Goal: Task Accomplishment & Management: Manage account settings

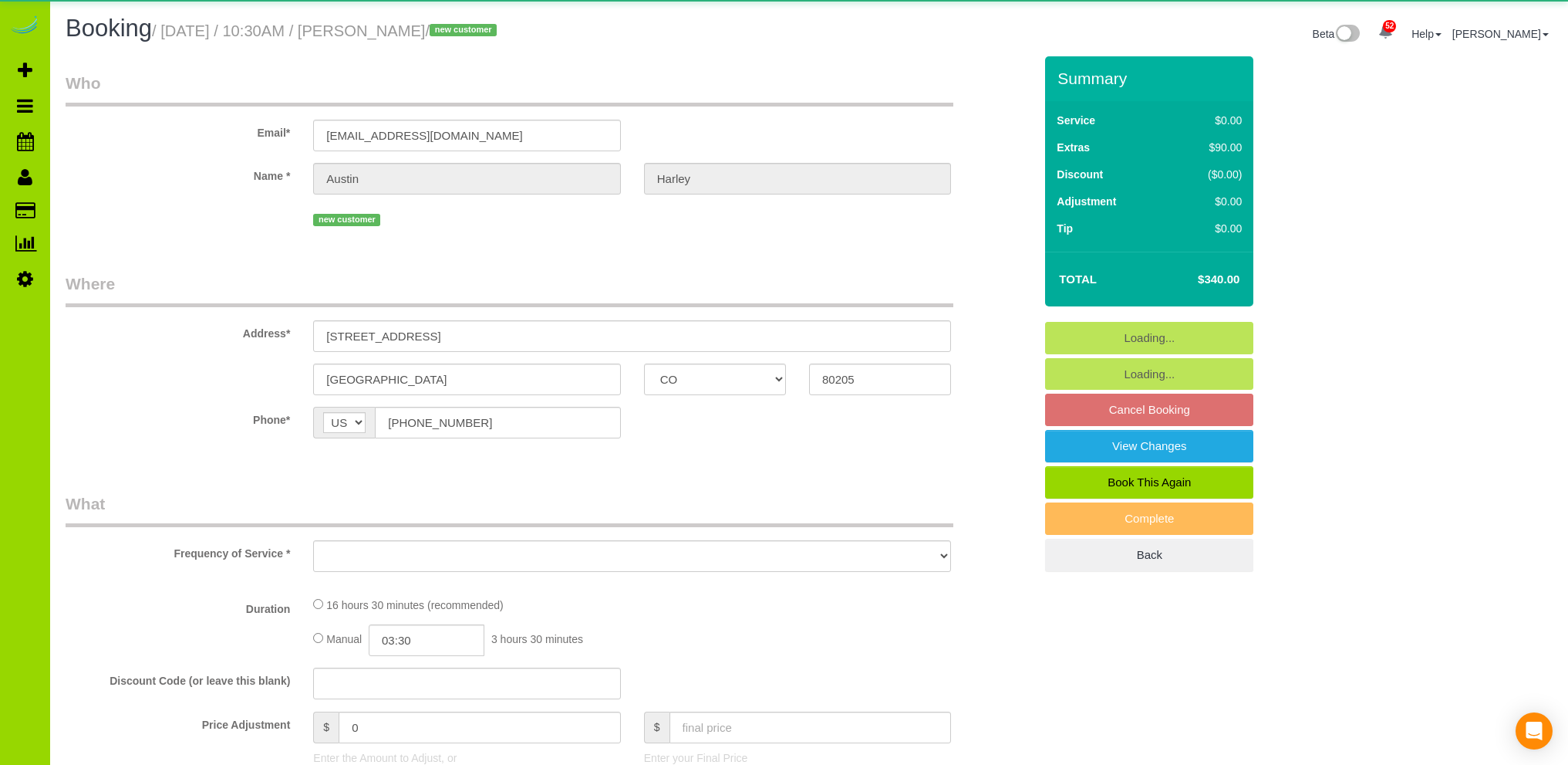
select select "CO"
select select "number:69"
select select "number:3"
select select "number:13"
select select "object:1152"
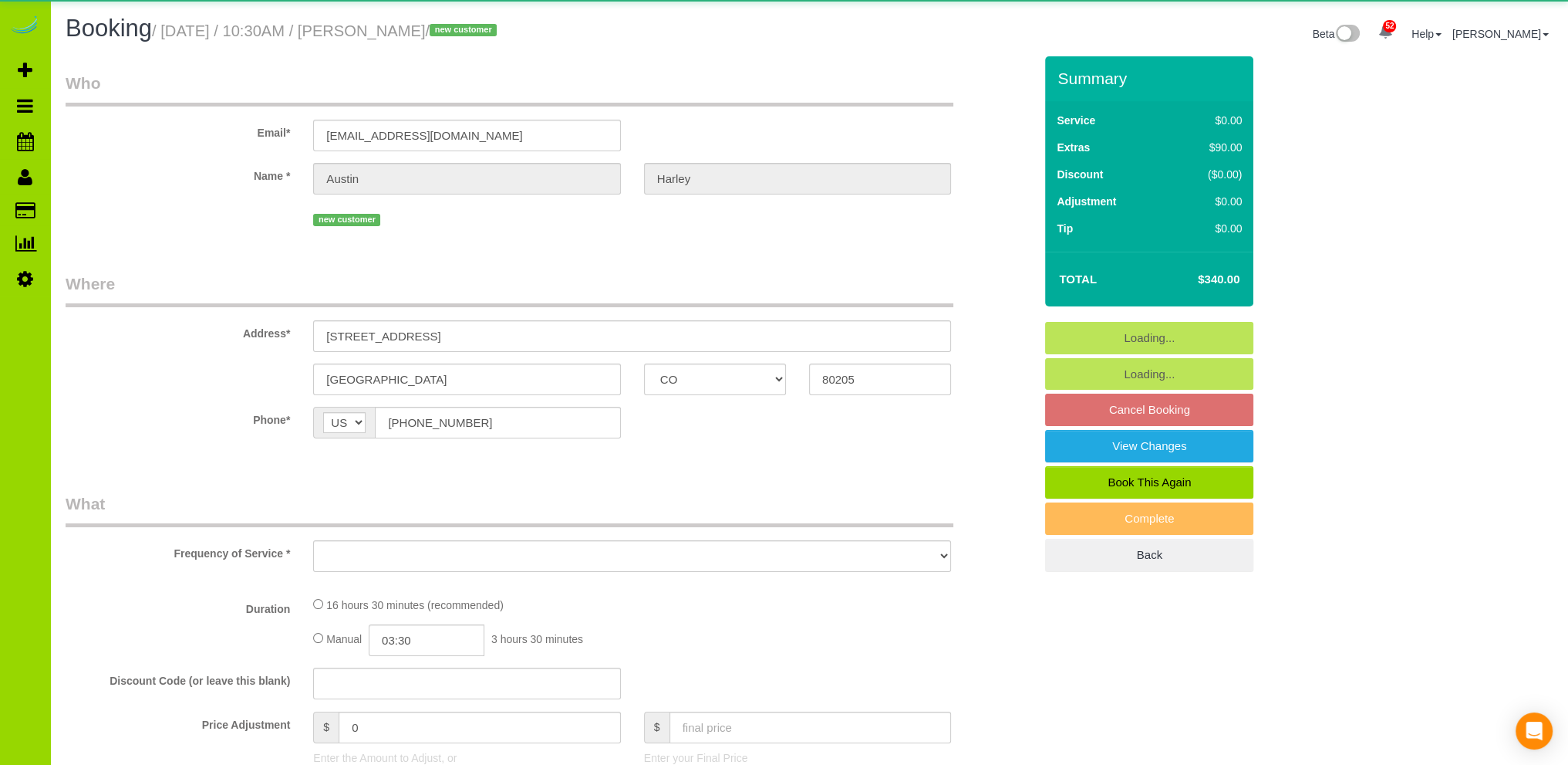
select select "3"
select select "spot1"
select select "CO"
select select "string:[GEOGRAPHIC_DATA]"
select select "object:1246"
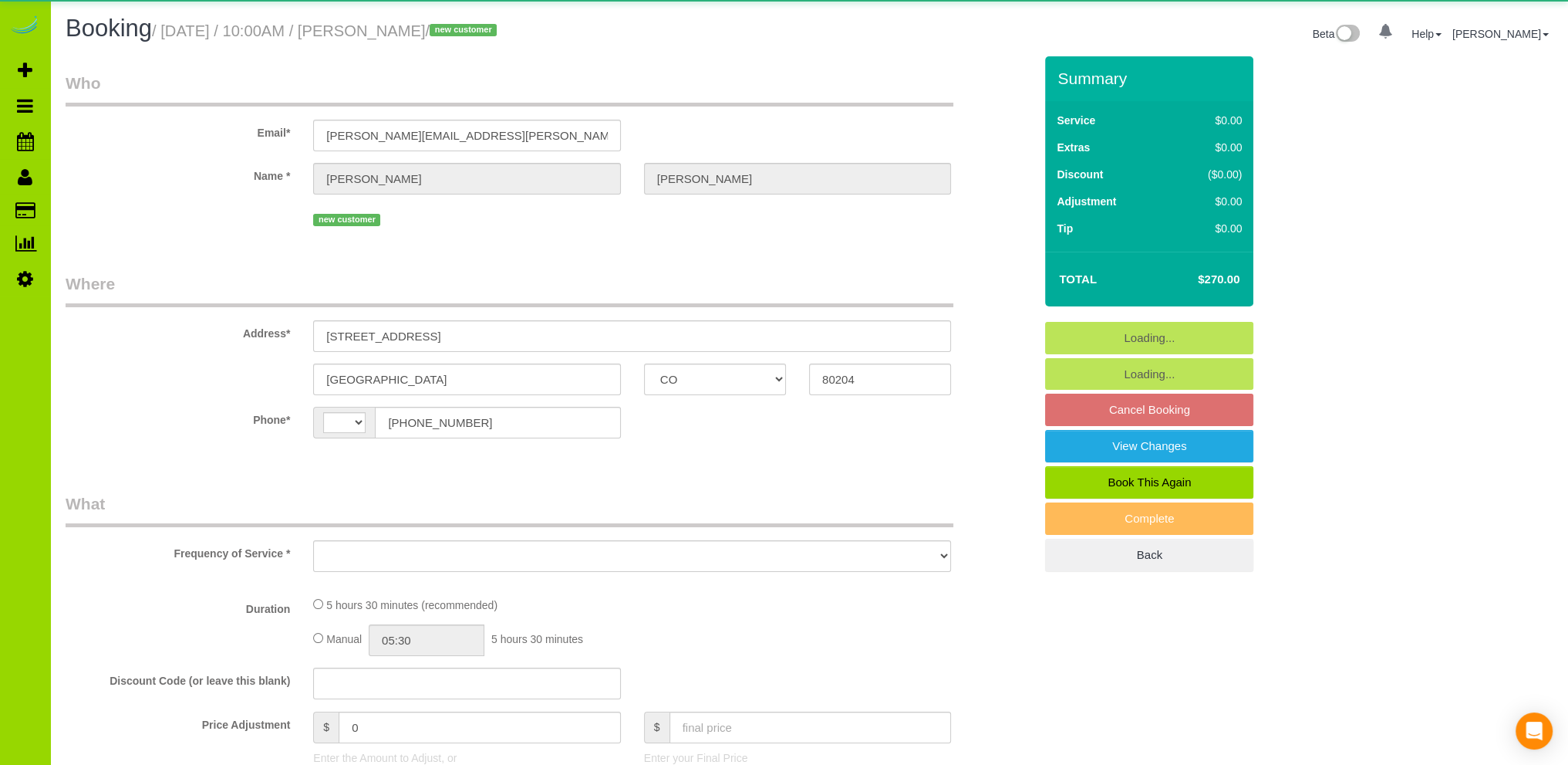
select select "string:fspay-bf2a6243-a6de-4de5-b61b-26b3cdbe1e13"
select select "spot1"
select select "number:69"
select select "number:4"
select select "number:16"
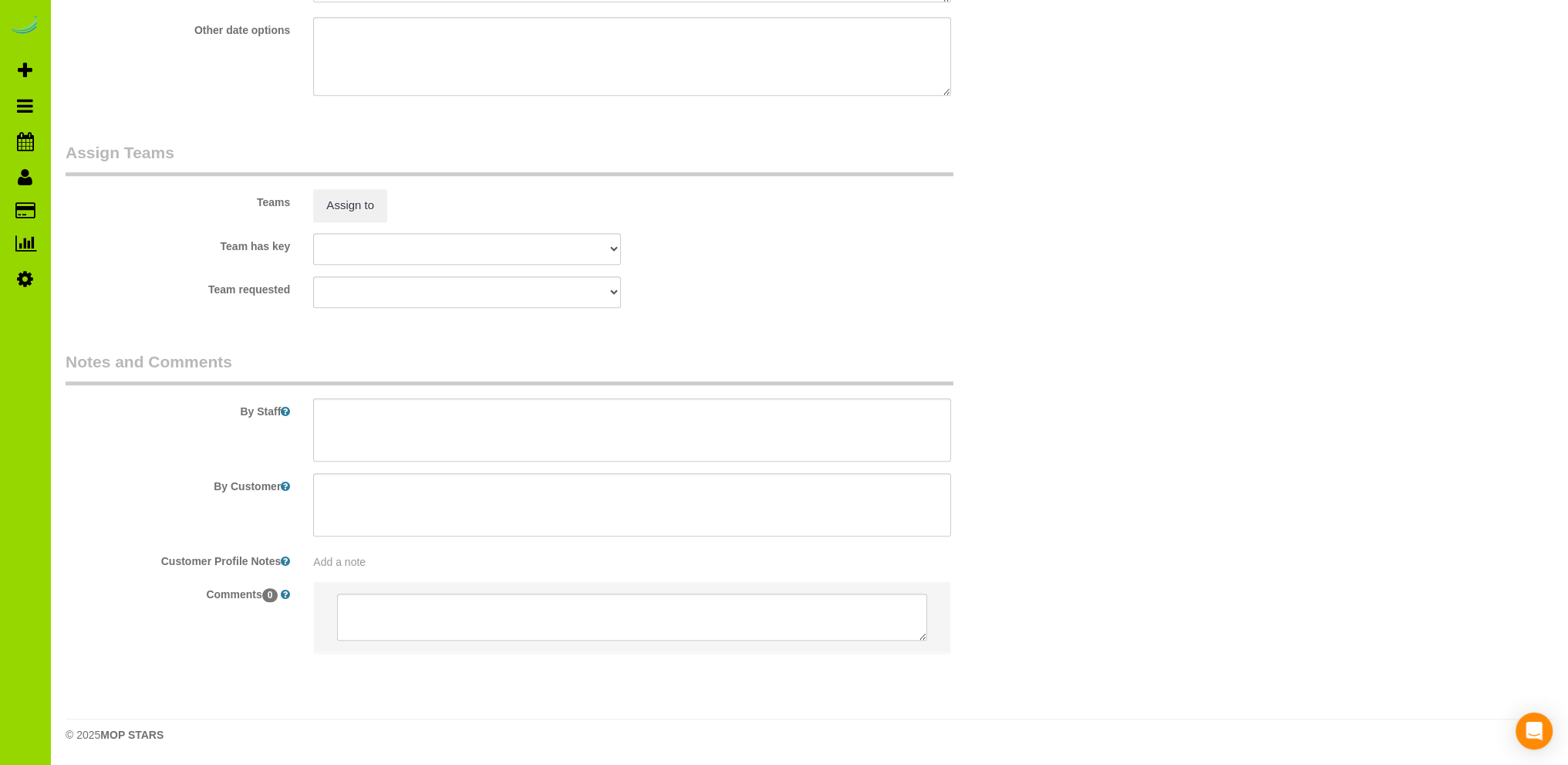
scroll to position [2081, 0]
click at [433, 412] on textarea at bounding box center [632, 430] width 638 height 64
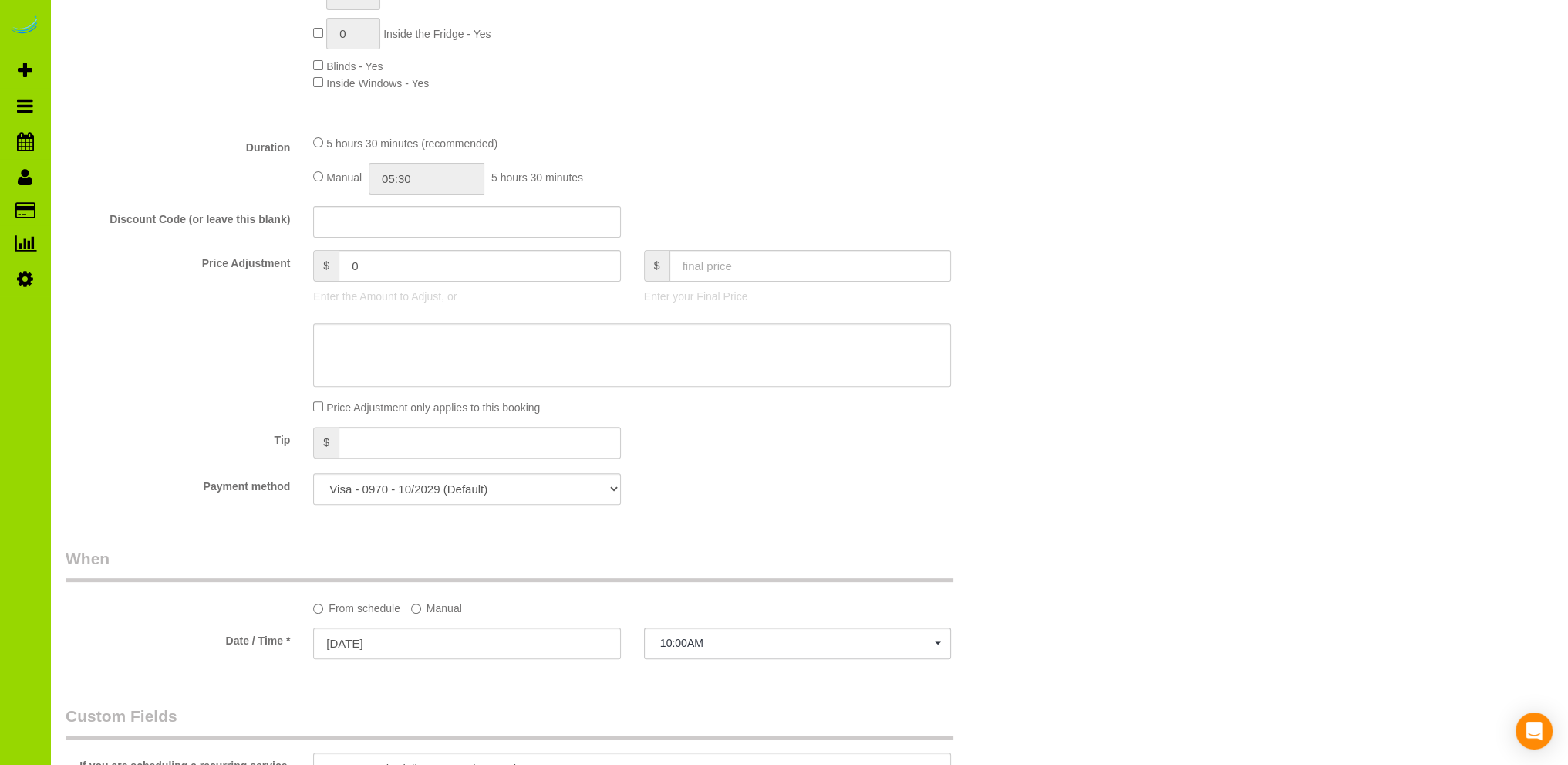
scroll to position [382, 0]
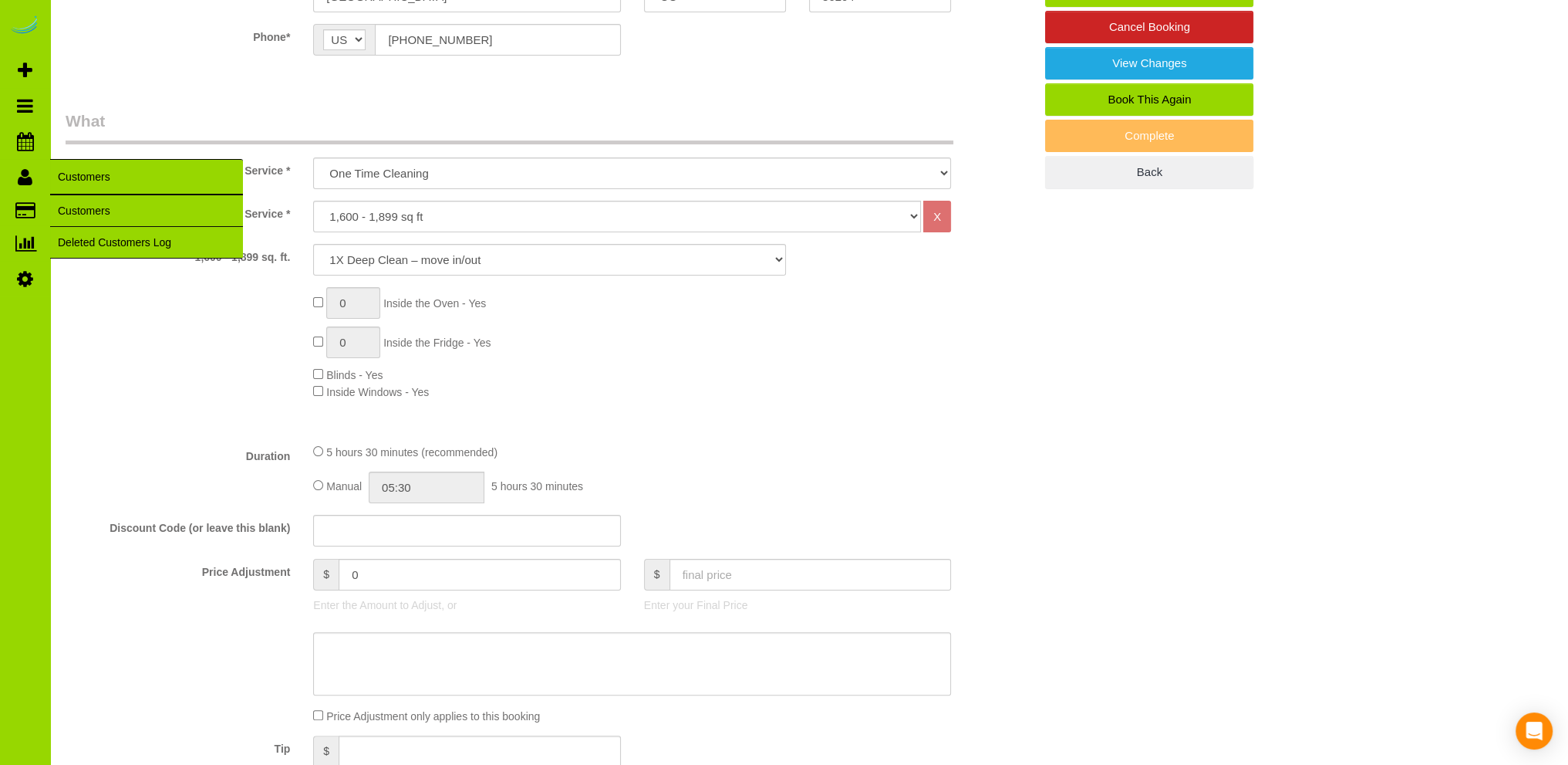
type textarea "- Est 5.5 hours."
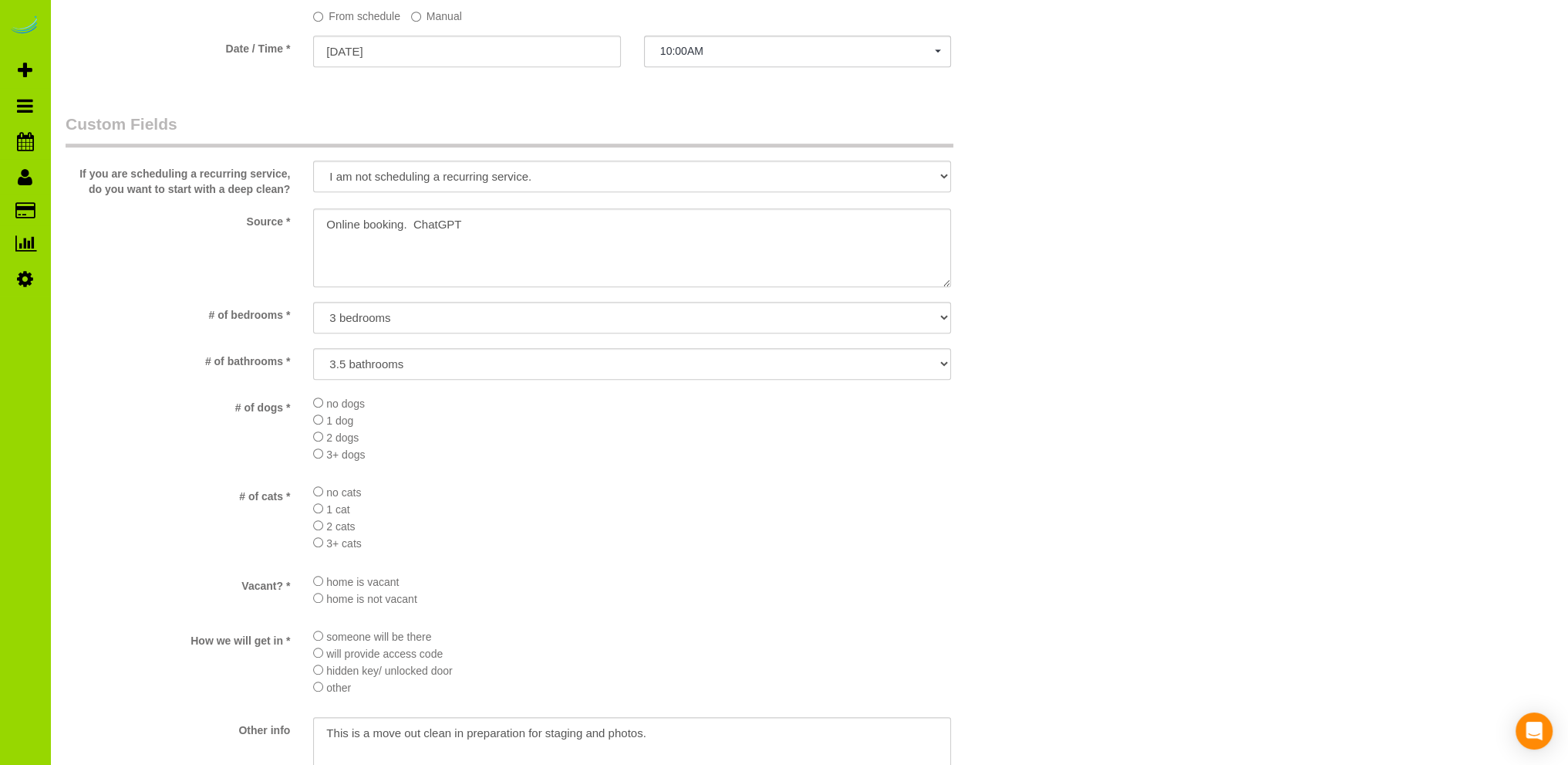
scroll to position [1698, 0]
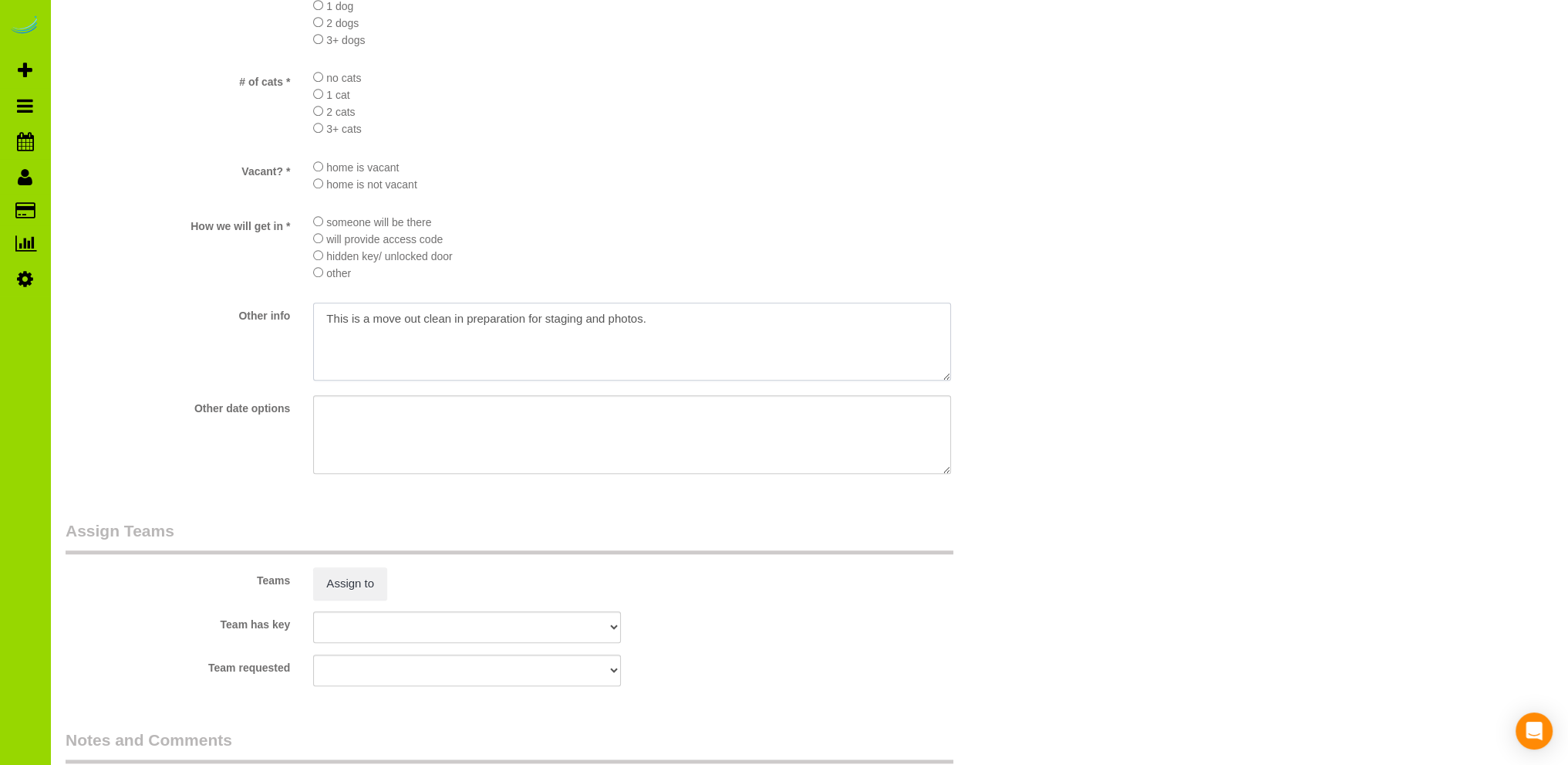
drag, startPoint x: 716, startPoint y: 315, endPoint x: 296, endPoint y: 329, distance: 420.2
click at [297, 329] on div "Other info" at bounding box center [550, 343] width 992 height 81
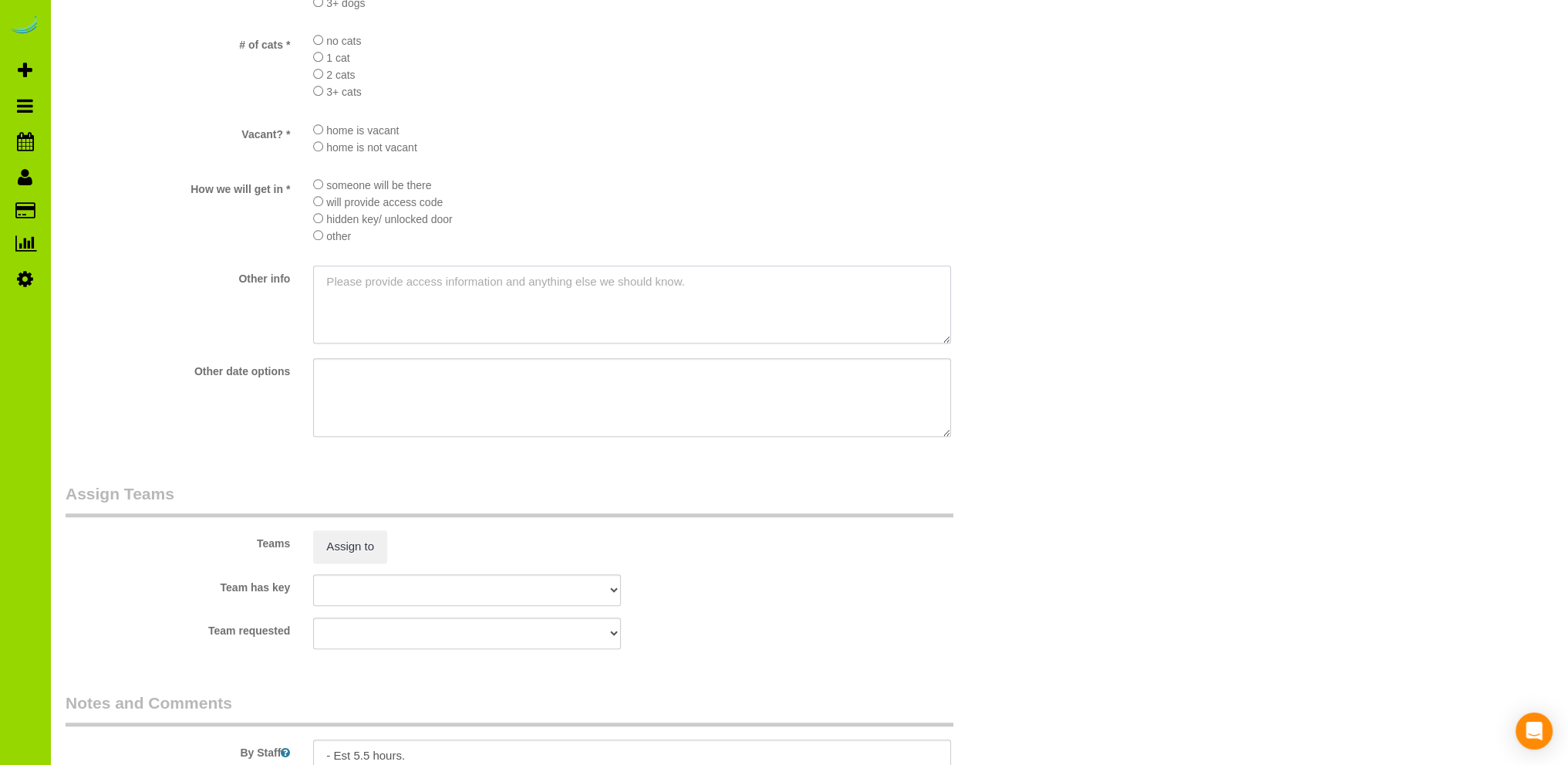
scroll to position [2081, 0]
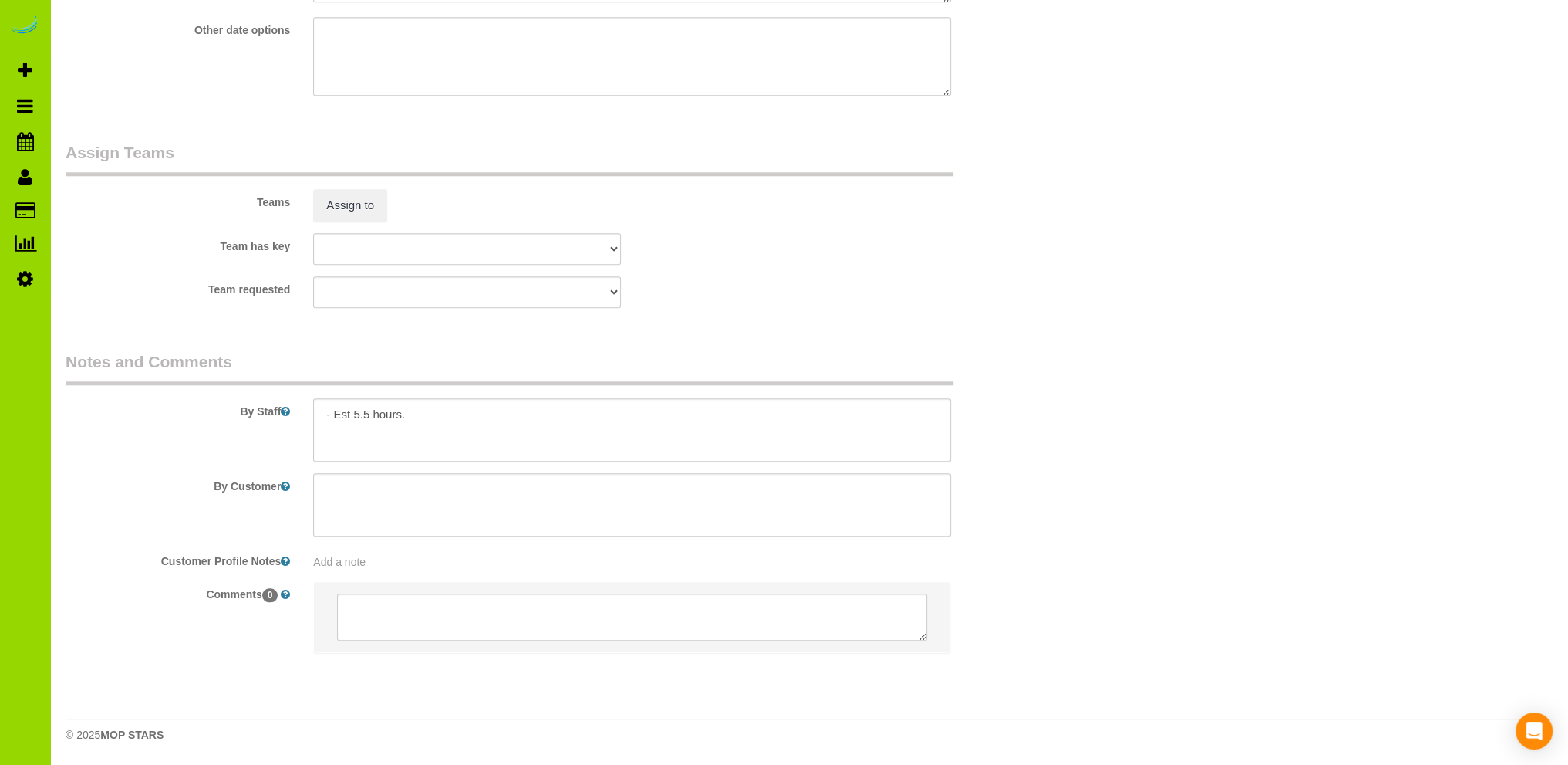
click at [414, 562] on div "Add a note" at bounding box center [632, 562] width 638 height 15
click at [410, 563] on textarea at bounding box center [632, 628] width 638 height 170
paste textarea "This is a move out clean in preparation for staging and photos."
type textarea "This is a move out clean in preparation for staging and photos."
click at [425, 494] on textarea at bounding box center [632, 500] width 638 height 64
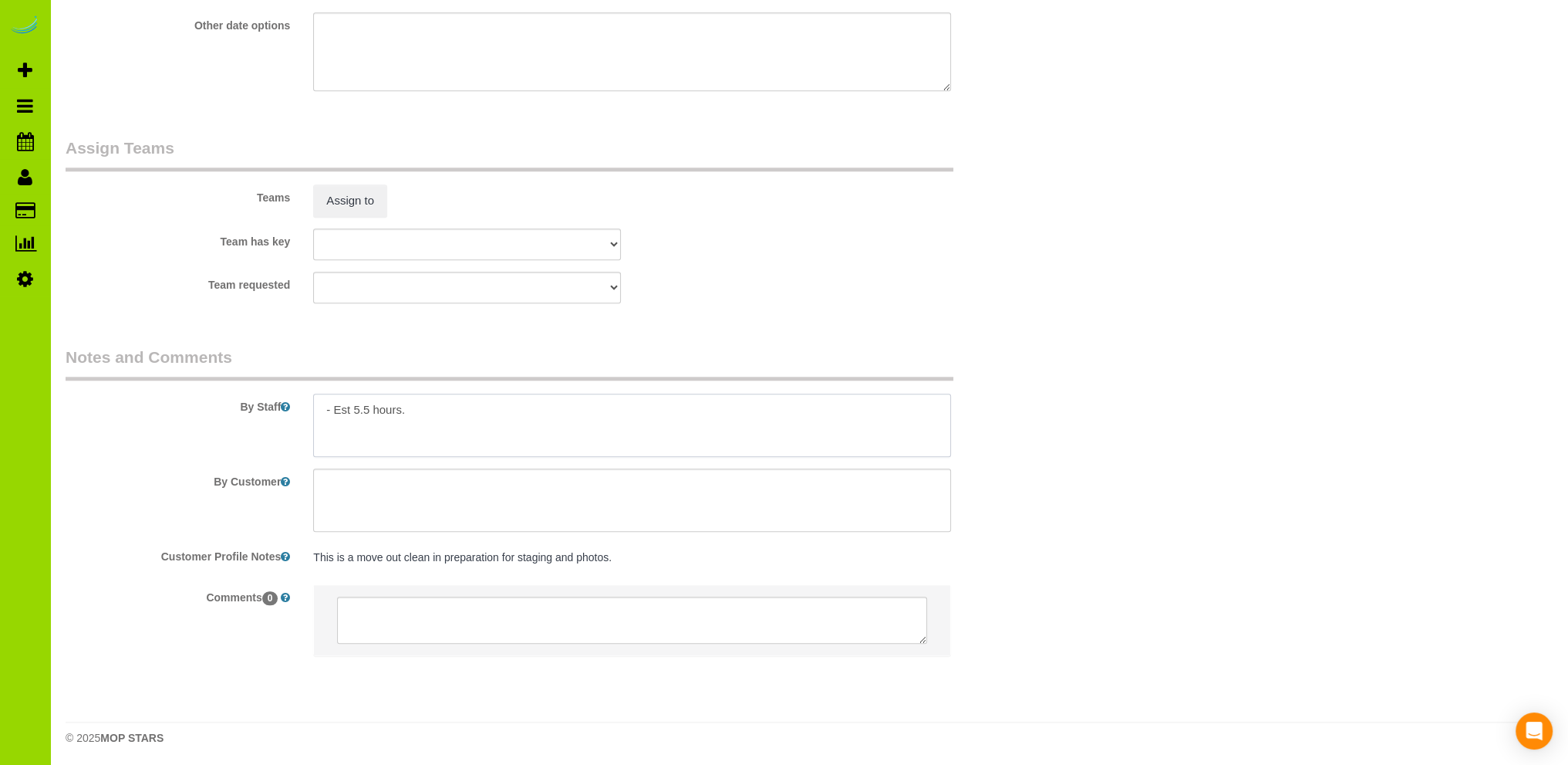
click at [475, 410] on textarea at bounding box center [632, 425] width 638 height 64
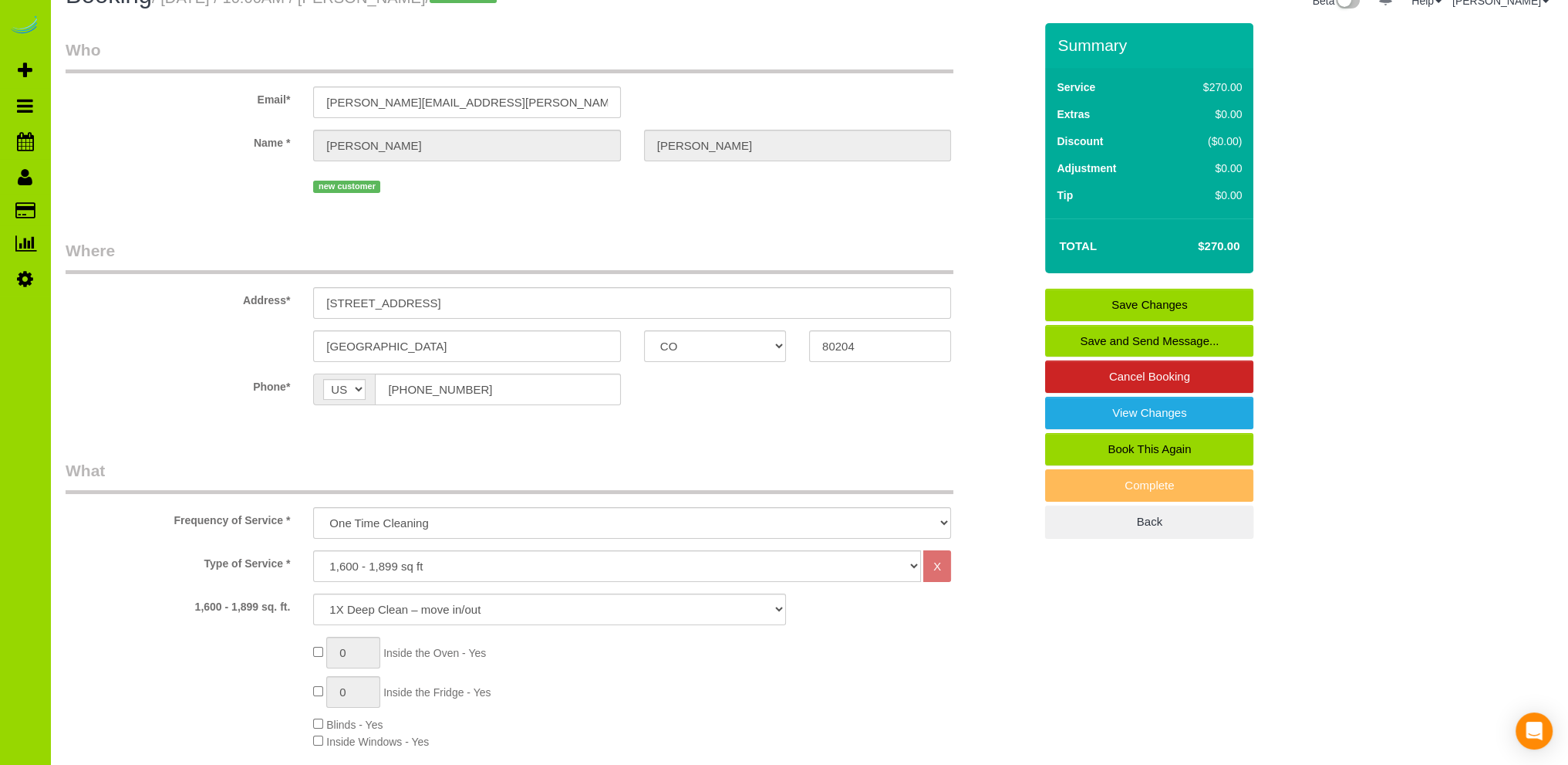
scroll to position [0, 0]
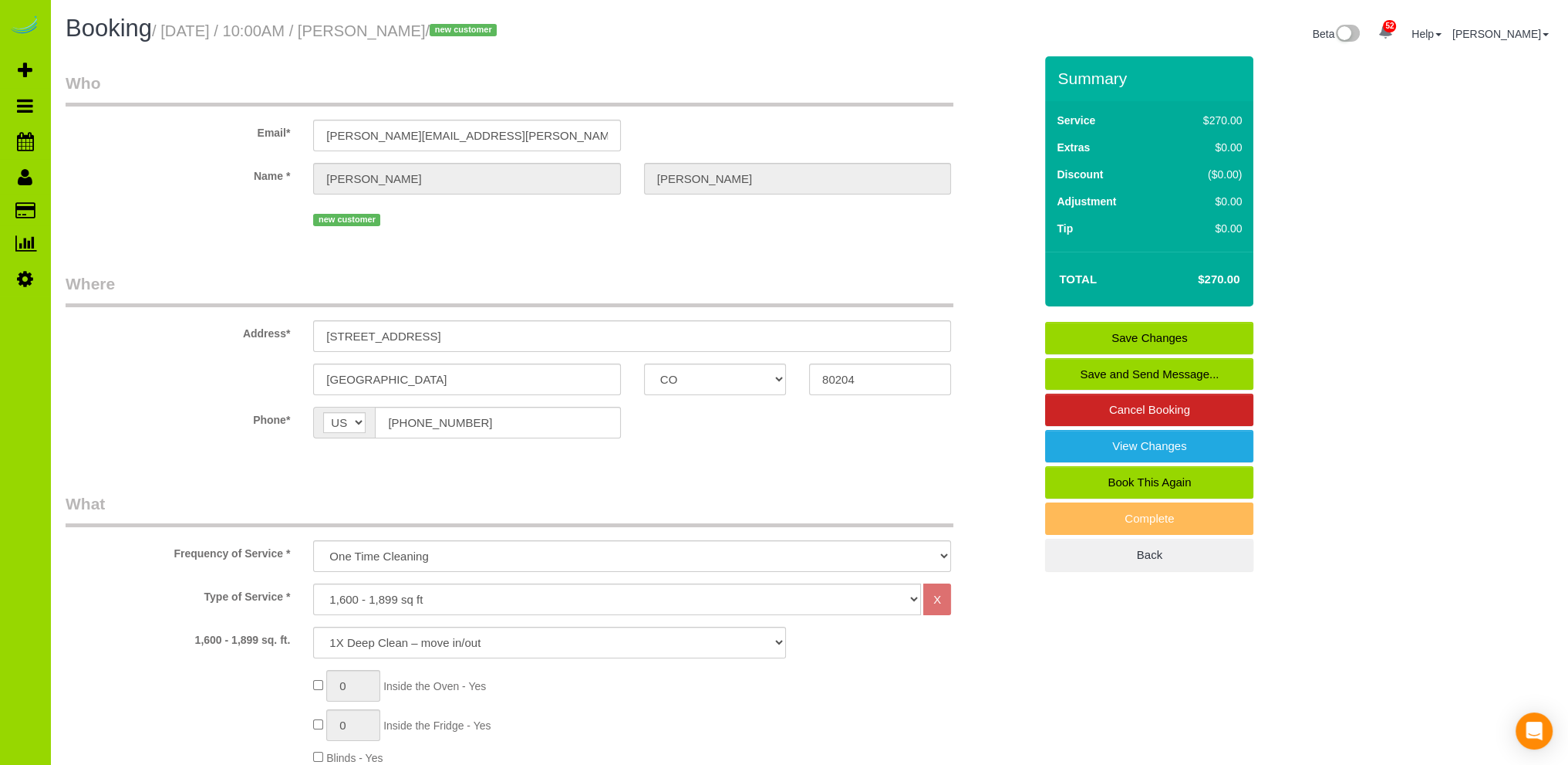
type textarea "- Est 5.5 hours. Thank you."
click at [1170, 345] on link "Save Changes" at bounding box center [1149, 338] width 209 height 32
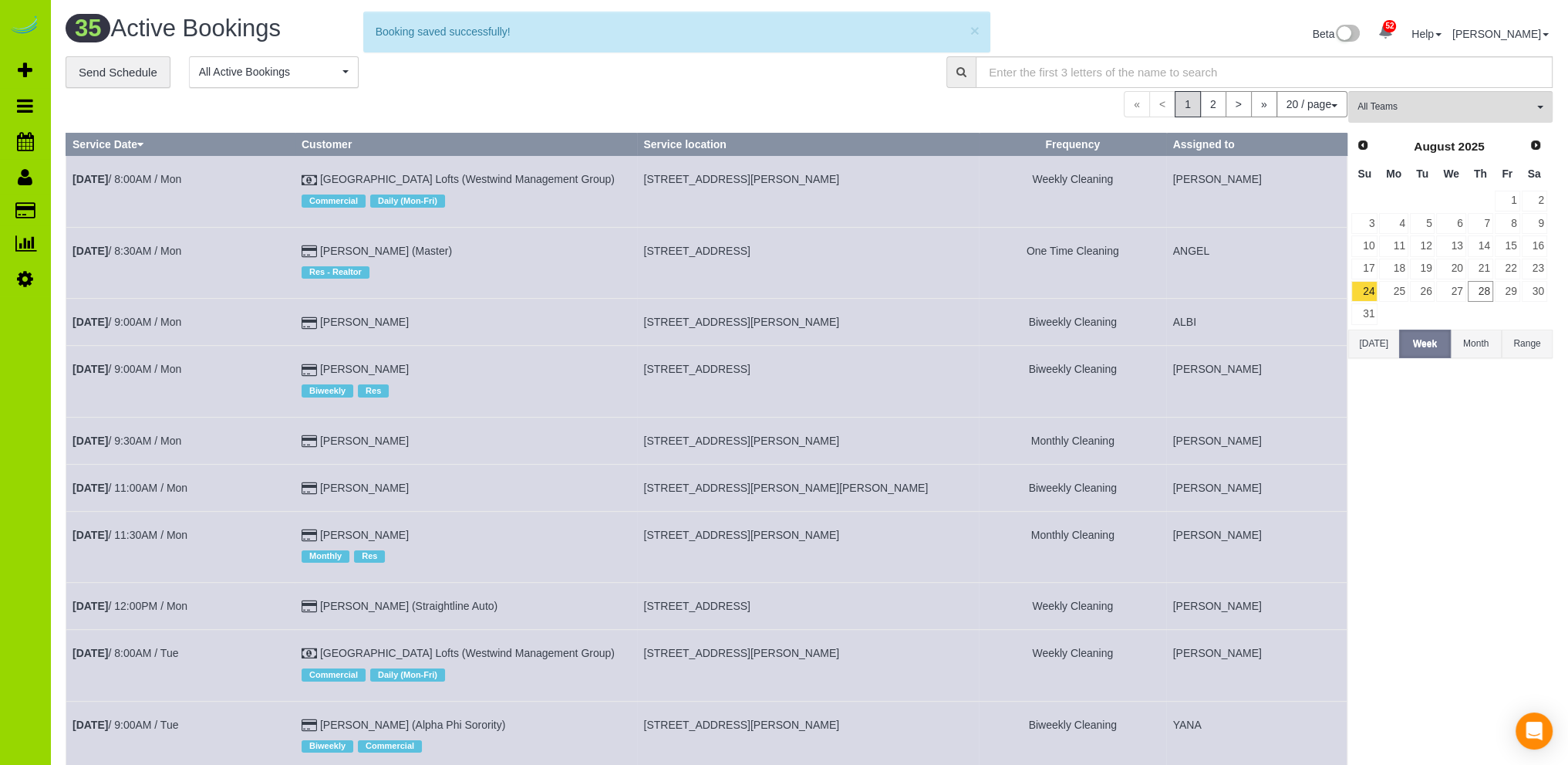
click at [418, 82] on div "**********" at bounding box center [494, 72] width 858 height 32
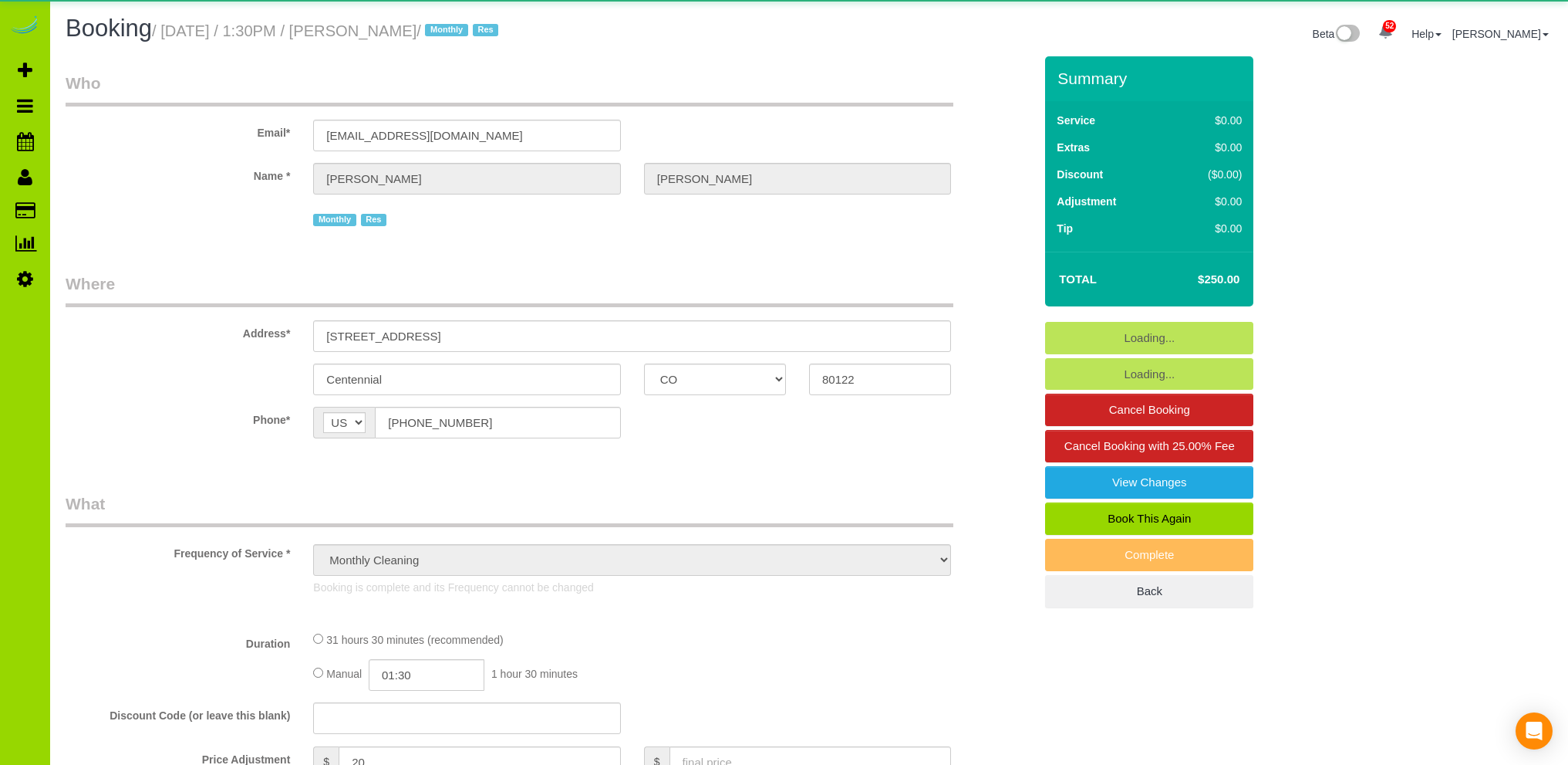
select select "CO"
select select "number:5"
select select "number:15"
select select "object:1228"
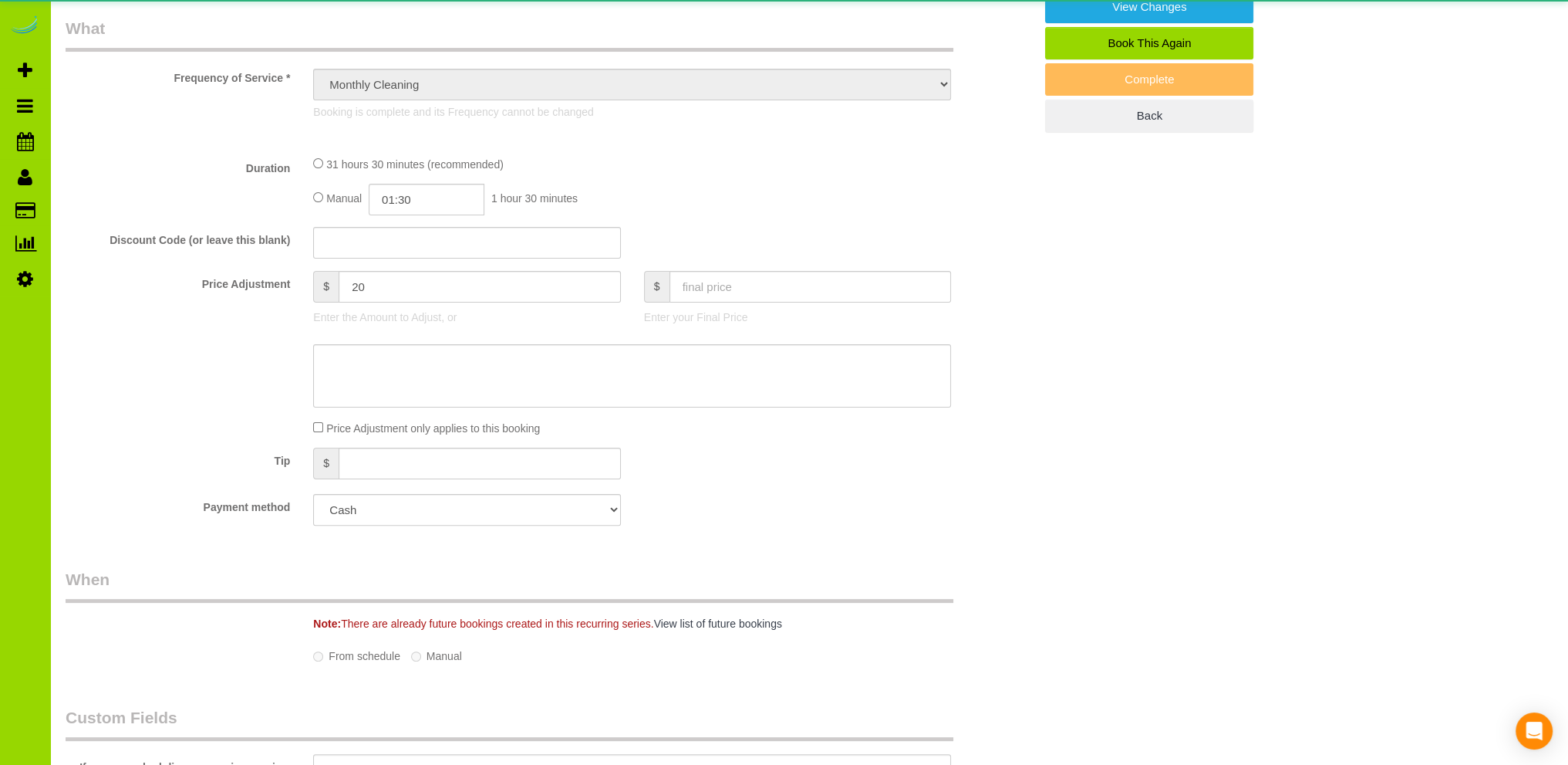
select select "7"
select select "spot1"
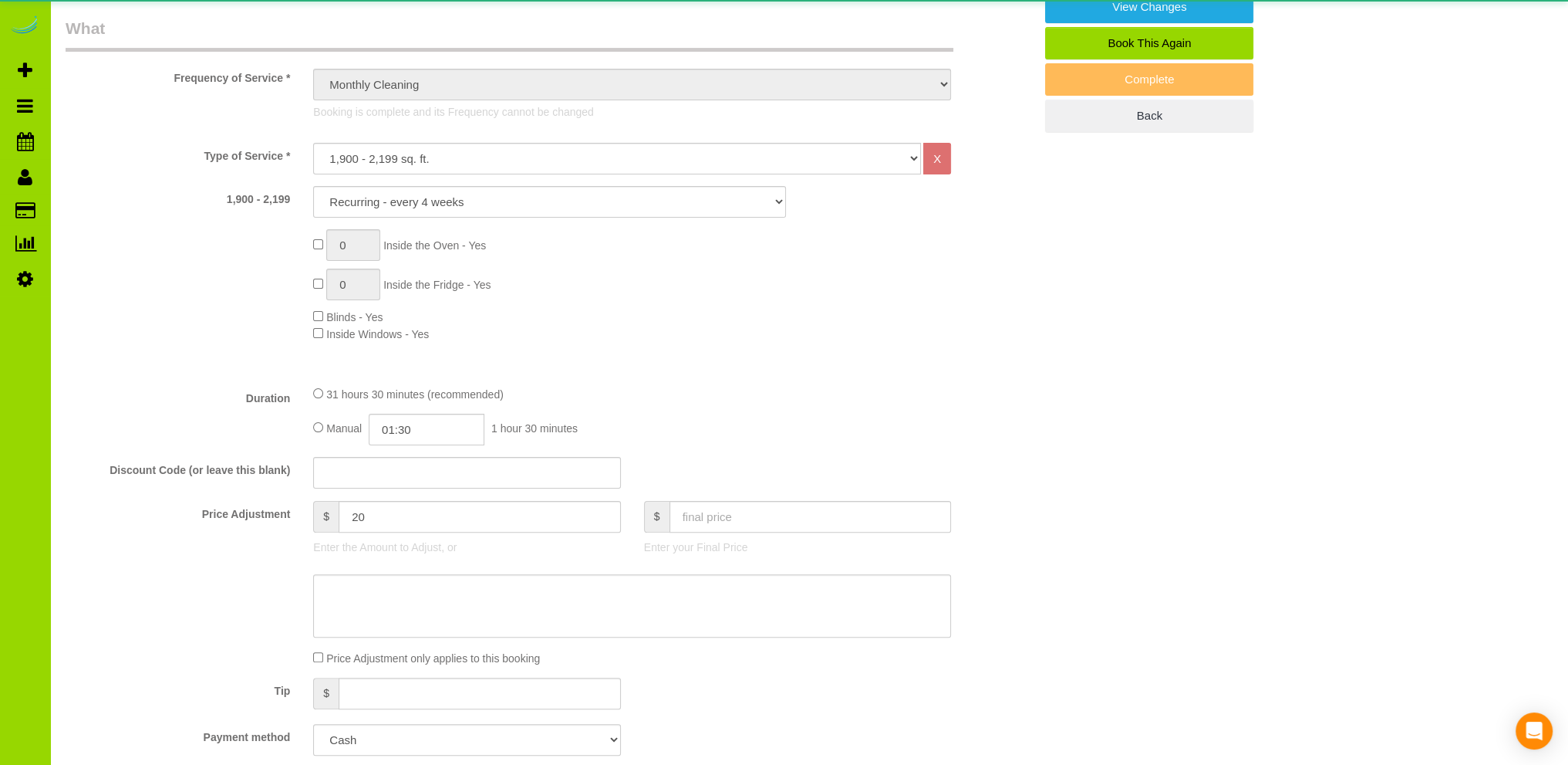
scroll to position [772, 0]
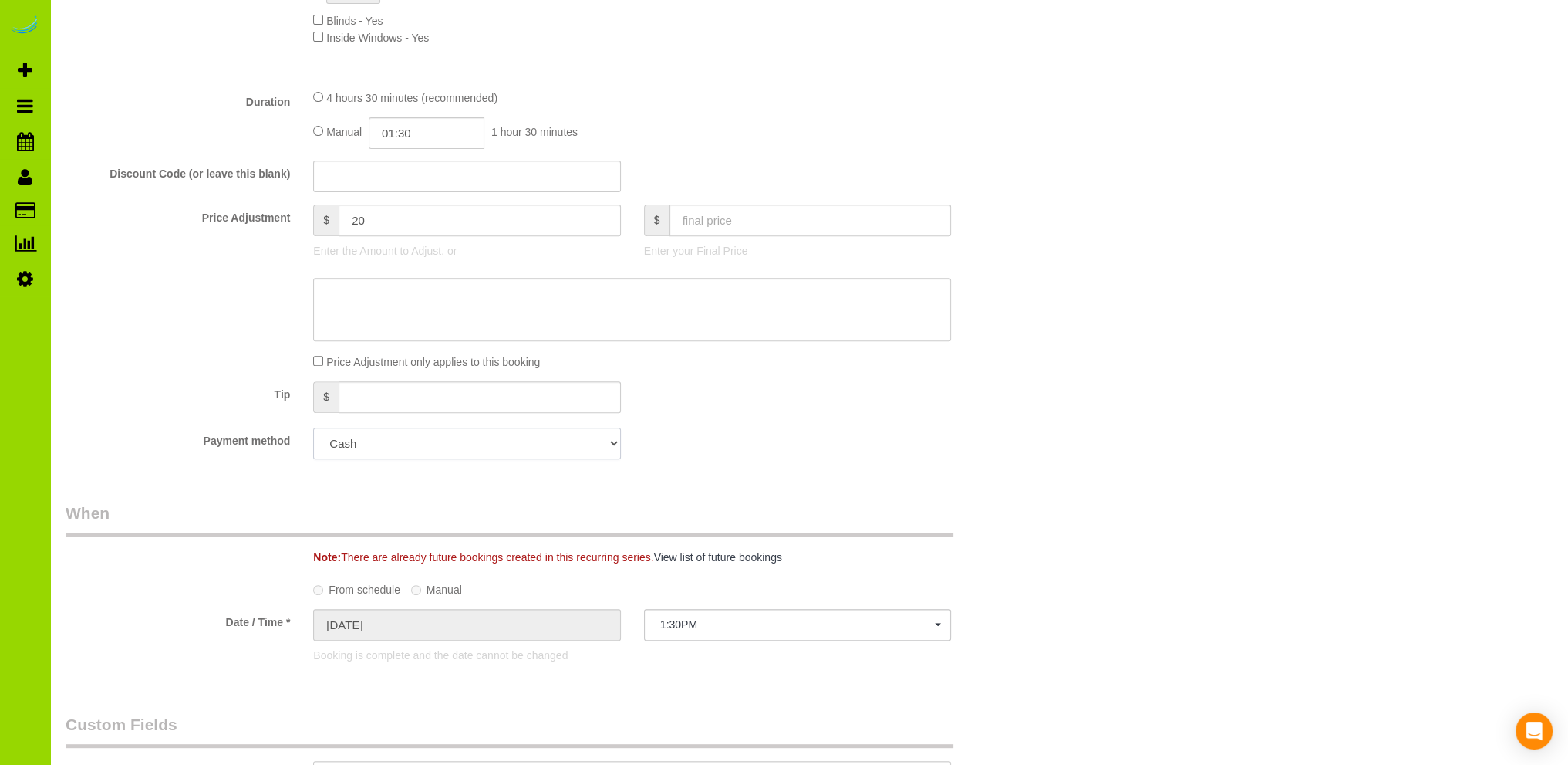
click at [492, 446] on select "Add Credit Card Cash Check Paypal" at bounding box center [467, 443] width 307 height 31
click at [717, 432] on div "Payment method Add Credit Card Cash Check Paypal" at bounding box center [550, 443] width 992 height 31
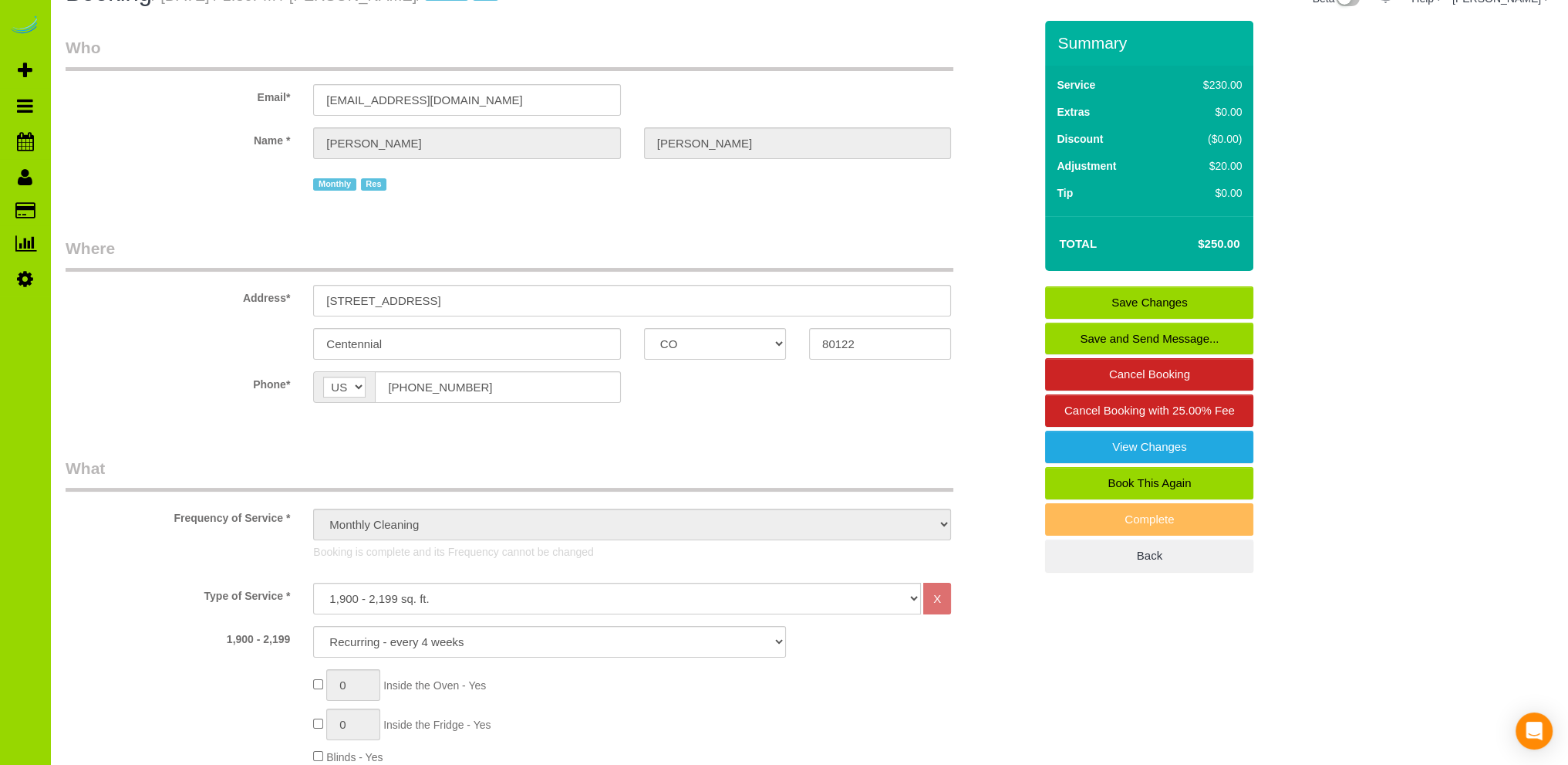
scroll to position [0, 0]
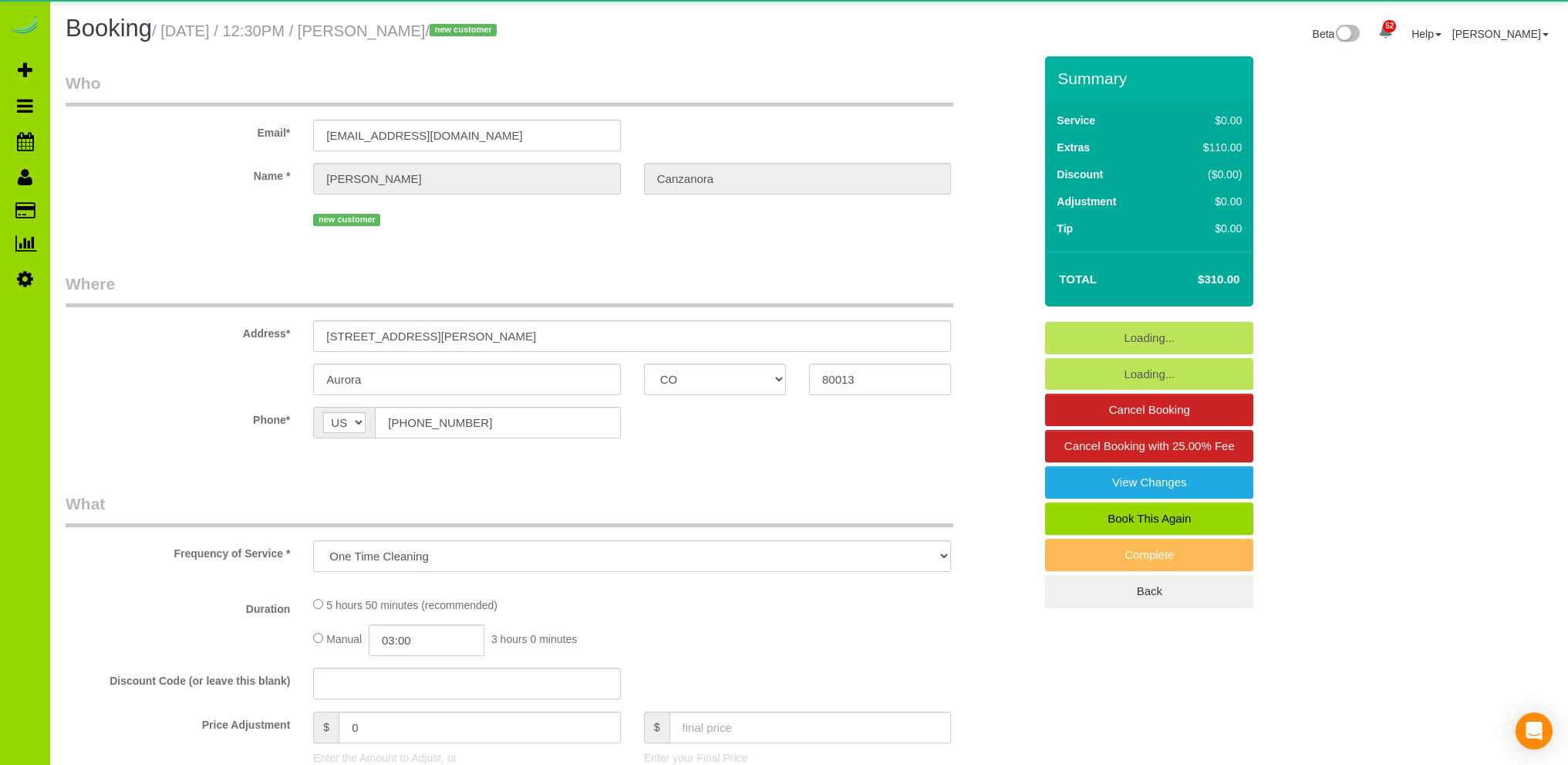
select select "CO"
select select "object:900"
select select "spot1"
select select "number:3"
select select "number:11"
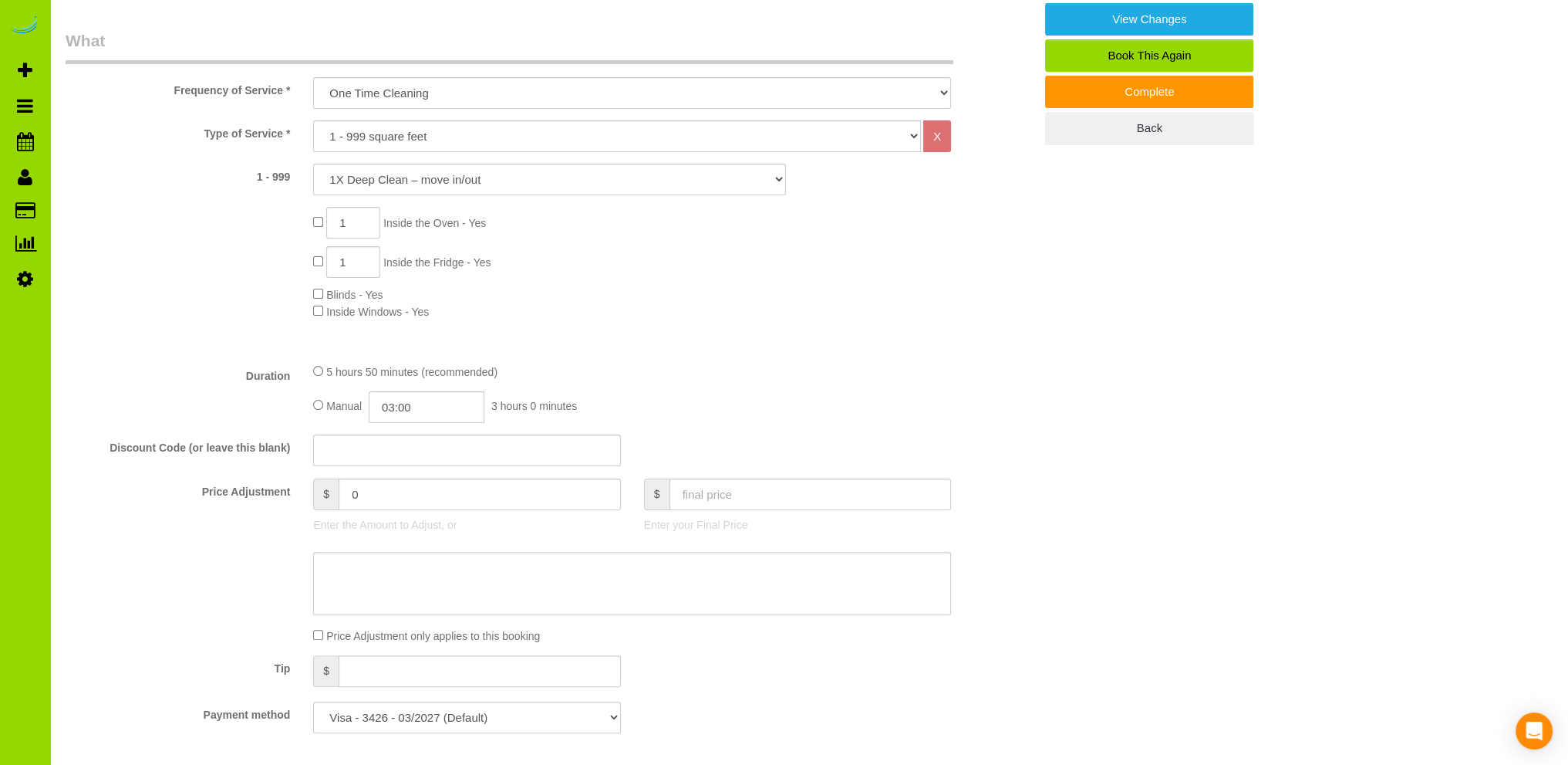
scroll to position [772, 0]
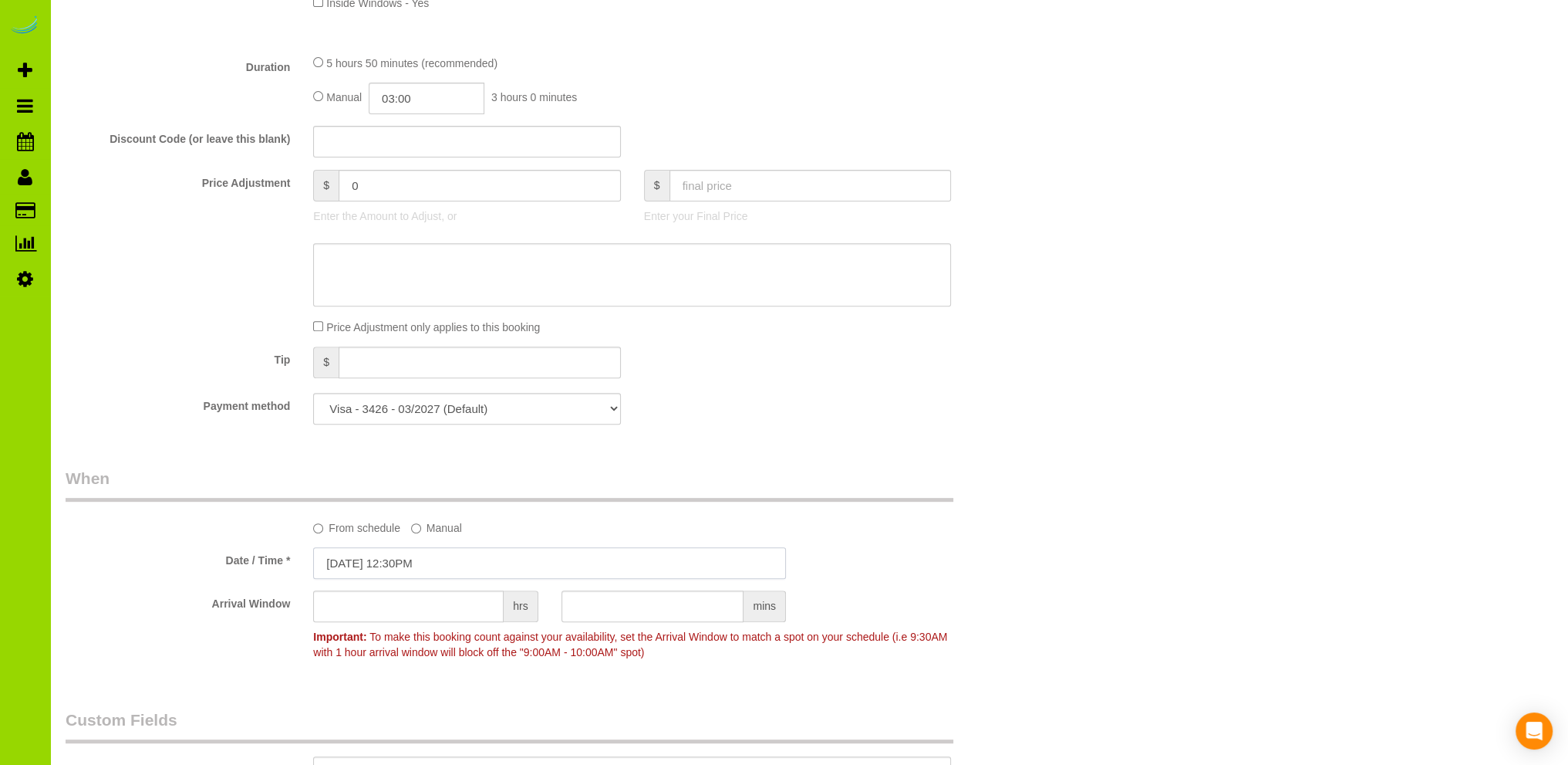
click at [408, 561] on input "07/24/2025 12:30PM" at bounding box center [550, 562] width 473 height 31
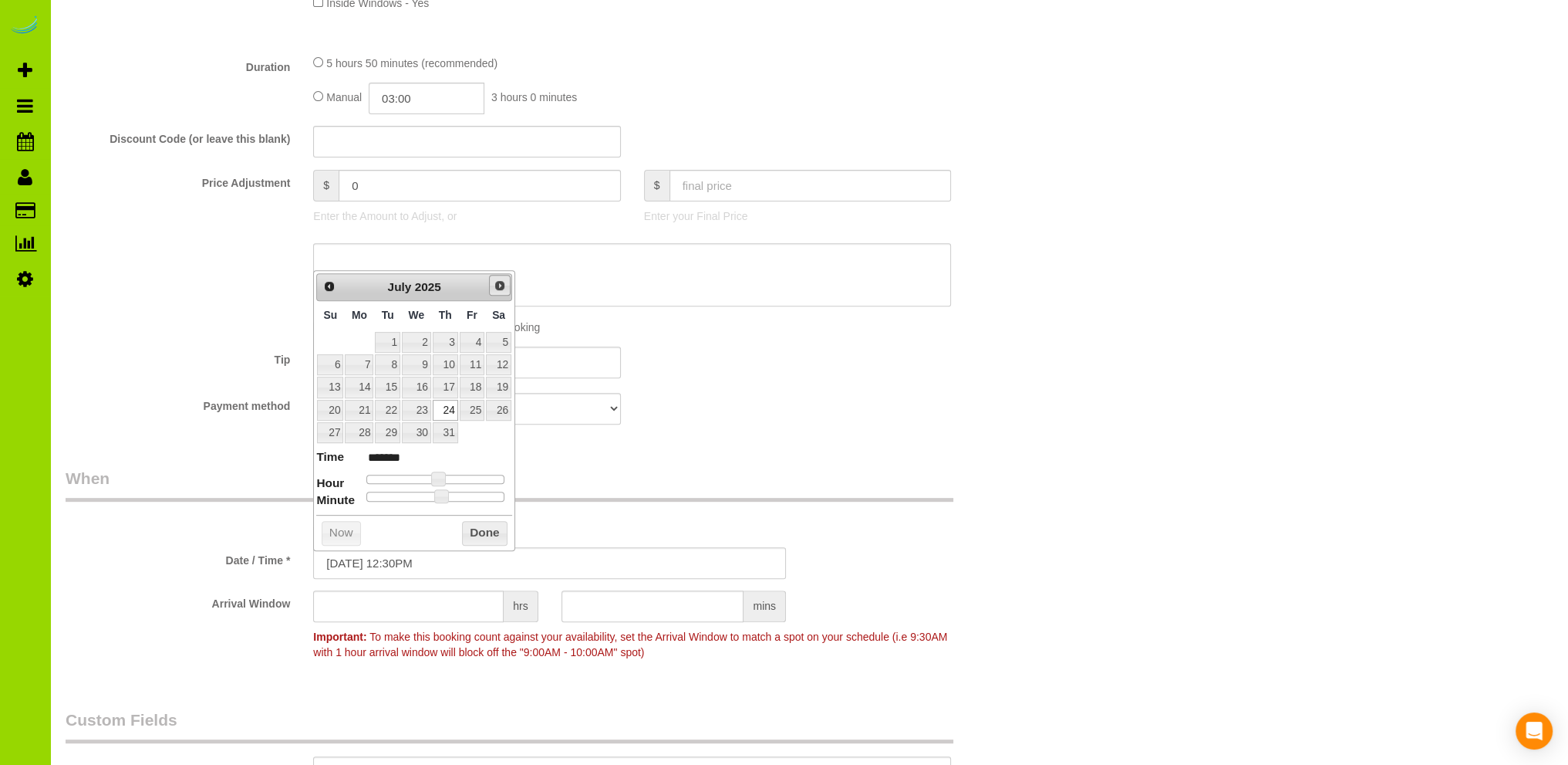
click at [503, 288] on span "Next" at bounding box center [500, 285] width 13 height 13
click at [421, 342] on link "3" at bounding box center [416, 342] width 30 height 21
type input "09/03/2025 11:30AM"
type input "*******"
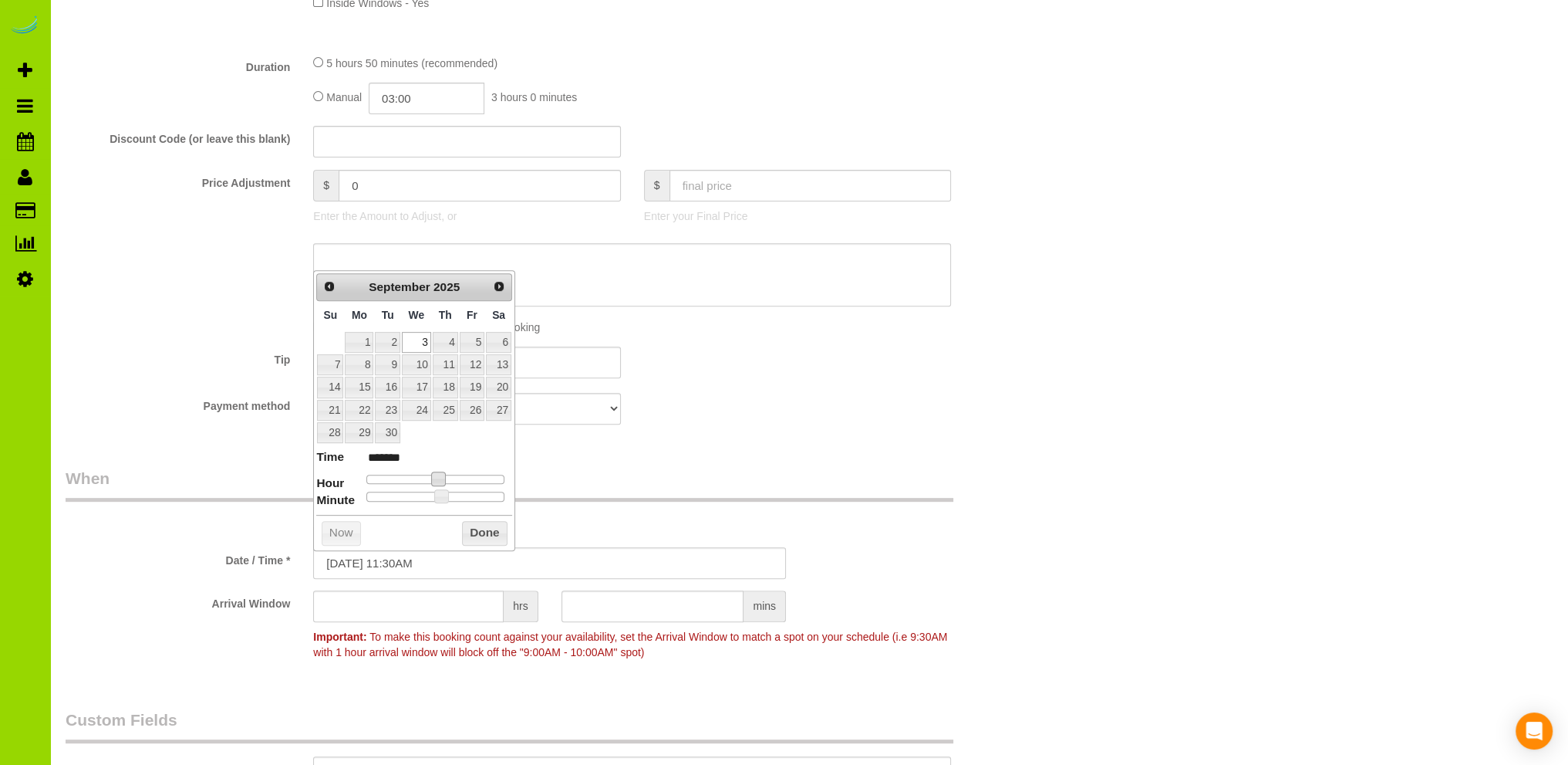
type input "09/03/2025 10:30AM"
type input "*******"
type input "09/03/2025 9:30AM"
type input "******"
type input "09/03/2025 8:30AM"
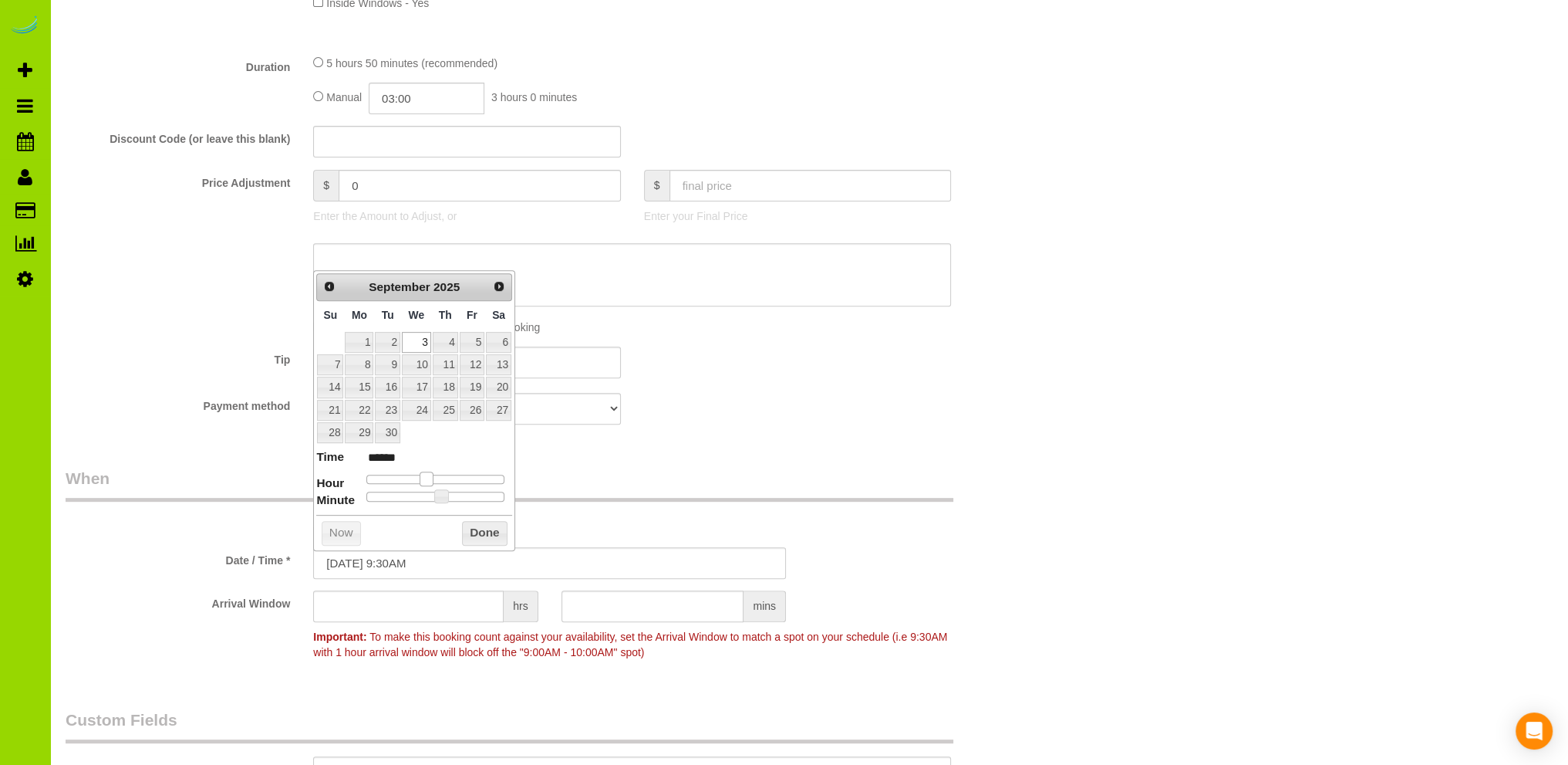
type input "******"
type input "09/03/2025 7:30AM"
type input "******"
type input "09/03/2025 8:30AM"
type input "******"
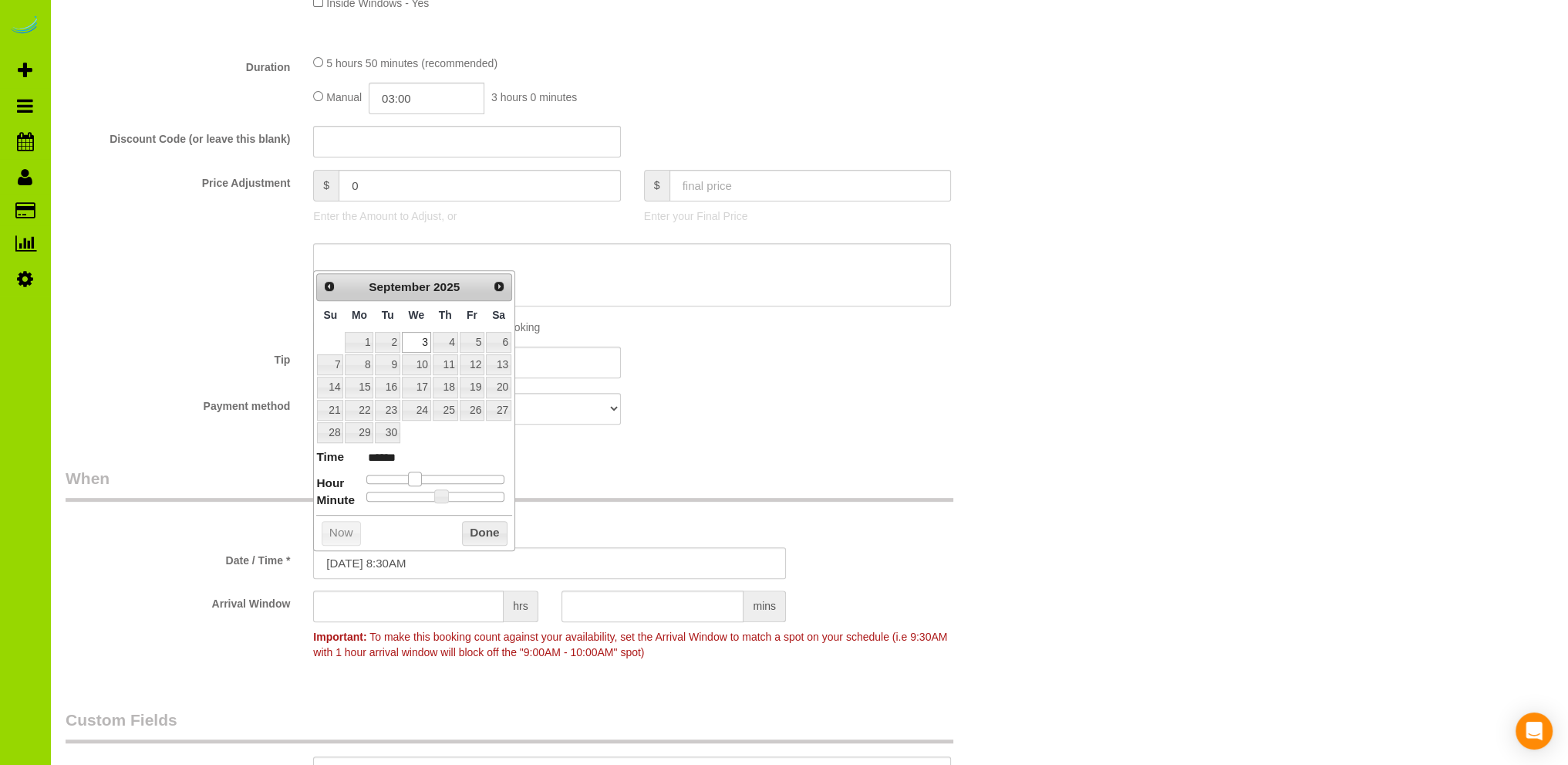
type input "09/03/2025 9:30AM"
type input "******"
drag, startPoint x: 432, startPoint y: 477, endPoint x: 417, endPoint y: 477, distance: 15.0
click at [417, 477] on span at bounding box center [420, 478] width 14 height 14
type input "09/03/2025 9:25AM"
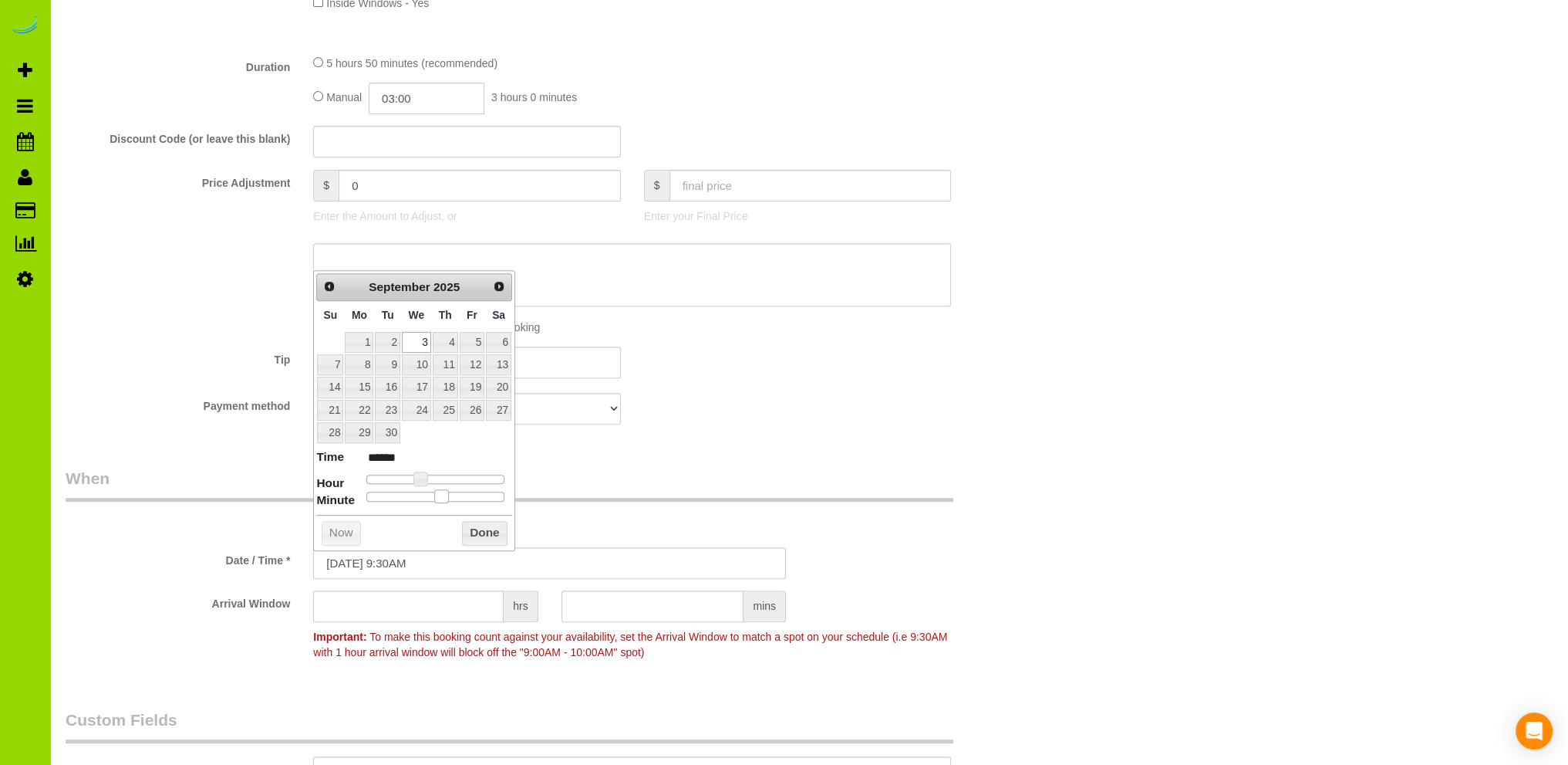
type input "******"
type input "09/03/2025 9:20AM"
type input "******"
type input "09/03/2025 9:15AM"
type input "******"
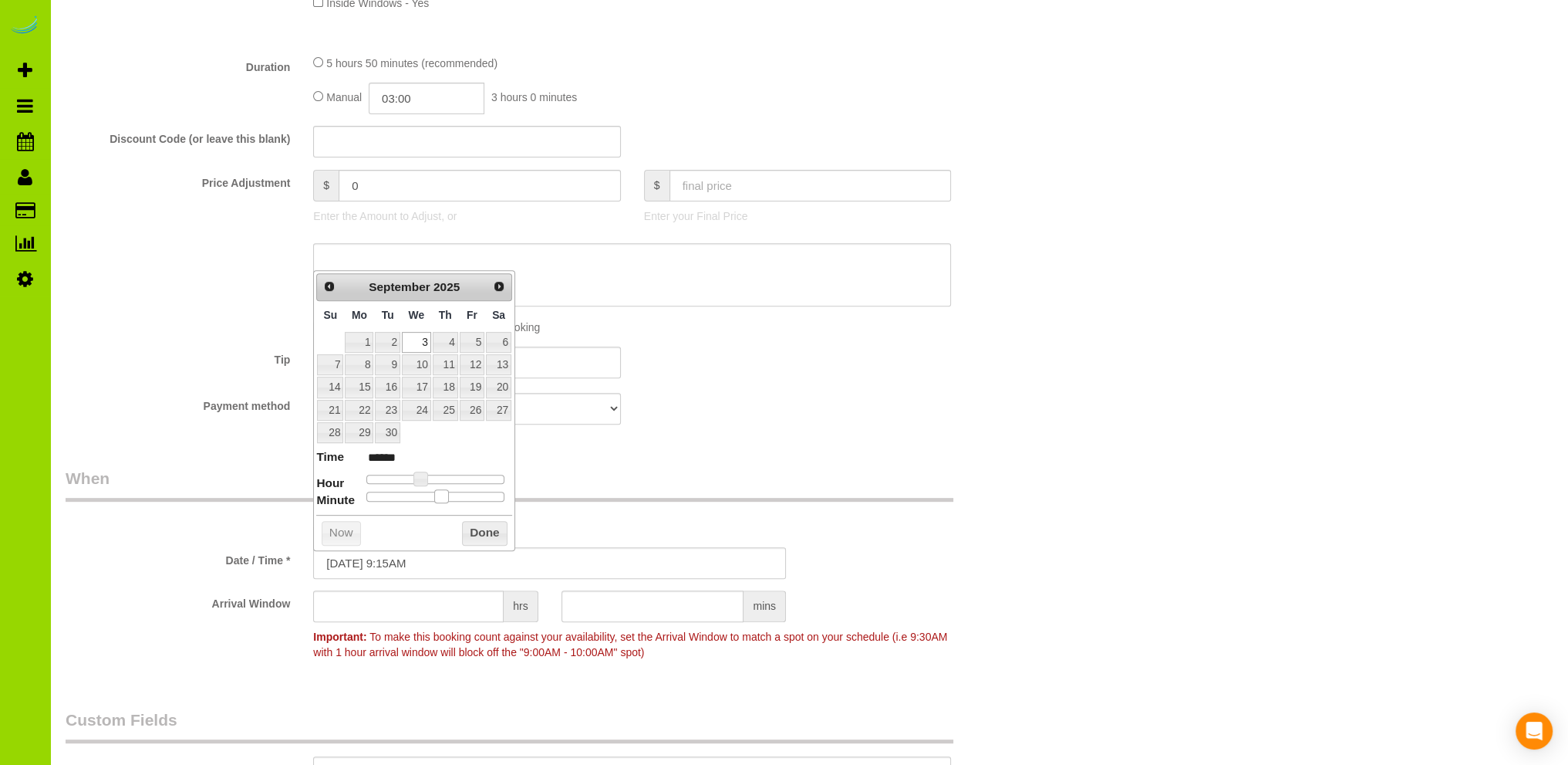
type input "09/03/2025 9:10AM"
type input "******"
type input "09/03/2025 9:05AM"
type input "******"
type input "09/03/2025 9:00AM"
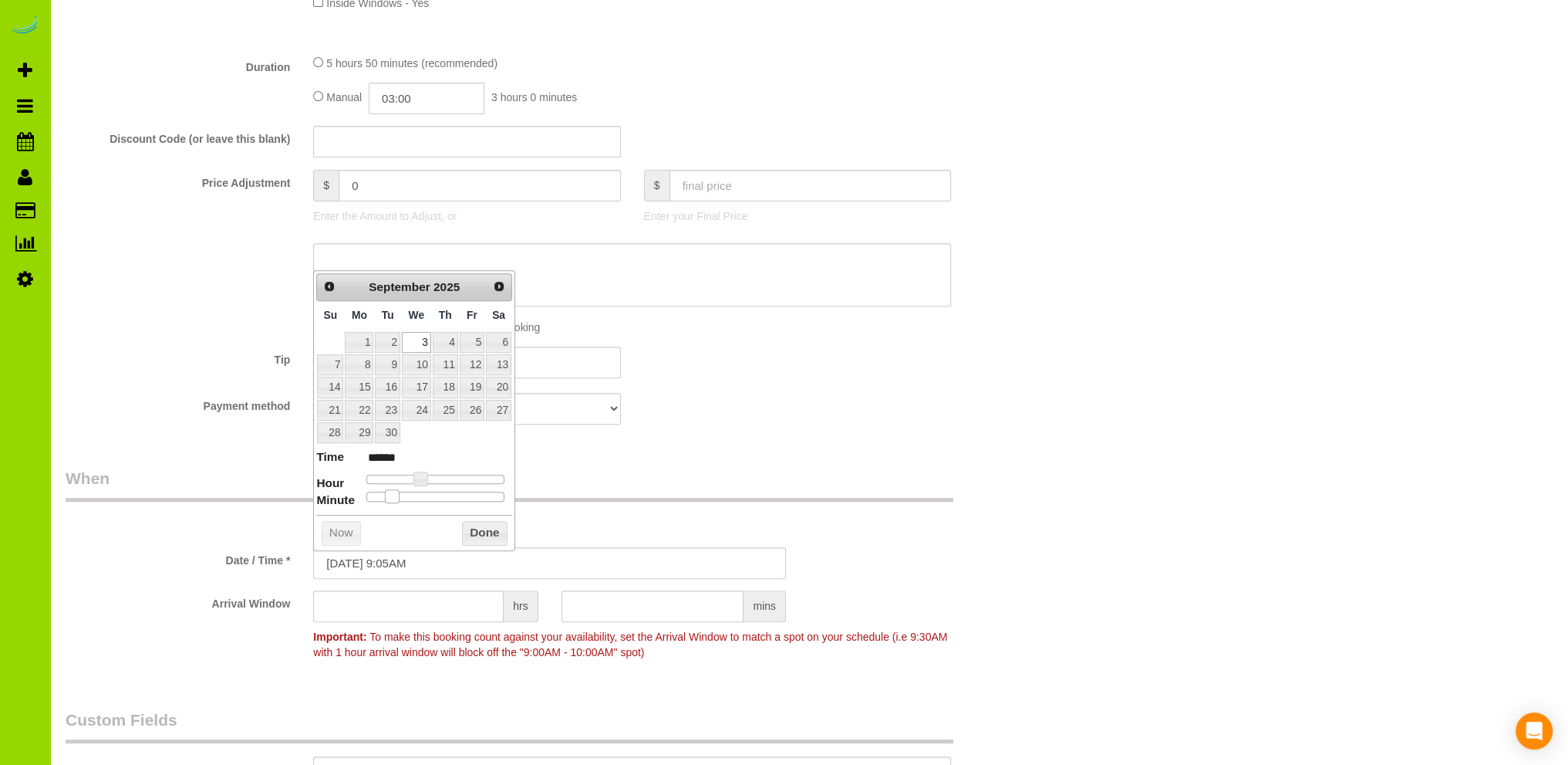
type input "******"
drag, startPoint x: 443, startPoint y: 495, endPoint x: 348, endPoint y: 495, distance: 95.0
click at [348, 495] on dl "Time ****** Hour Minute Second Millisecond Microsecond Time Zone ***** ***** **…" at bounding box center [414, 475] width 196 height 53
click at [484, 529] on button "Done" at bounding box center [485, 533] width 46 height 25
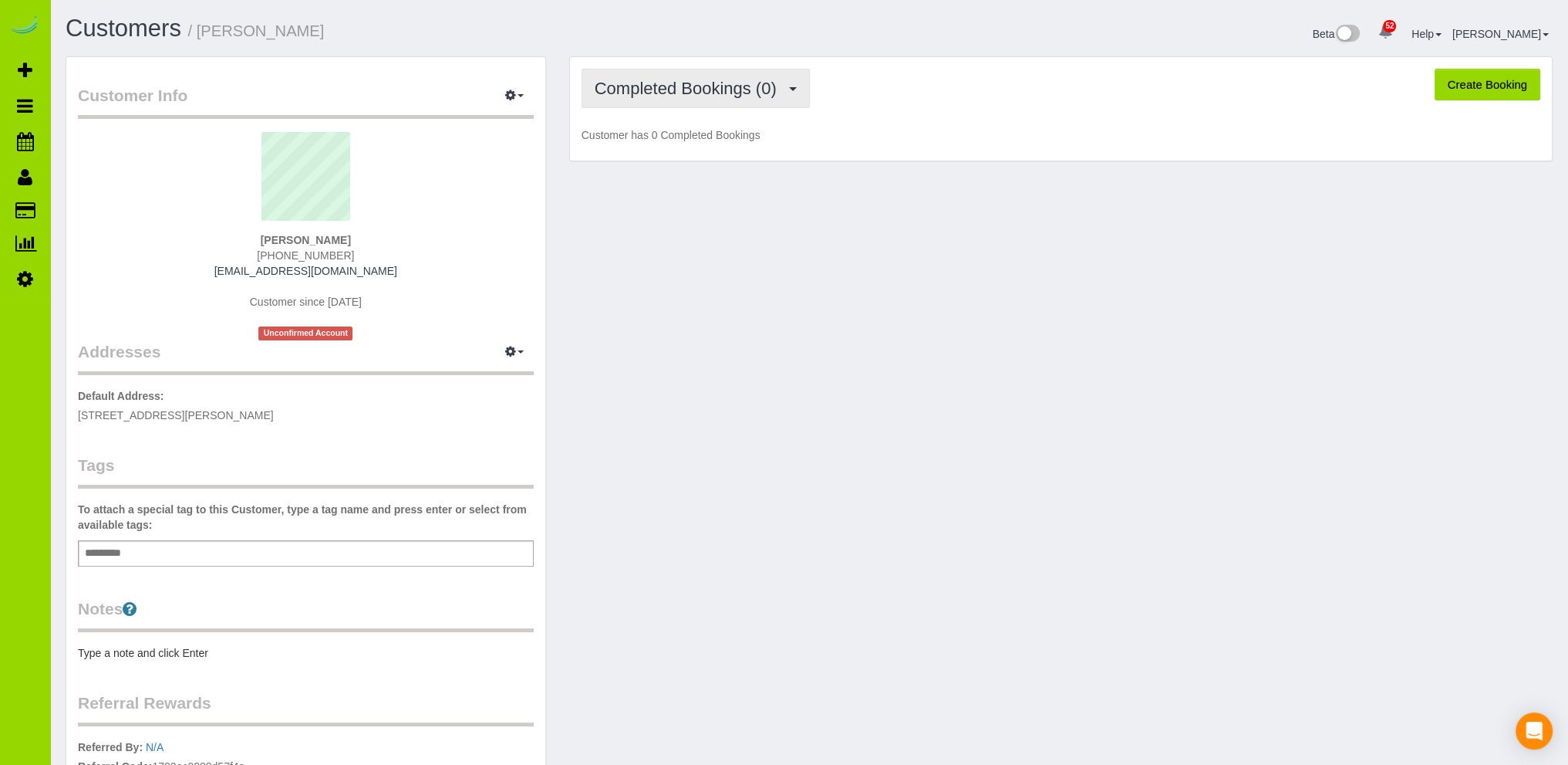
click at [717, 90] on span "Completed Bookings (0)" at bounding box center [690, 88] width 190 height 20
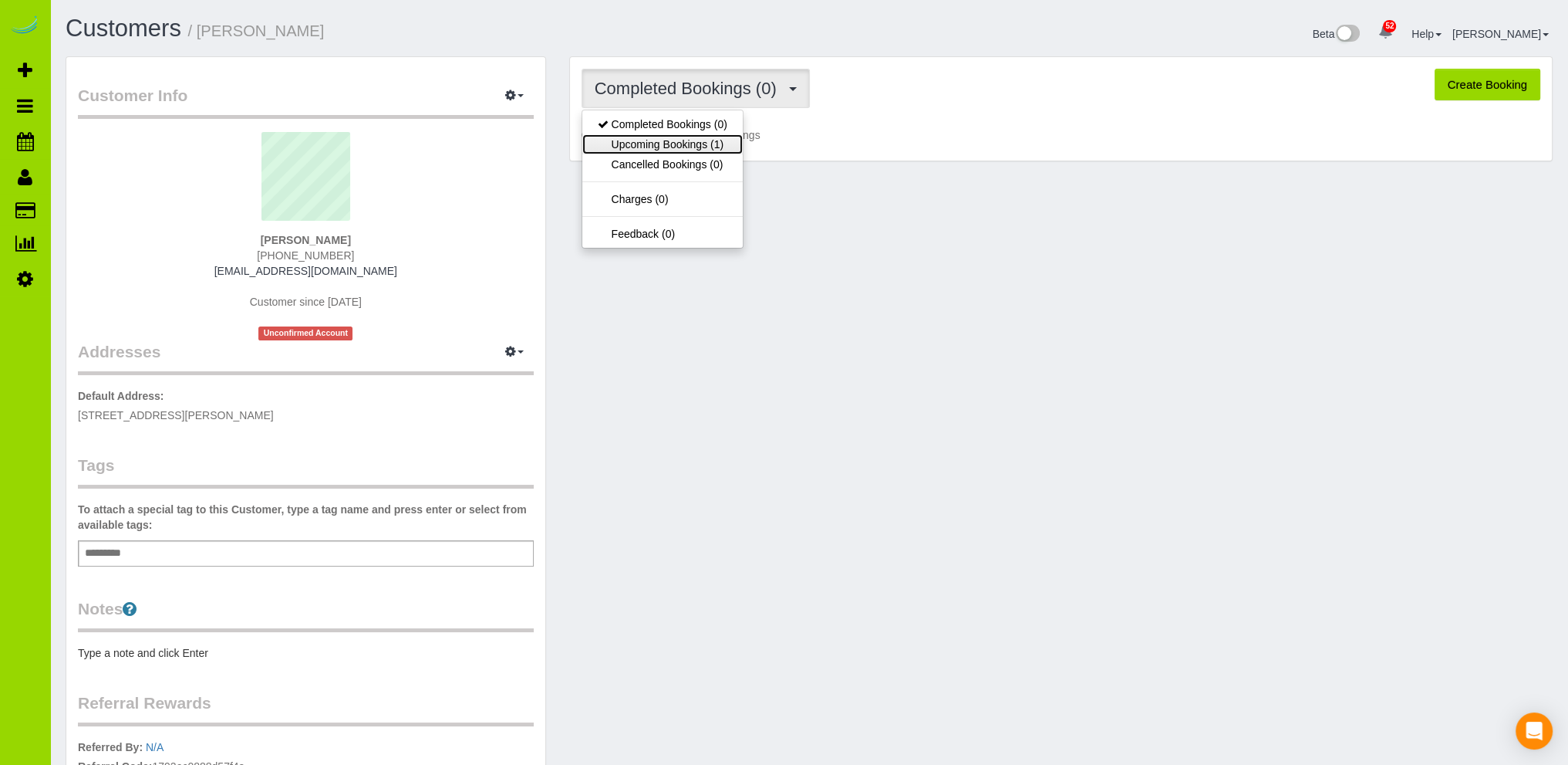
click at [684, 142] on link "Upcoming Bookings (1)" at bounding box center [662, 144] width 160 height 20
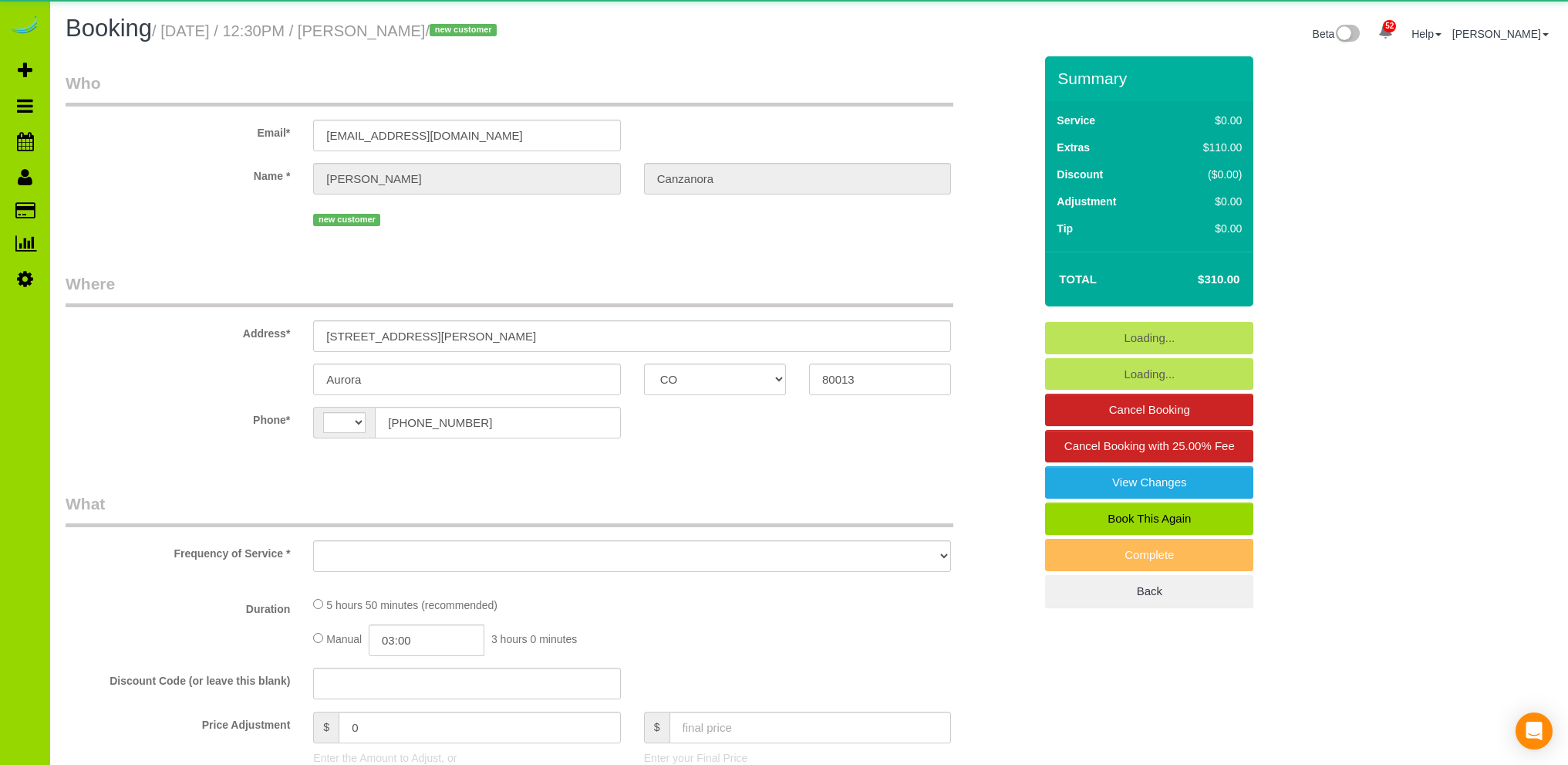
select select "CO"
select select "string:[GEOGRAPHIC_DATA]"
select select "object:1221"
select select "spot1"
select select "number:3"
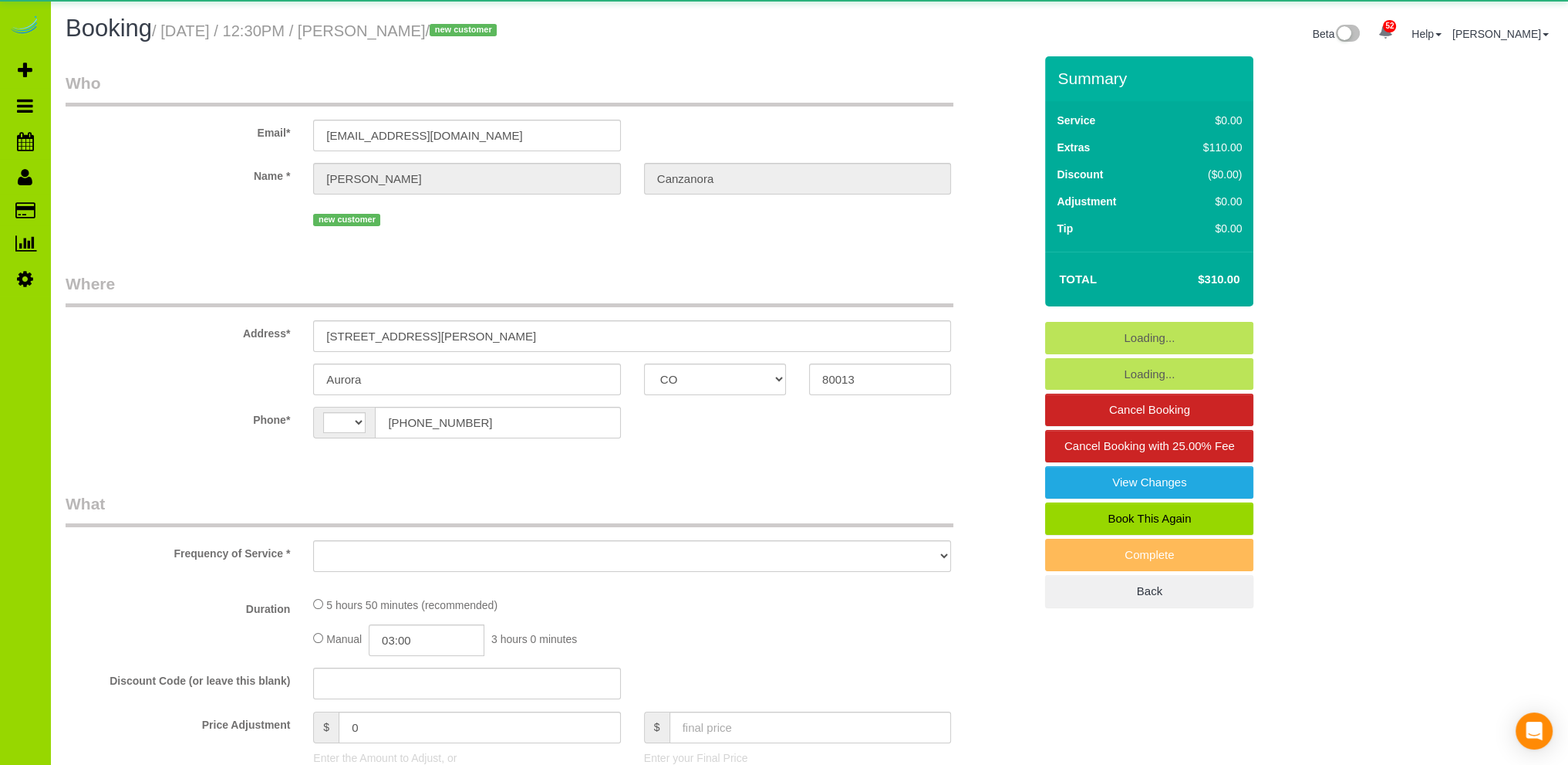
select select "number:11"
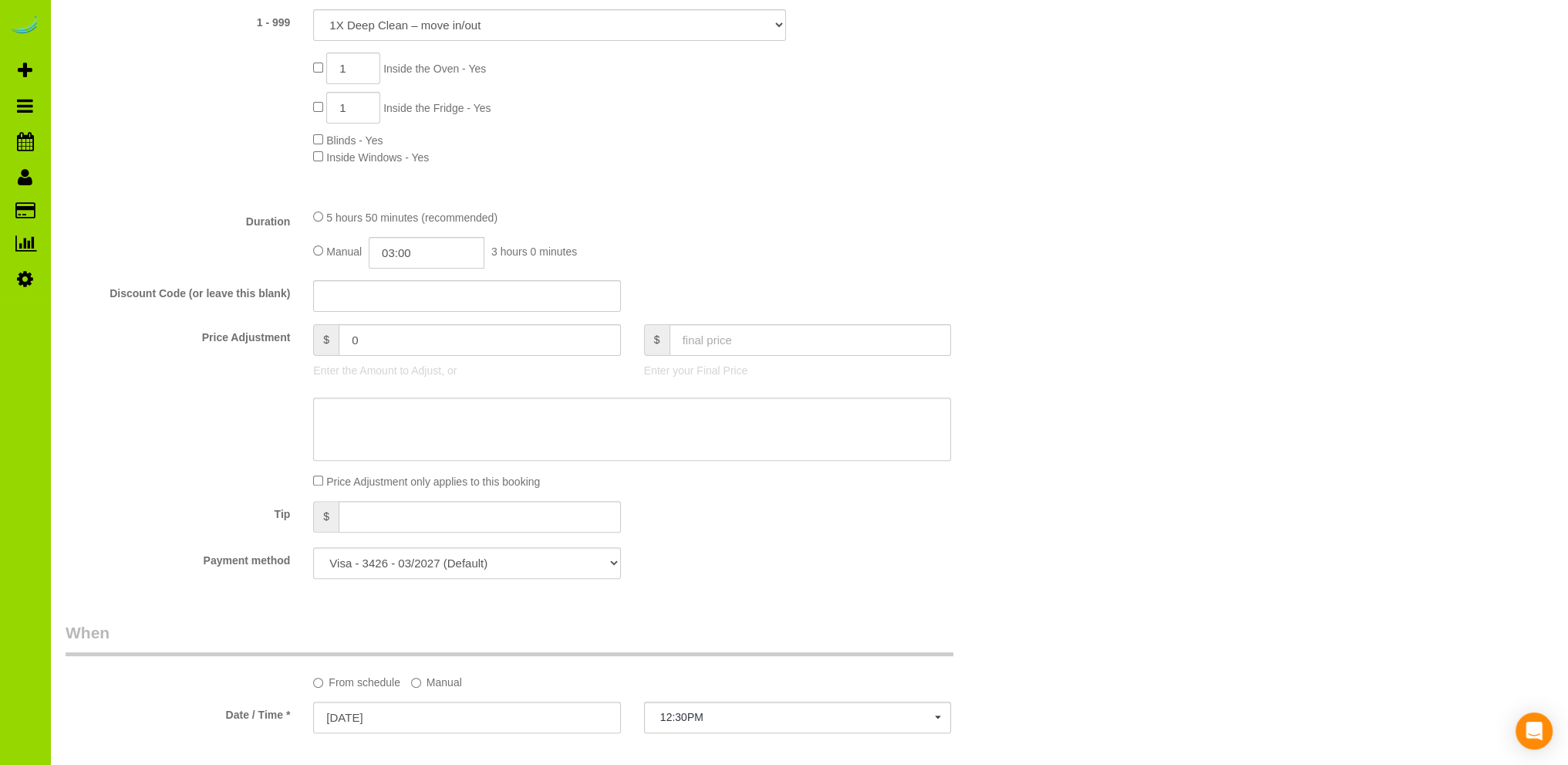
scroll to position [926, 0]
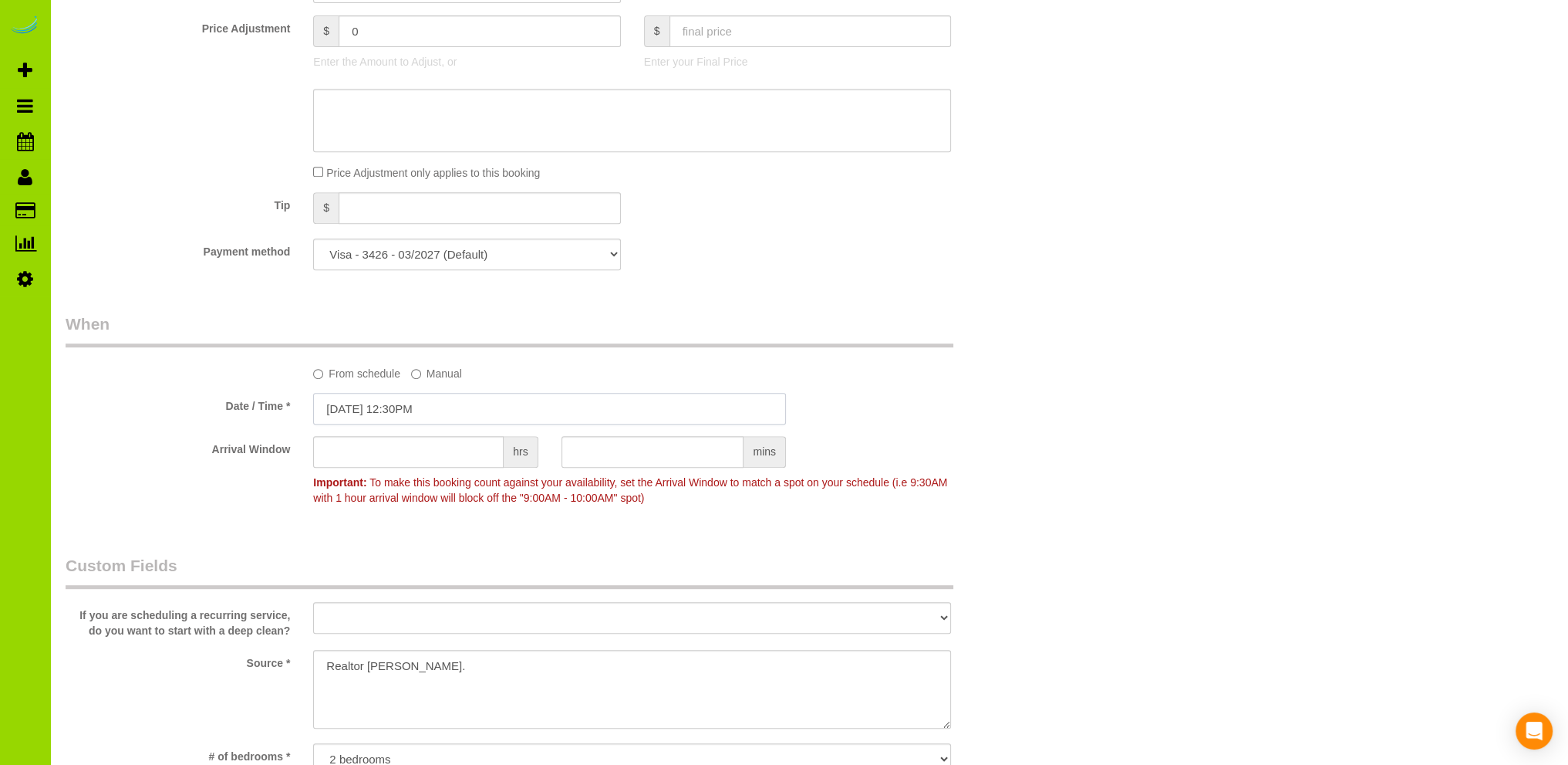
click at [386, 411] on input "07/24/2025 12:30PM" at bounding box center [550, 408] width 473 height 31
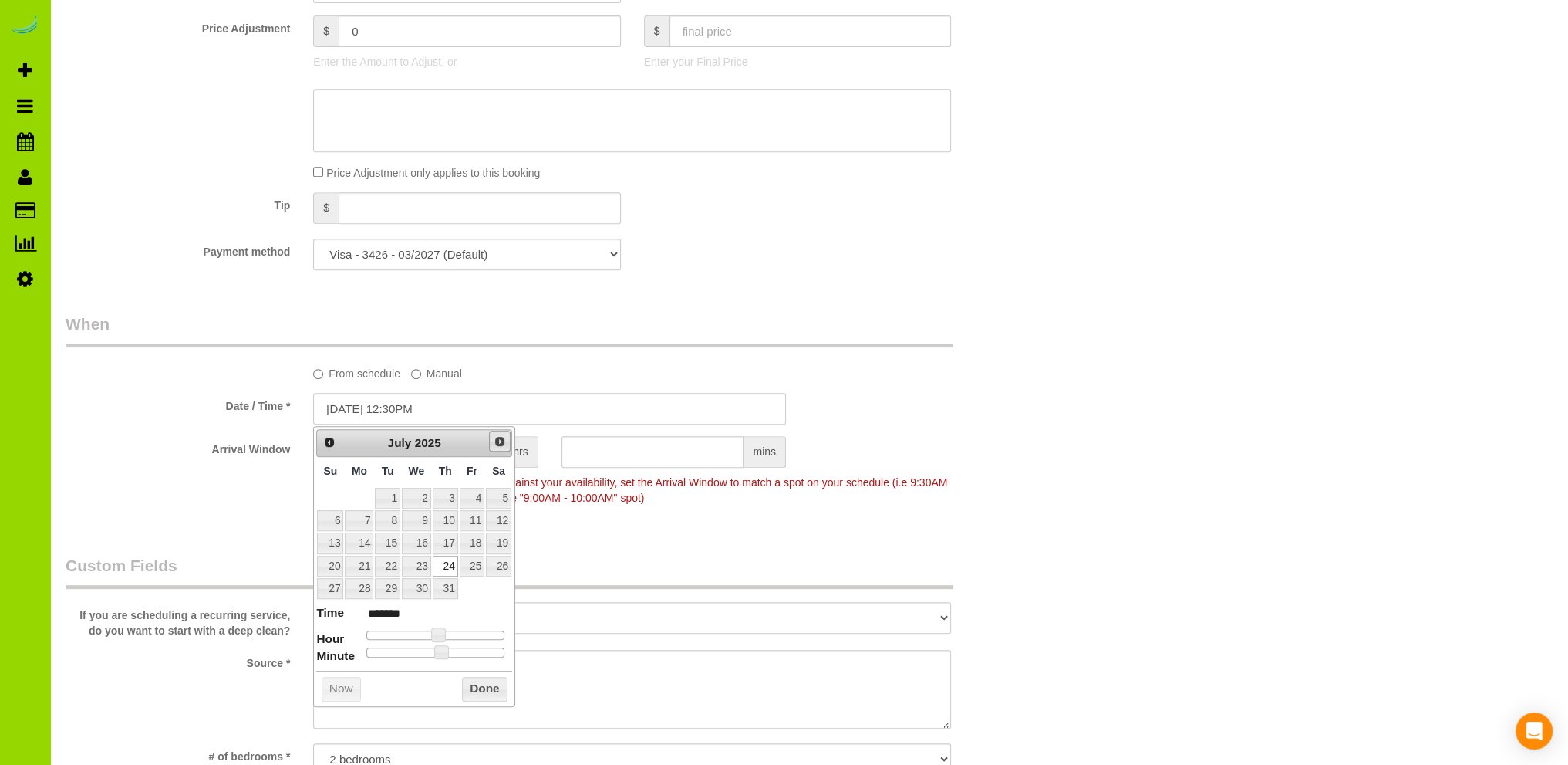
click at [498, 443] on span "Next" at bounding box center [500, 441] width 13 height 13
click at [423, 494] on link "3" at bounding box center [416, 498] width 30 height 21
type input "09/03/2025 11:30AM"
type input "*******"
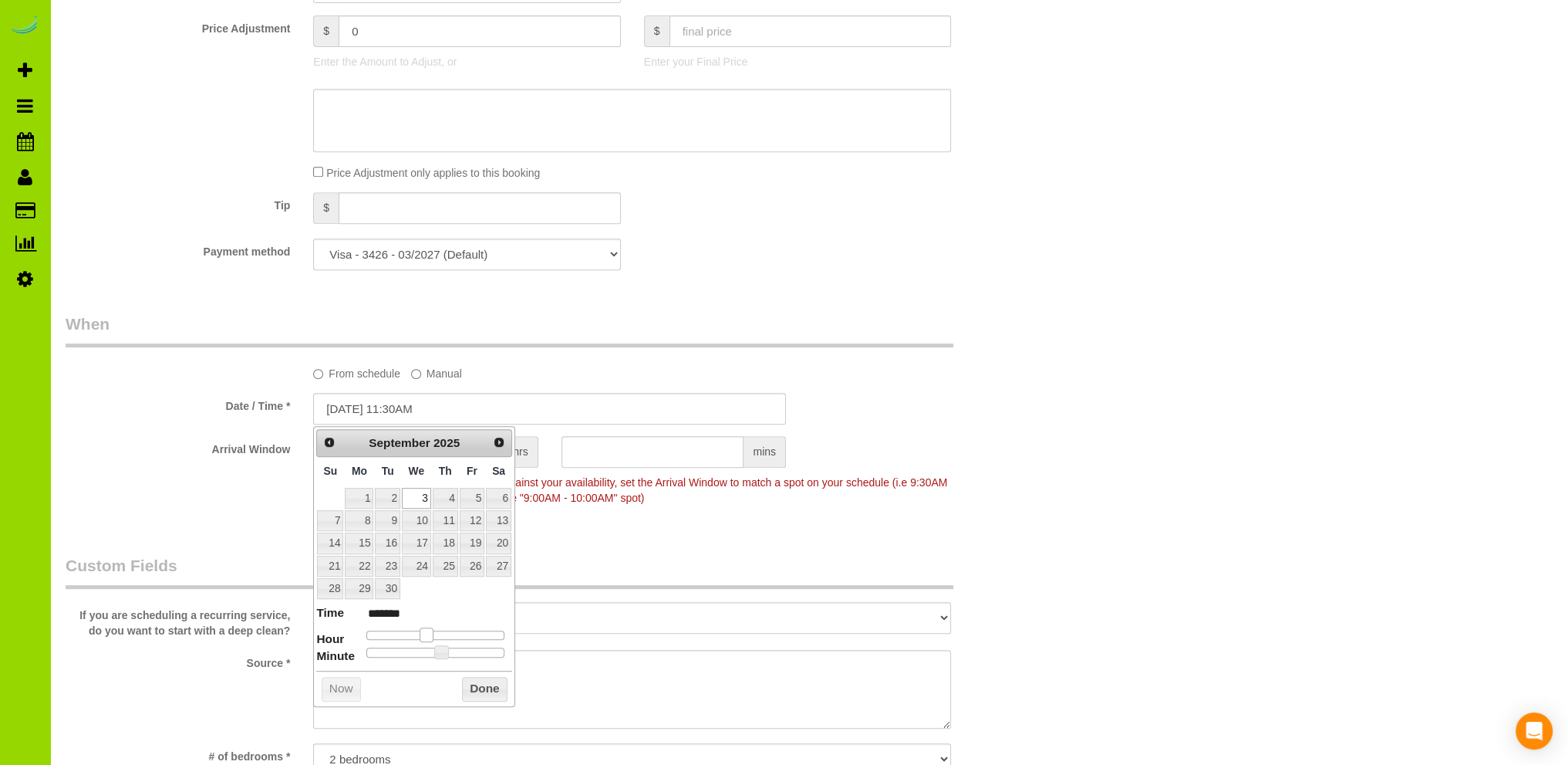
type input "09/03/2025 10:30AM"
type input "*******"
type input "09/03/2025 9:30AM"
type input "******"
drag, startPoint x: 435, startPoint y: 636, endPoint x: 415, endPoint y: 638, distance: 20.1
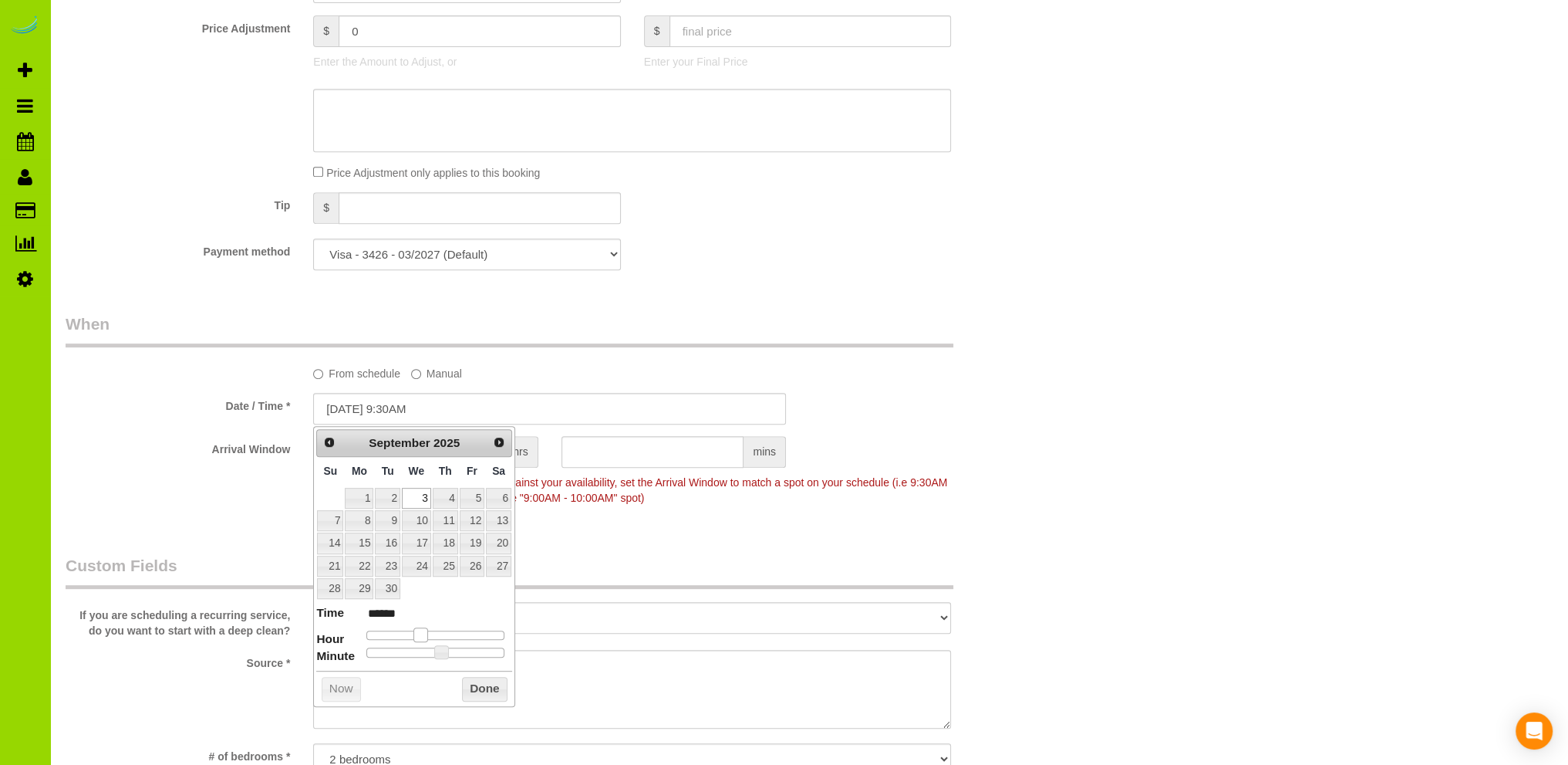
click at [415, 638] on span at bounding box center [420, 634] width 14 height 14
type input "09/03/2025 9:25AM"
type input "******"
type input "09/03/2025 9:20AM"
type input "******"
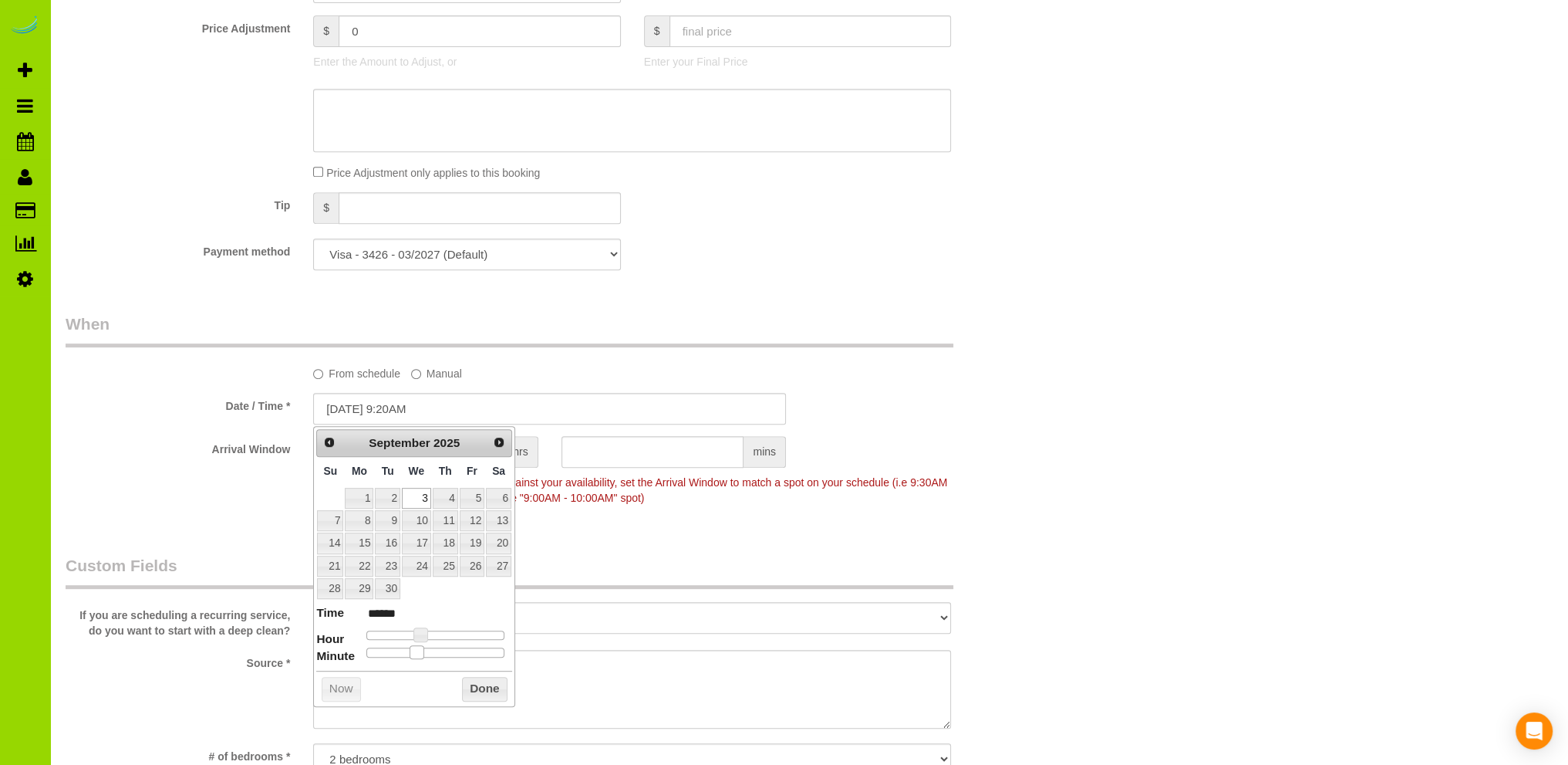
type input "09/03/2025 9:15AM"
type input "******"
type input "09/03/2025 9:10AM"
type input "******"
type input "09/03/2025 9:00AM"
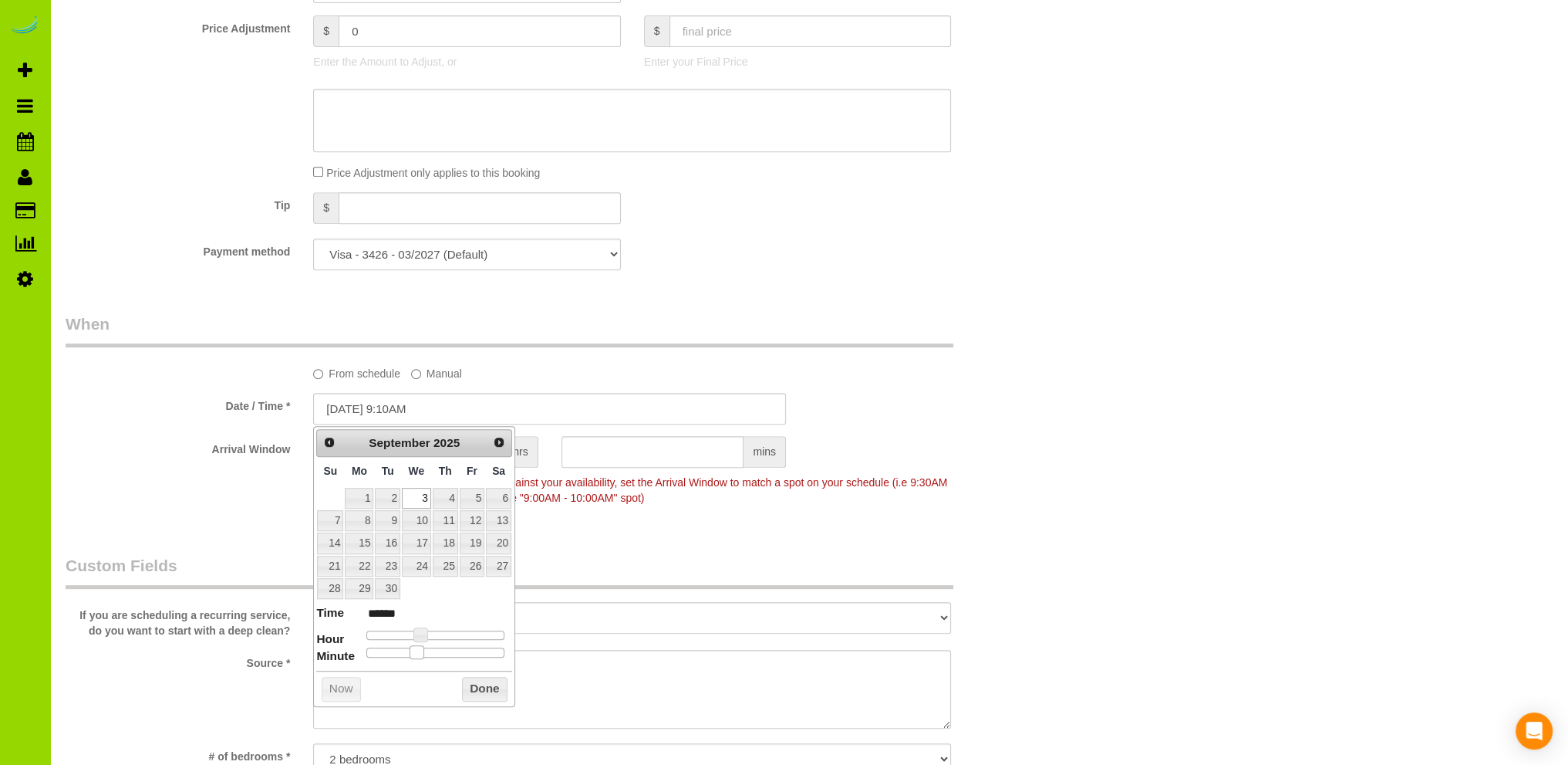
type input "******"
drag, startPoint x: 425, startPoint y: 648, endPoint x: 325, endPoint y: 648, distance: 100.0
click at [325, 648] on dl "Time ****** Hour Minute Second Millisecond Microsecond Time Zone ***** ***** **…" at bounding box center [414, 631] width 196 height 53
click at [476, 685] on button "Done" at bounding box center [485, 689] width 46 height 25
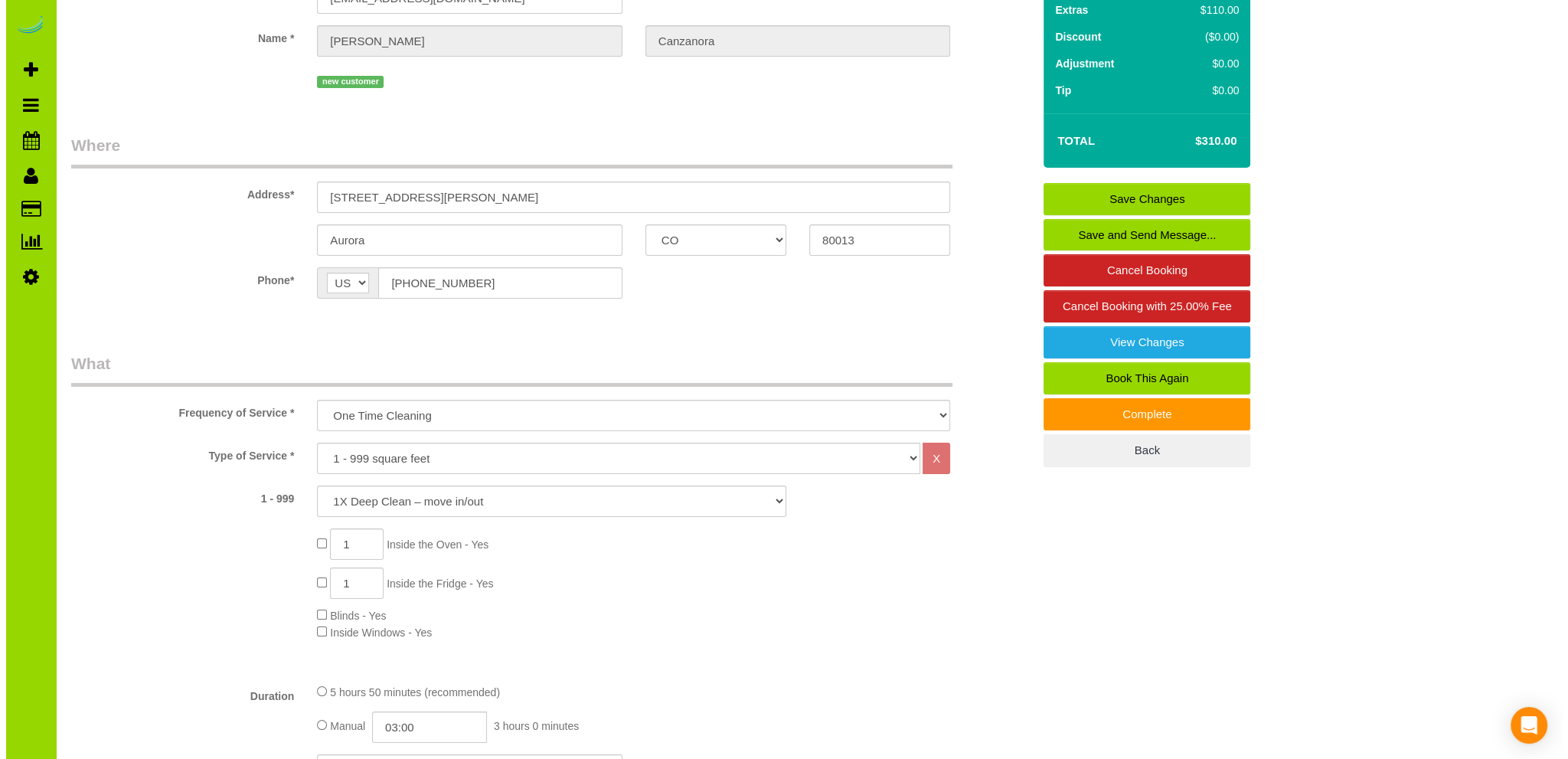
scroll to position [0, 0]
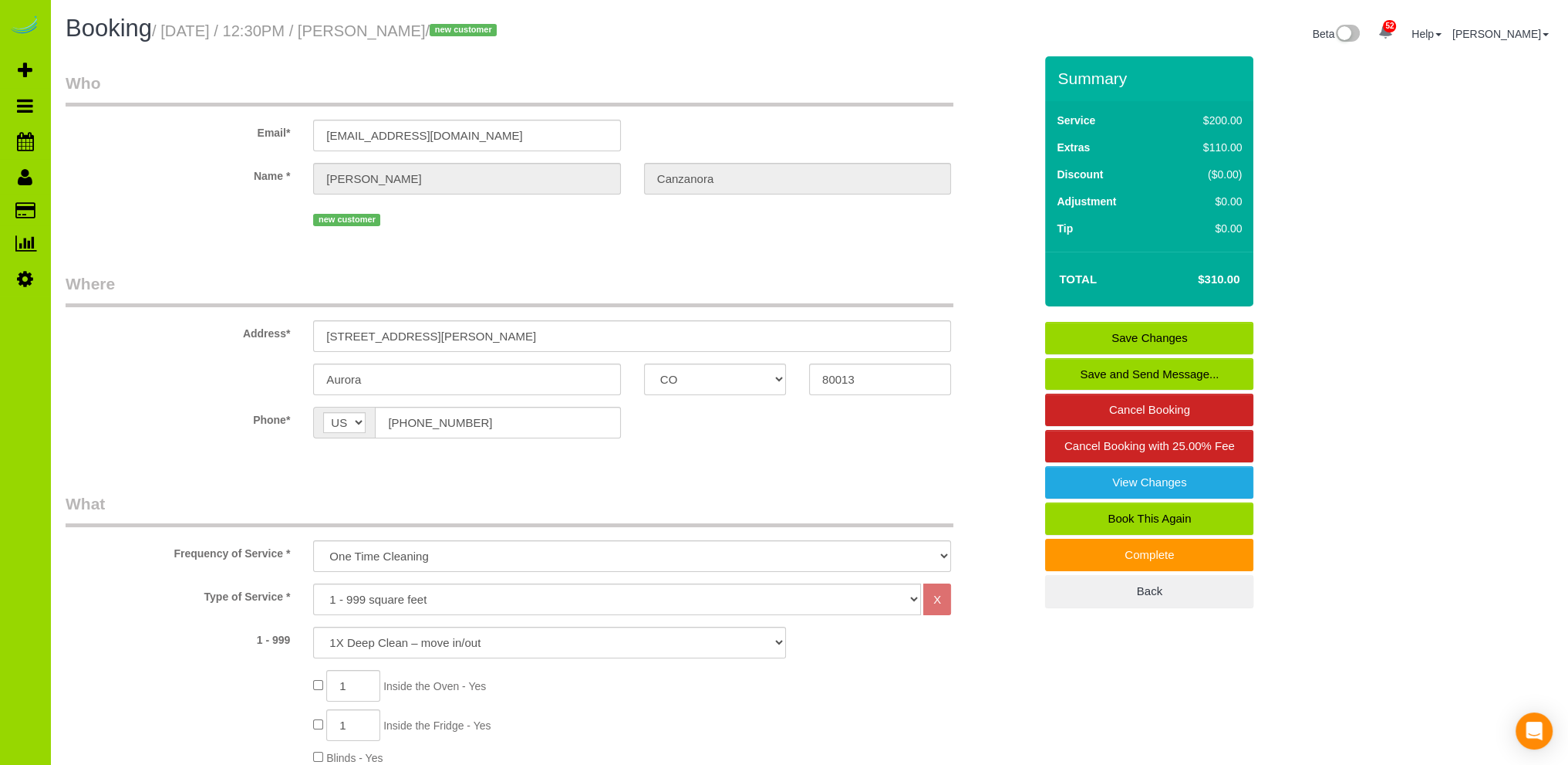
click at [1117, 334] on link "Save Changes" at bounding box center [1149, 338] width 209 height 32
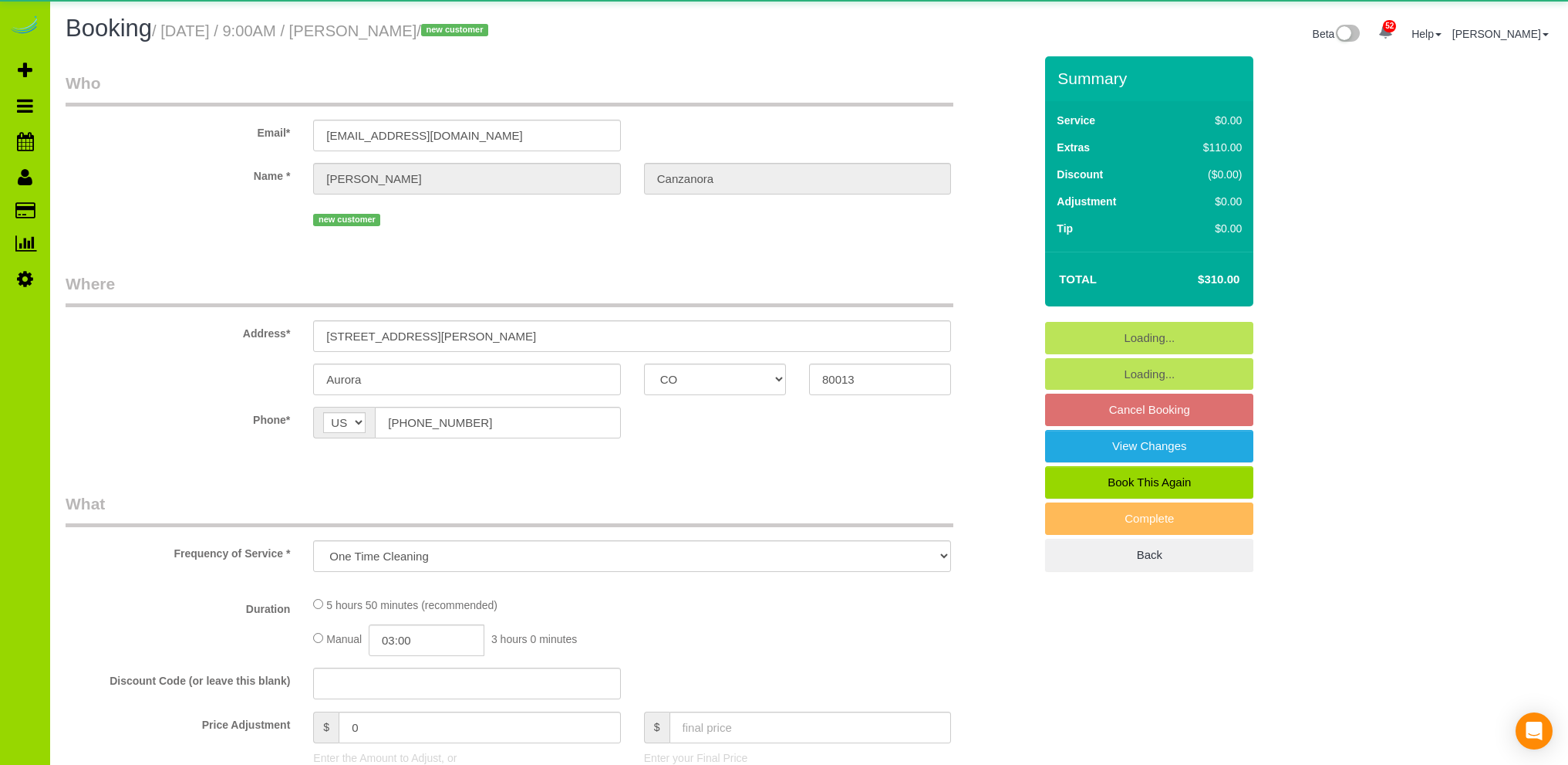
select select "CO"
select select "number:3"
select select "number:11"
select select "object:1147"
select select "spot1"
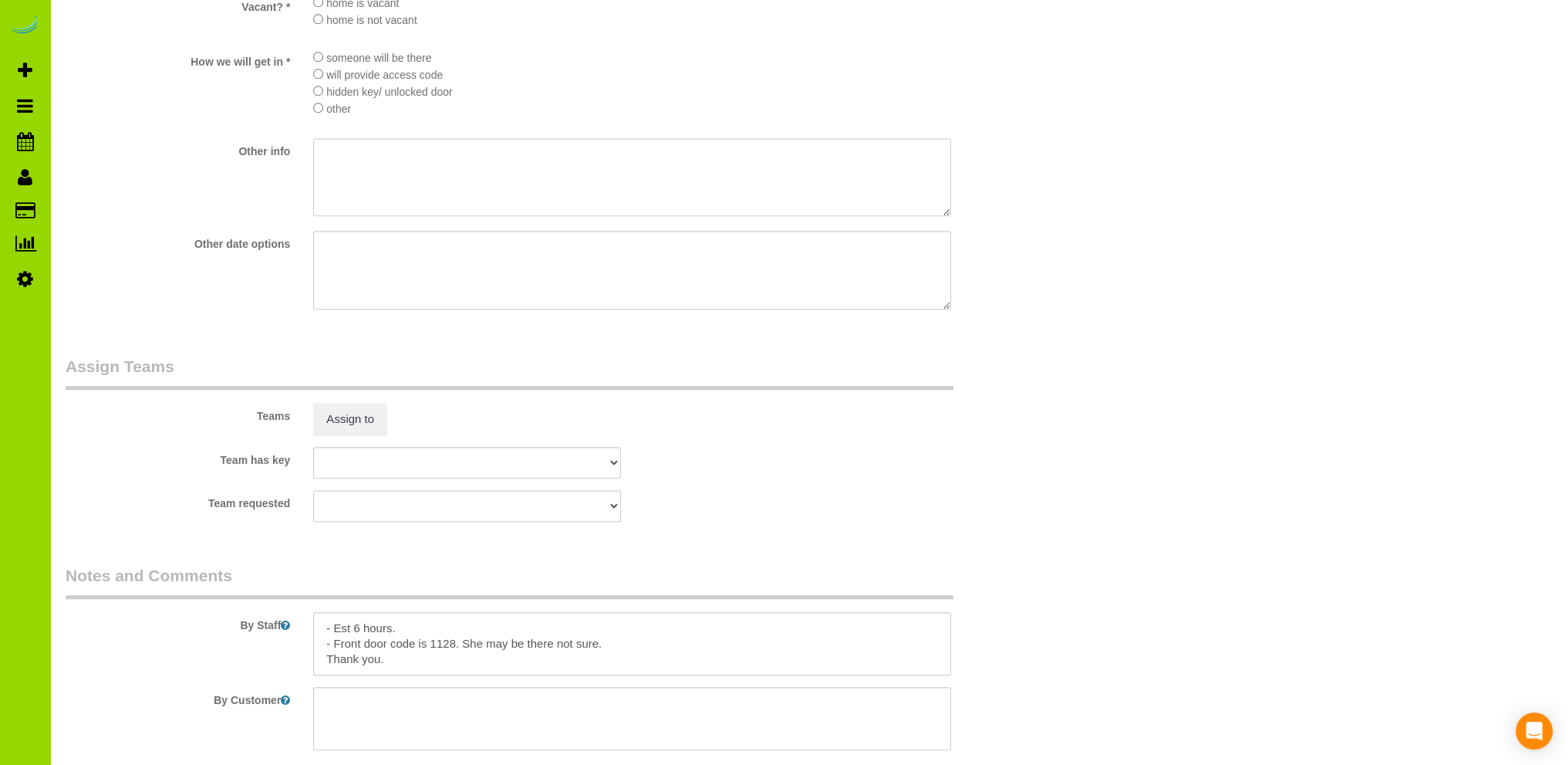
scroll to position [2007, 0]
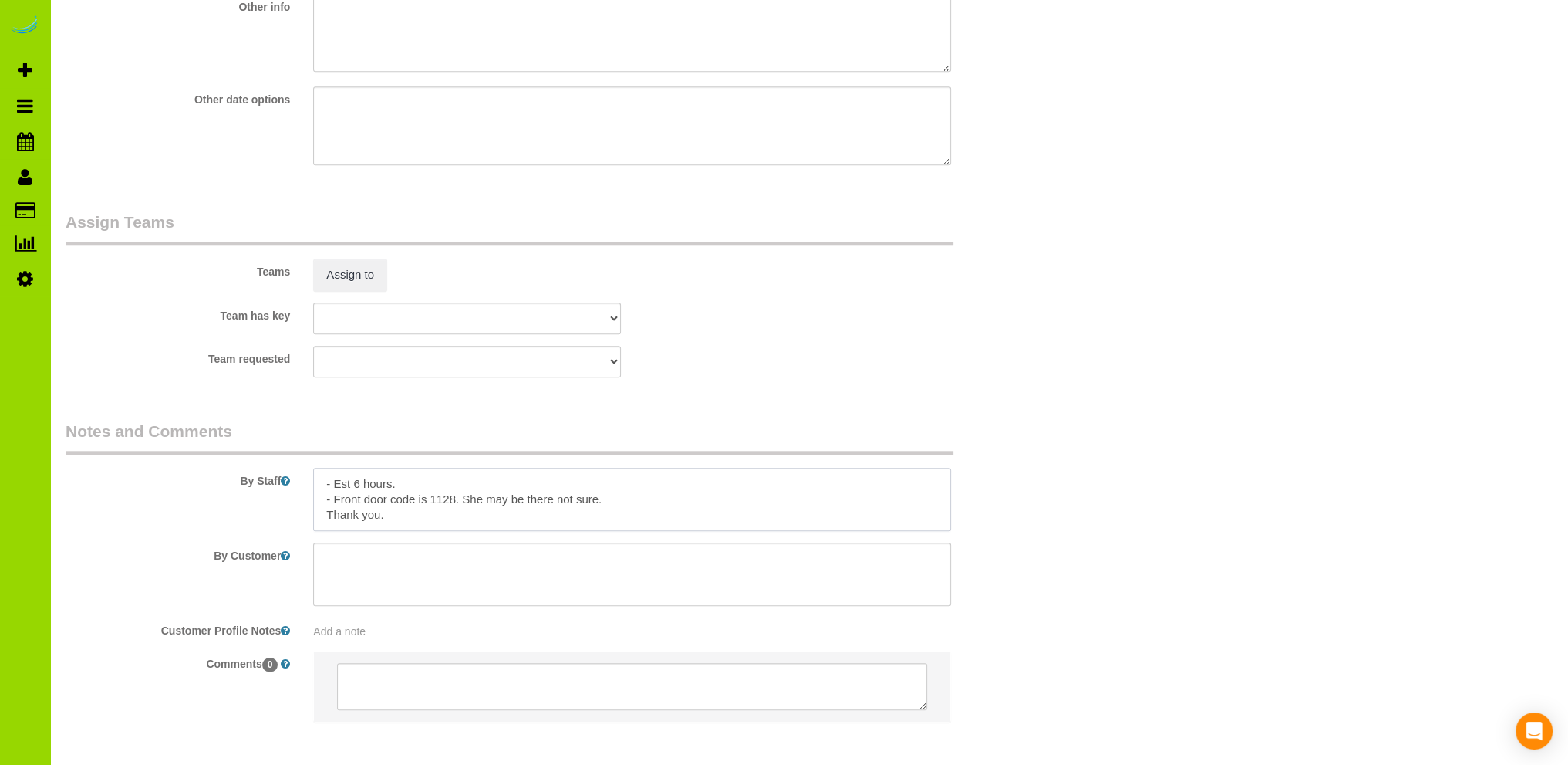
click at [643, 504] on textarea at bounding box center [632, 500] width 638 height 64
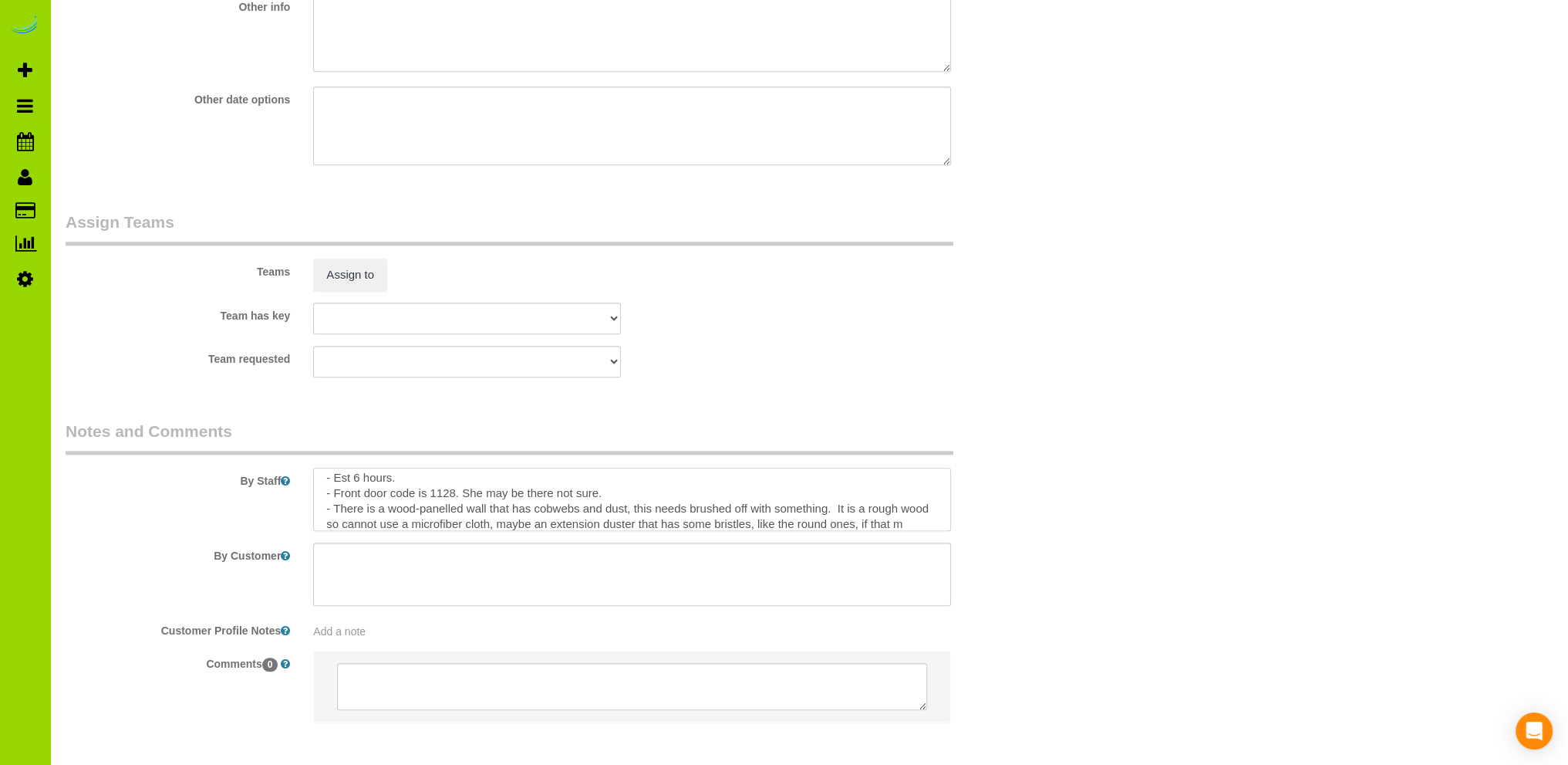
scroll to position [21, 0]
click at [453, 500] on textarea at bounding box center [632, 500] width 638 height 64
click at [448, 496] on textarea at bounding box center [632, 500] width 638 height 64
click at [554, 539] on sui-booking-comments "By Staff By Customer Customer Profile Notes Add a note Comments 0" at bounding box center [549, 579] width 968 height 319
click at [459, 500] on textarea at bounding box center [632, 500] width 638 height 64
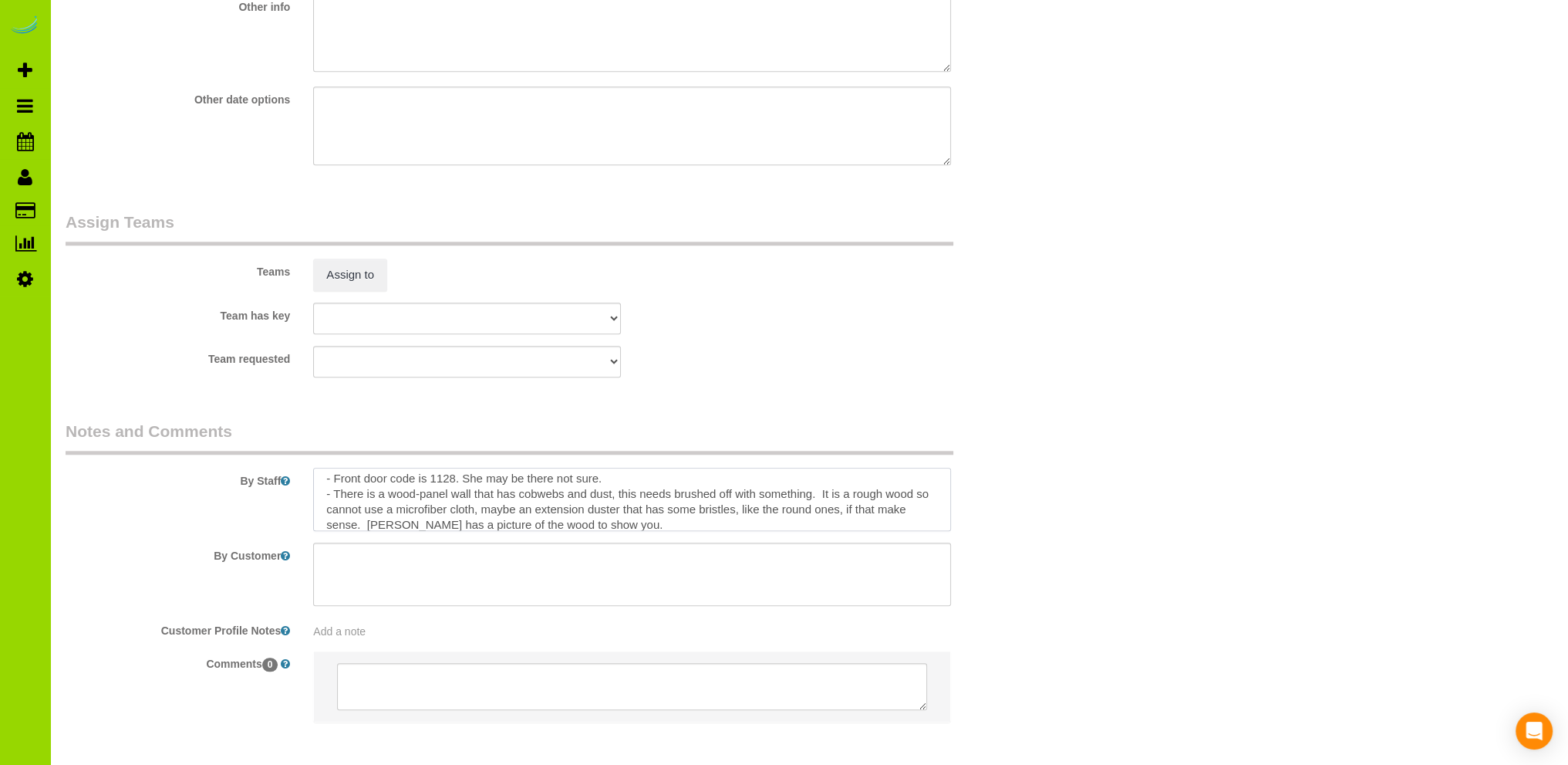
click at [620, 526] on textarea at bounding box center [632, 500] width 638 height 64
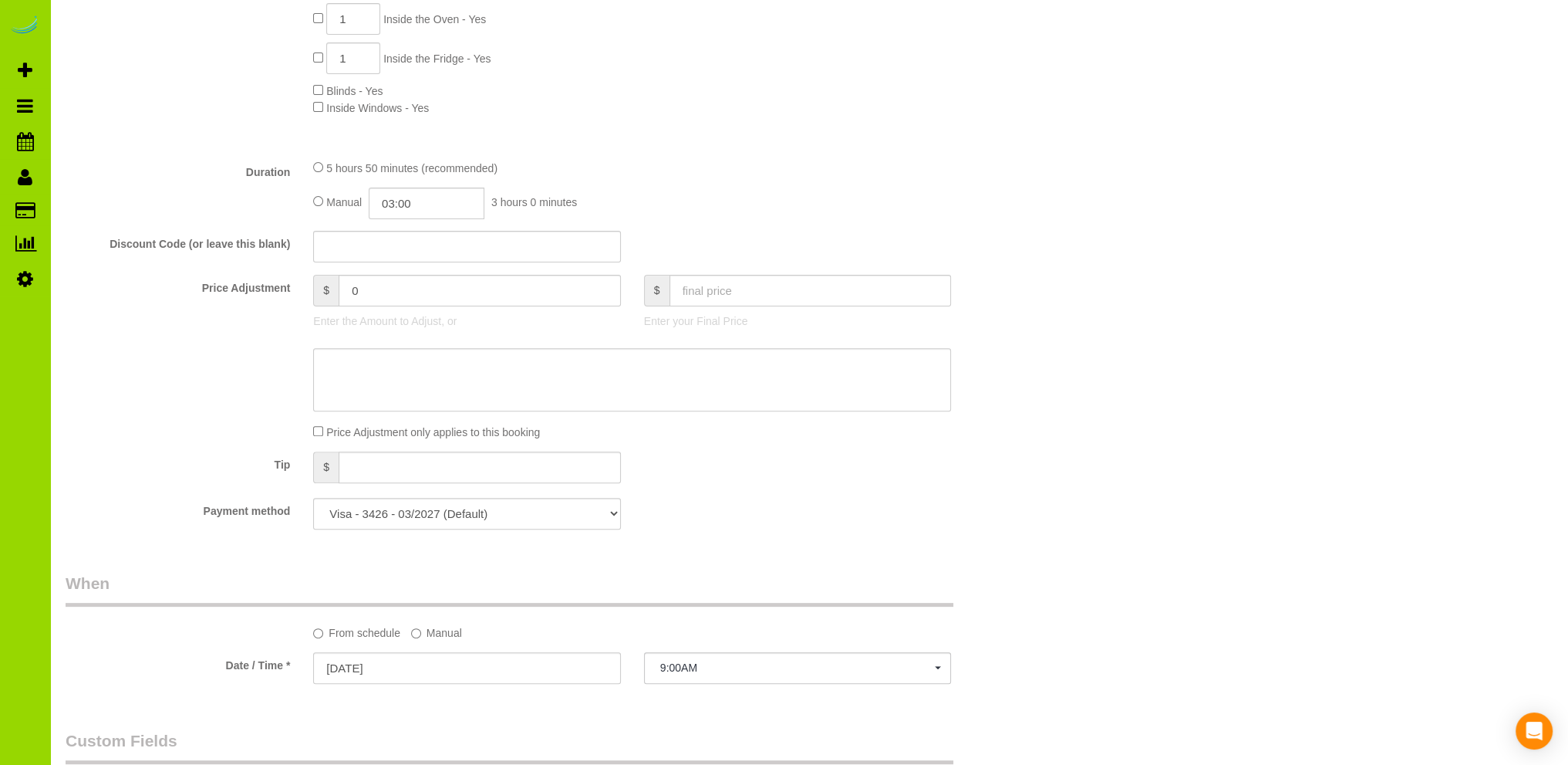
scroll to position [463, 0]
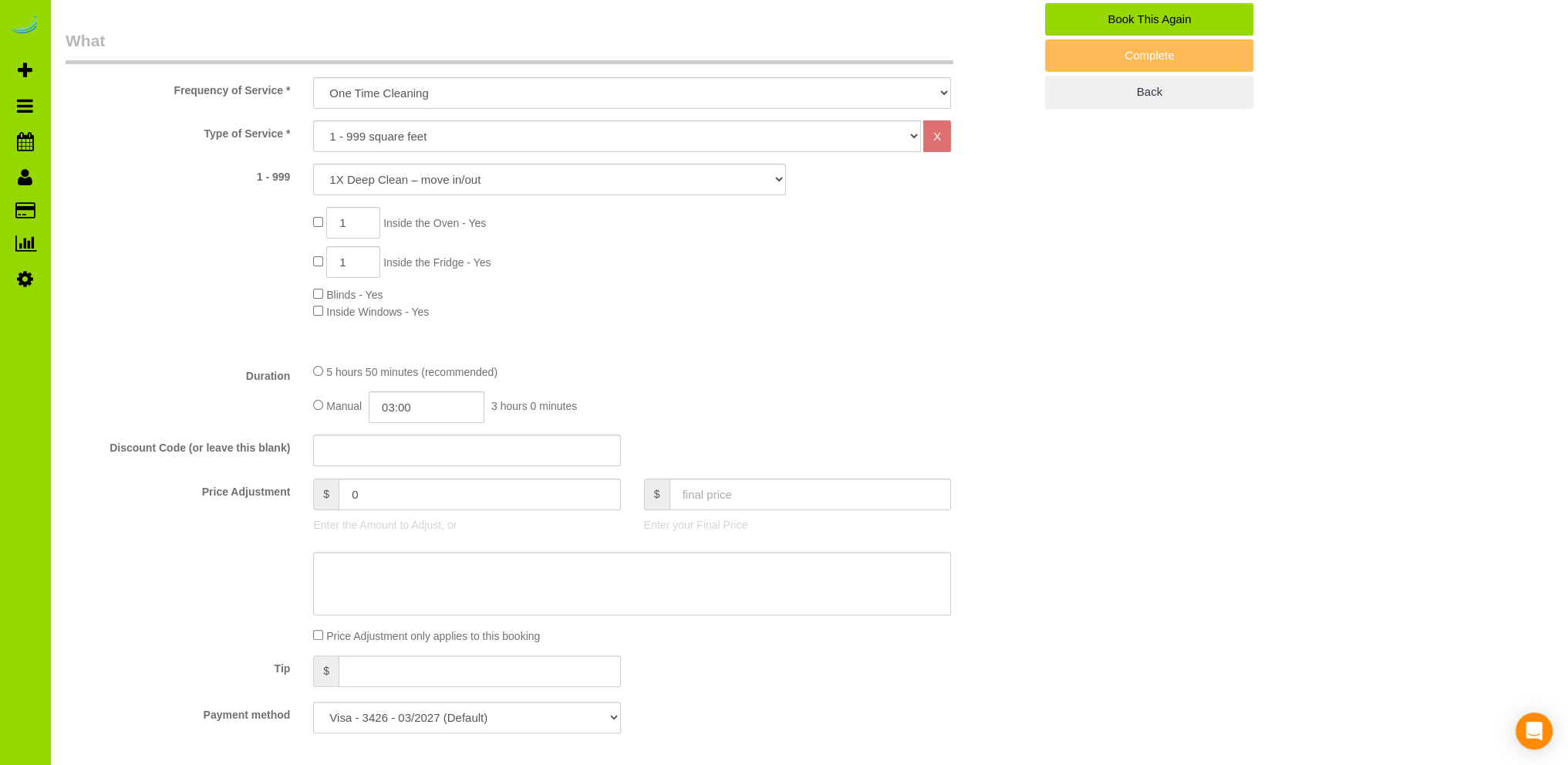
type textarea "- Est 6 hours. - Front door code is 1128. She may be there not sure. - There is…"
click at [348, 494] on input "0" at bounding box center [480, 494] width 282 height 31
type input "20"
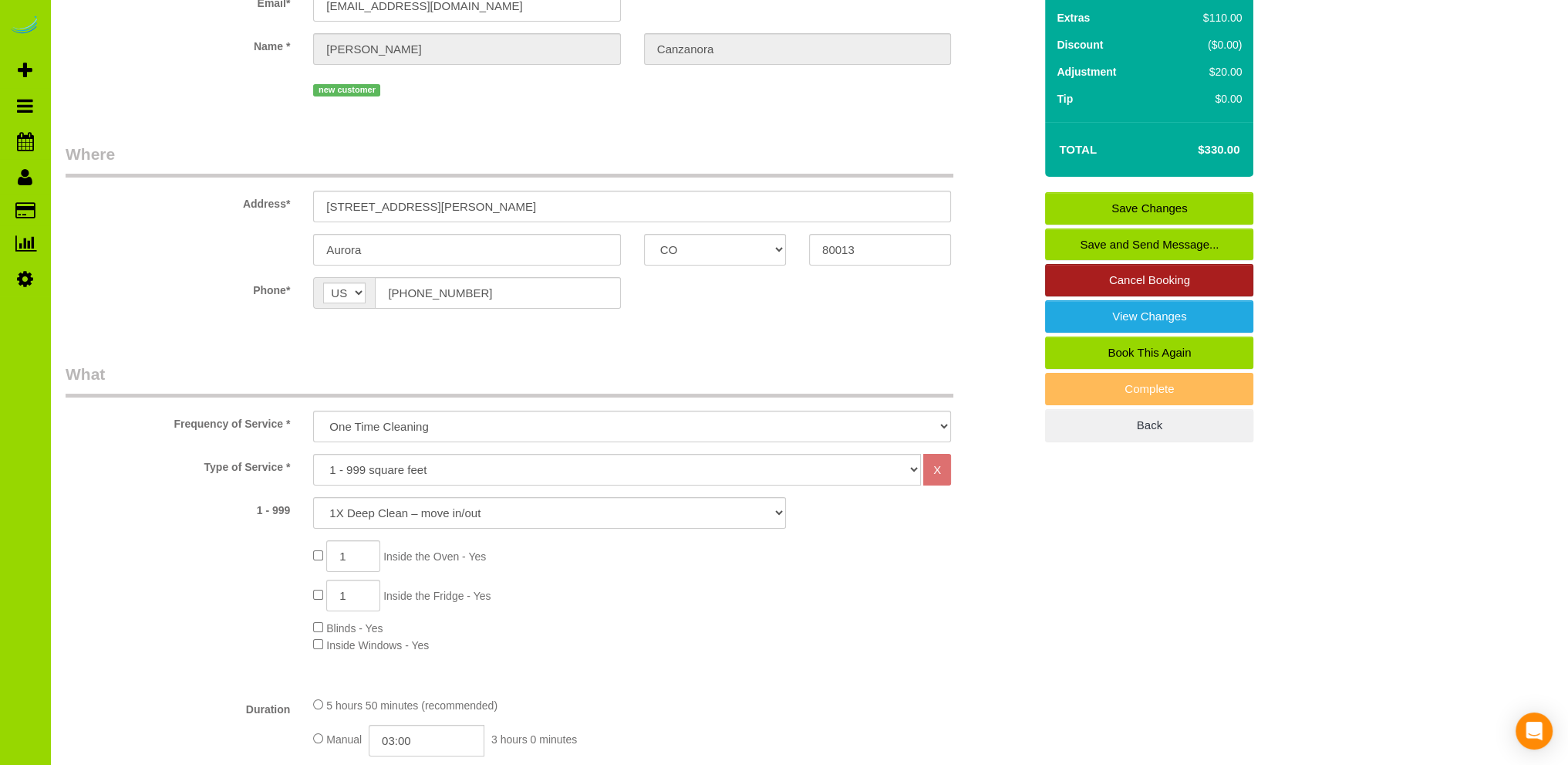
scroll to position [0, 0]
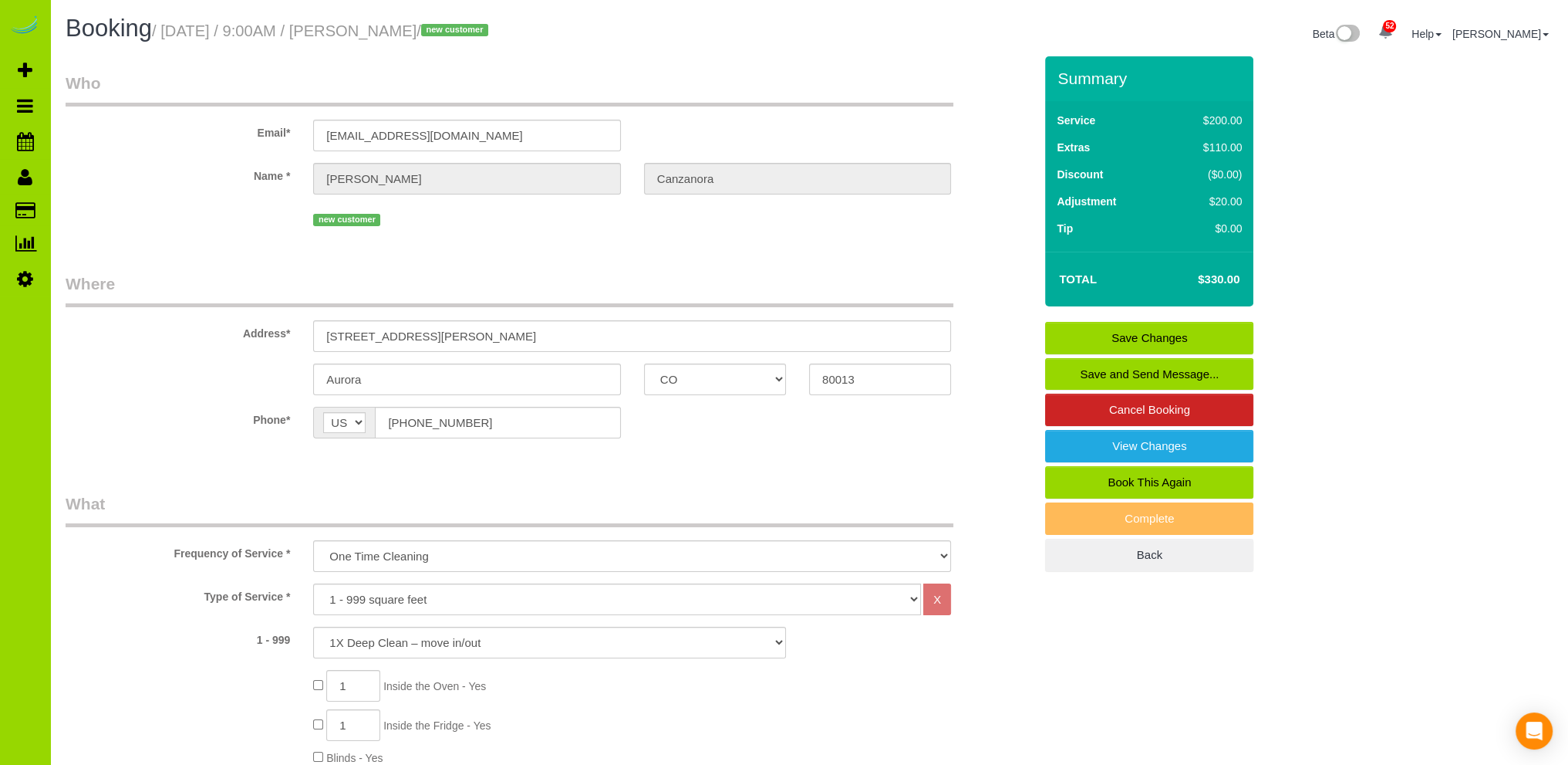
click at [1171, 335] on link "Save Changes" at bounding box center [1149, 338] width 209 height 32
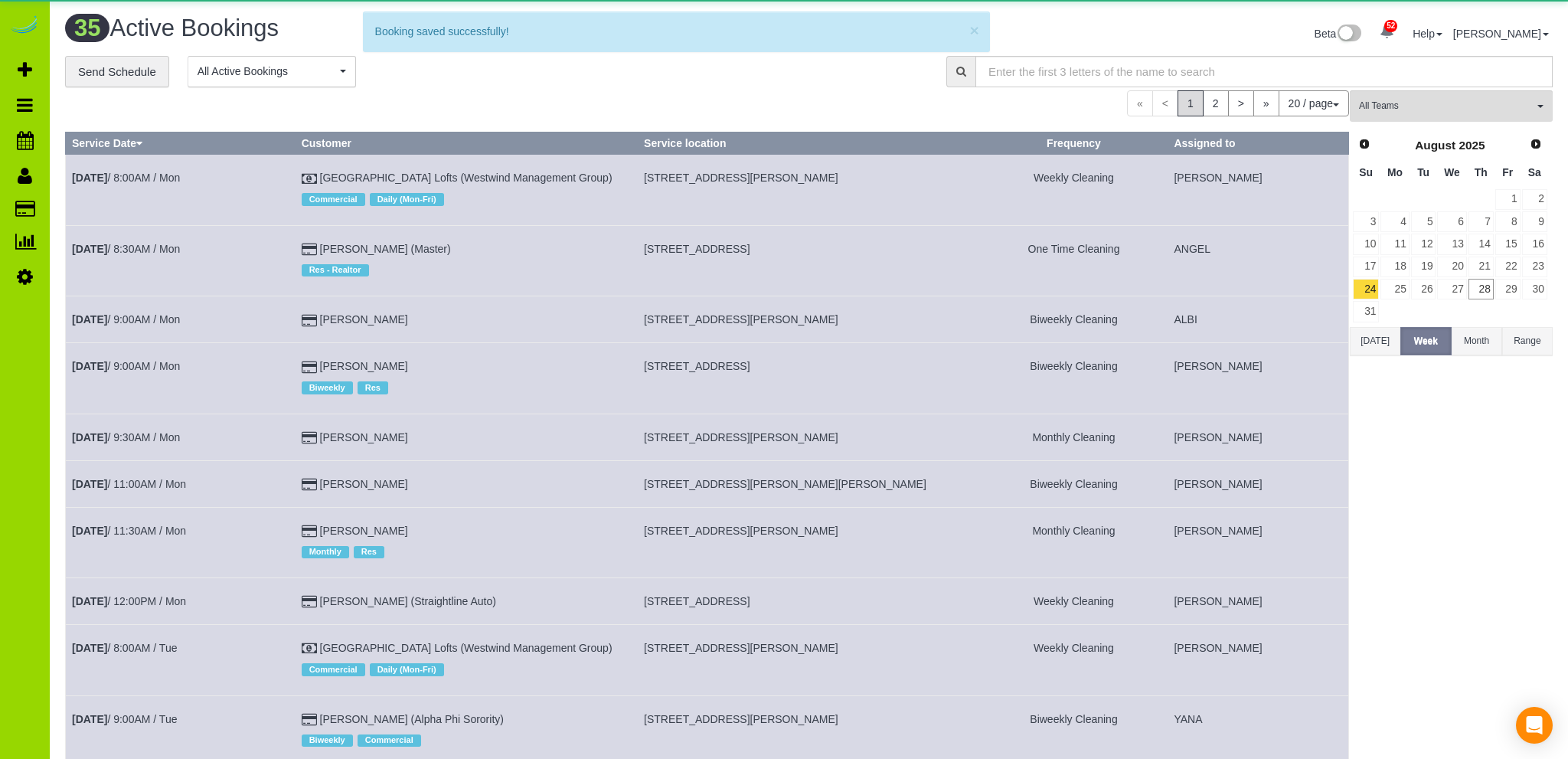
click at [538, 472] on body "52 Beta Your Notifications You have 0 alerts × You have 1 to charge for 08/27/2…" at bounding box center [784, 380] width 1568 height 759
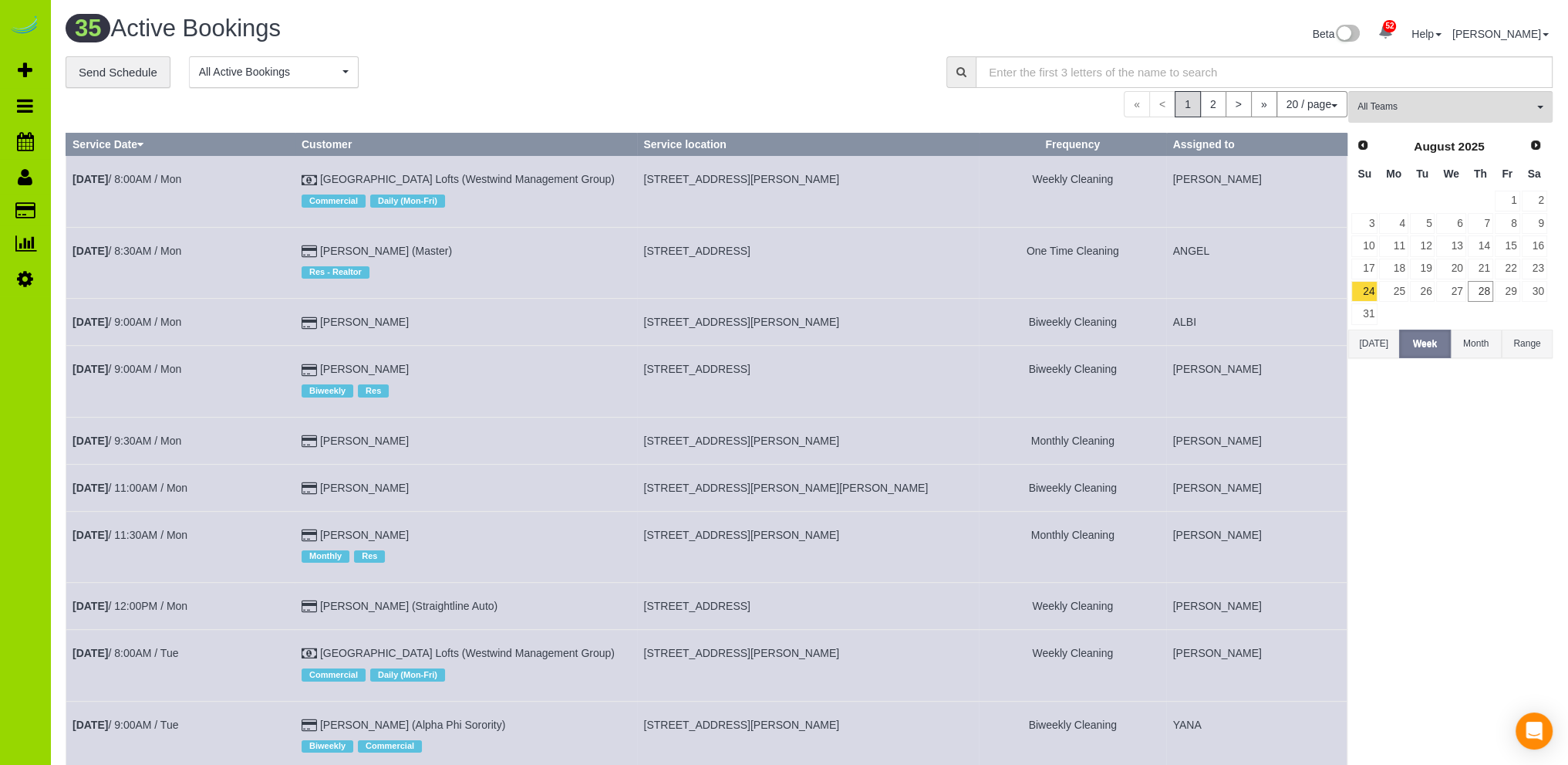
click at [568, 67] on div "**********" at bounding box center [494, 72] width 858 height 32
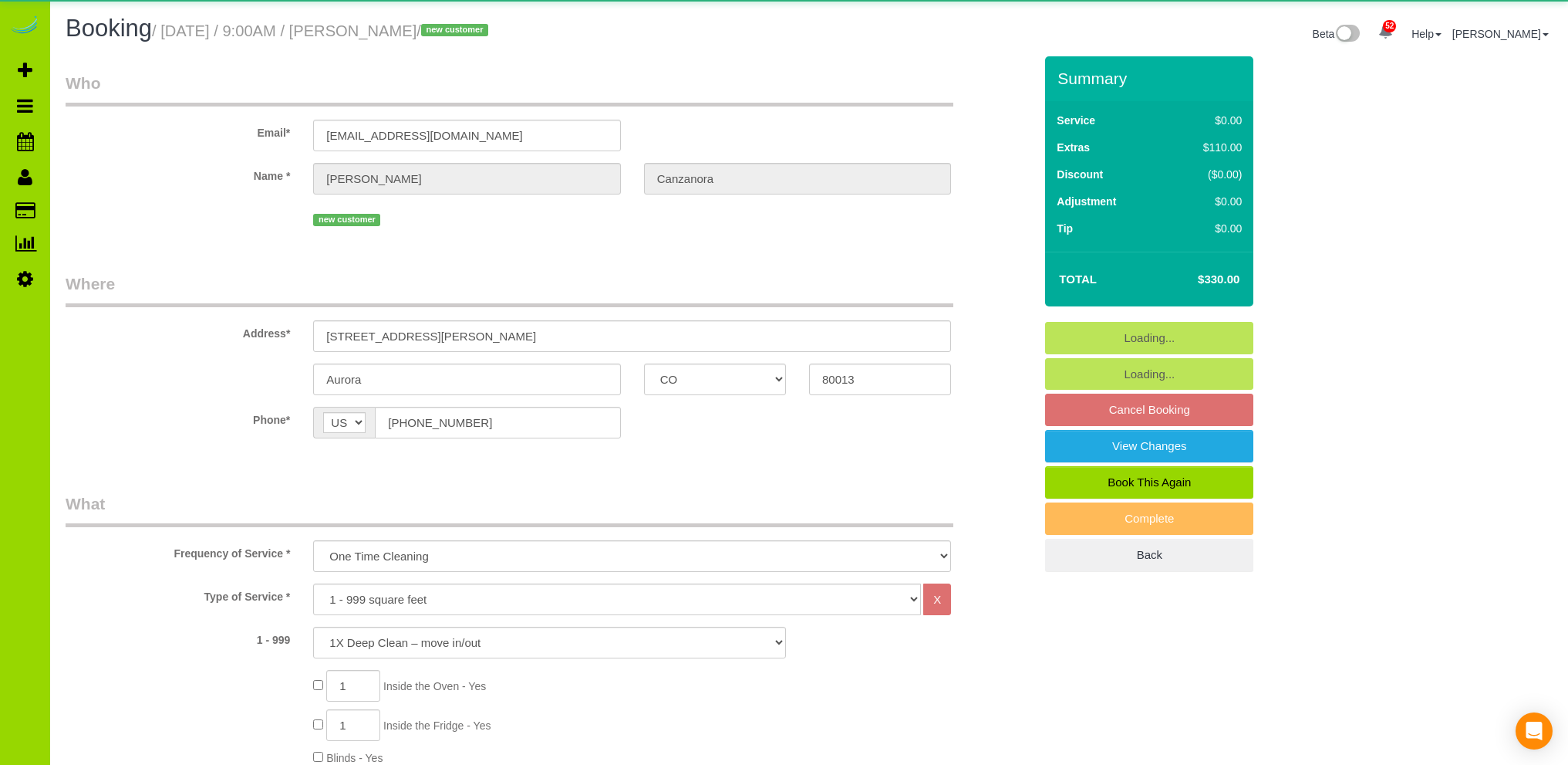
select select "CO"
select select "number:3"
select select "number:11"
select select "object:1246"
select select "spot1"
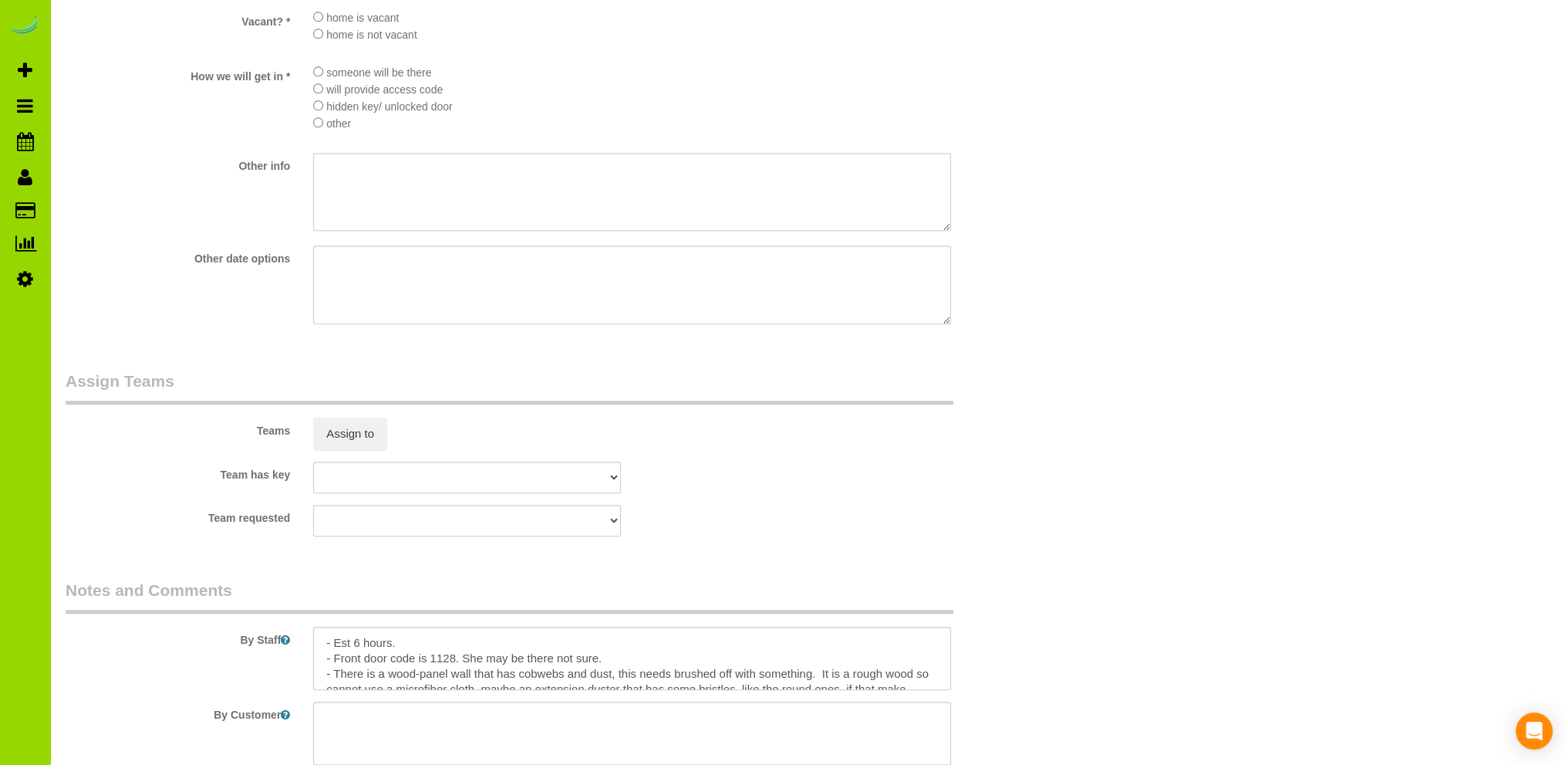
scroll to position [1852, 0]
click at [359, 645] on textarea at bounding box center [632, 654] width 638 height 64
click at [447, 641] on textarea at bounding box center [632, 654] width 638 height 64
click at [626, 662] on textarea at bounding box center [632, 654] width 638 height 64
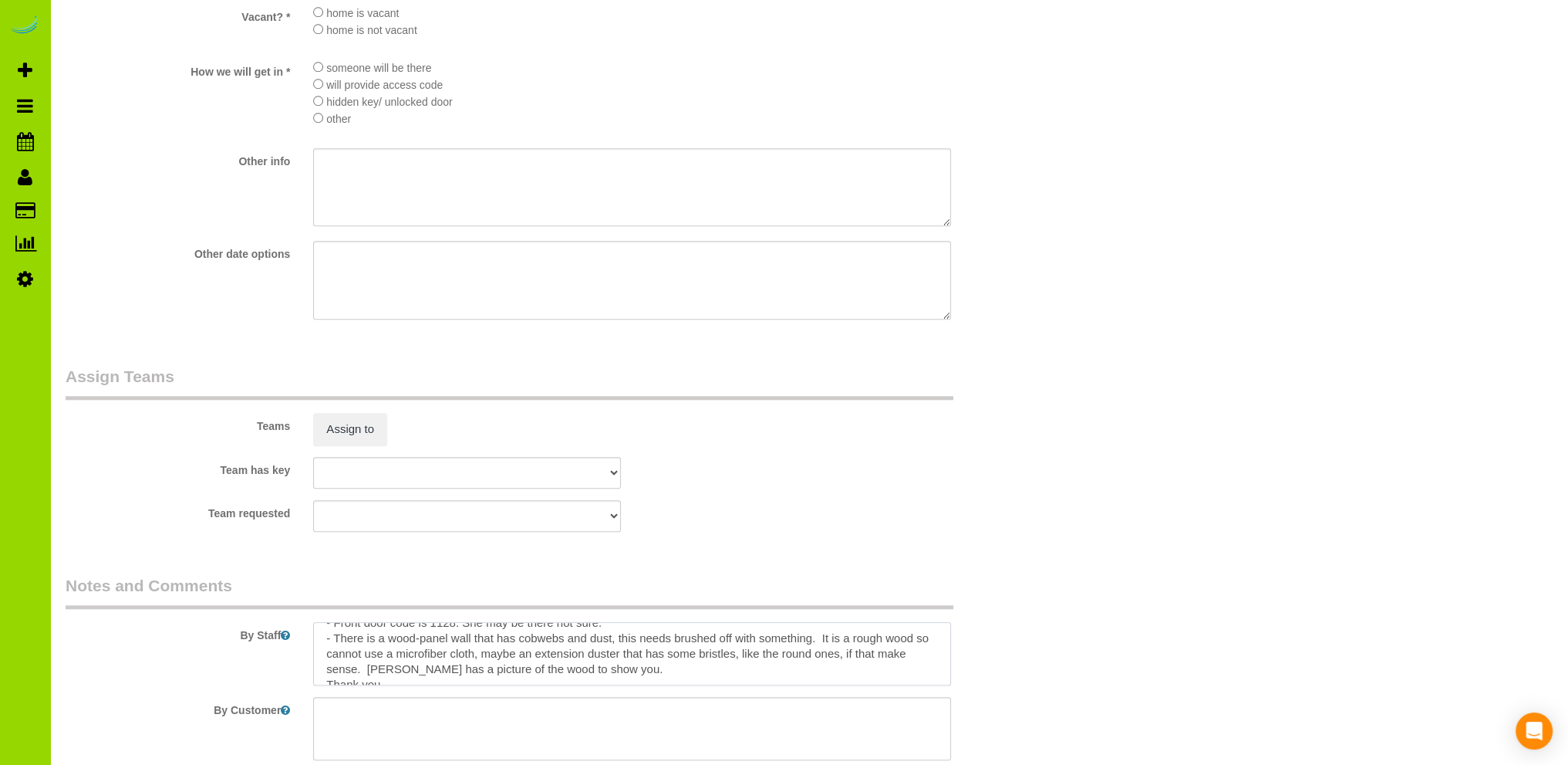
click at [366, 673] on textarea at bounding box center [632, 654] width 638 height 64
click at [612, 673] on textarea at bounding box center [632, 654] width 638 height 64
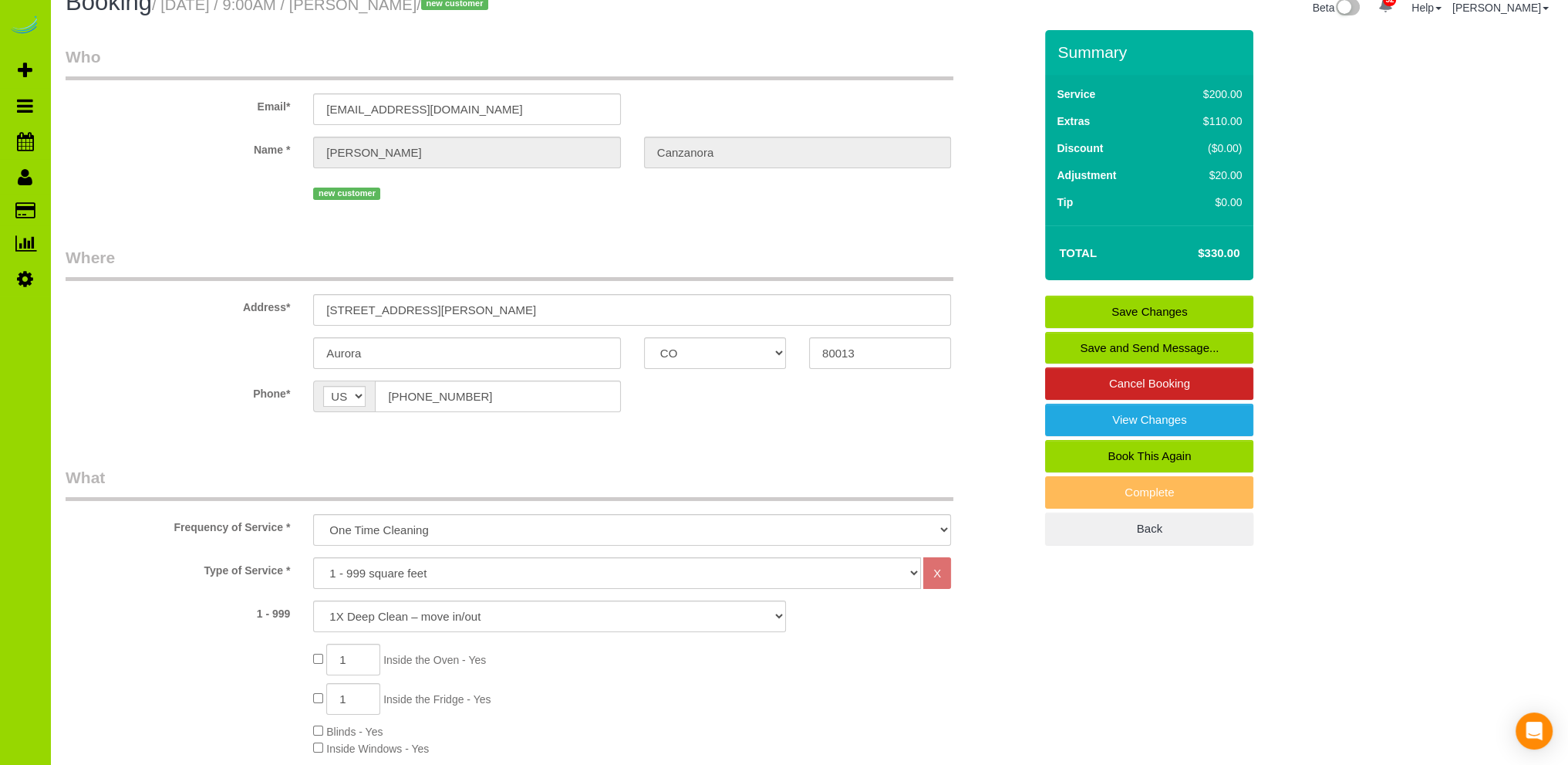
scroll to position [0, 0]
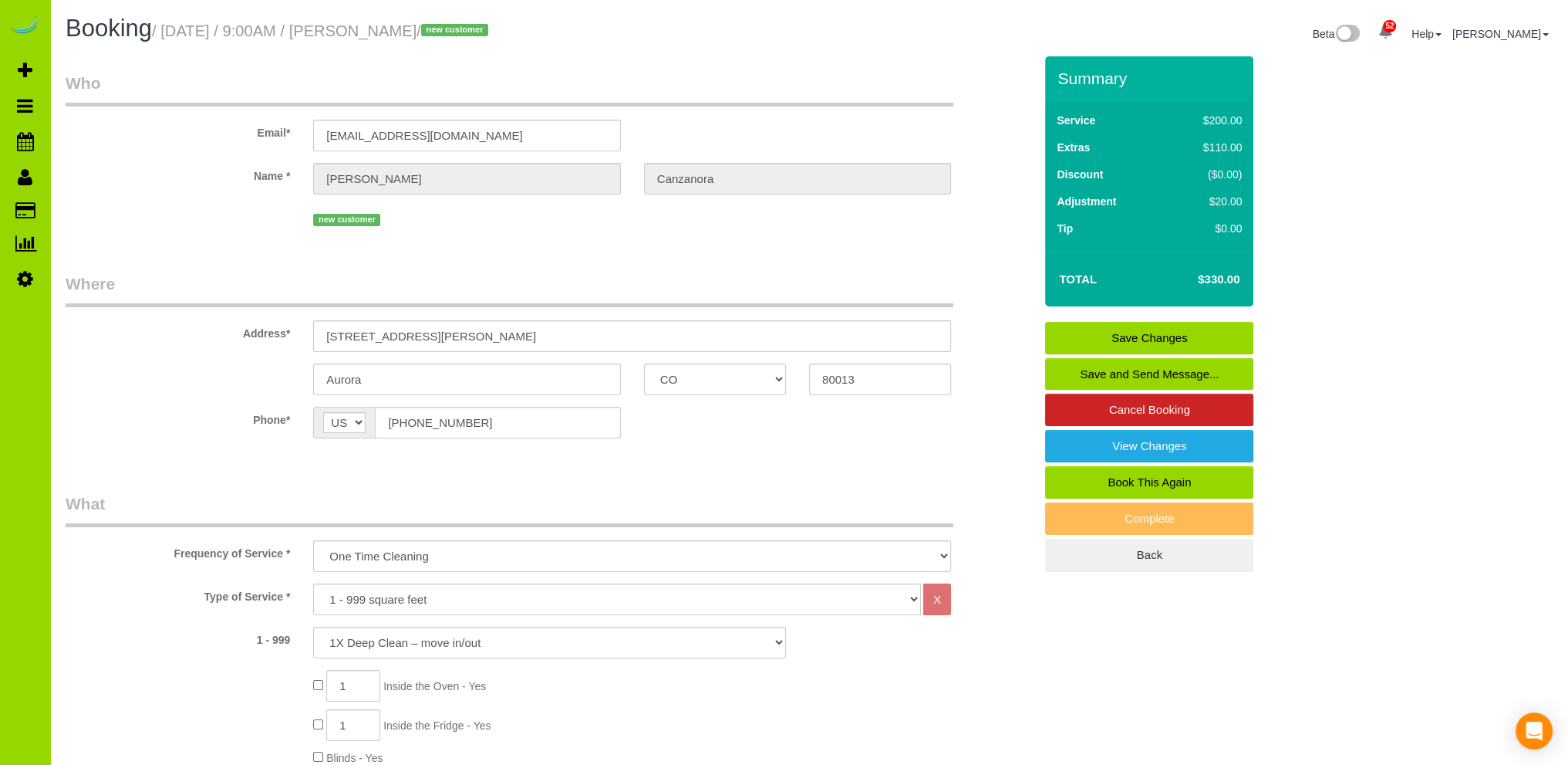
type textarea "- Est 6.5 hours. - Front door code is 1128. She may be there not sure. - There …"
click at [1133, 337] on link "Save Changes" at bounding box center [1149, 338] width 209 height 32
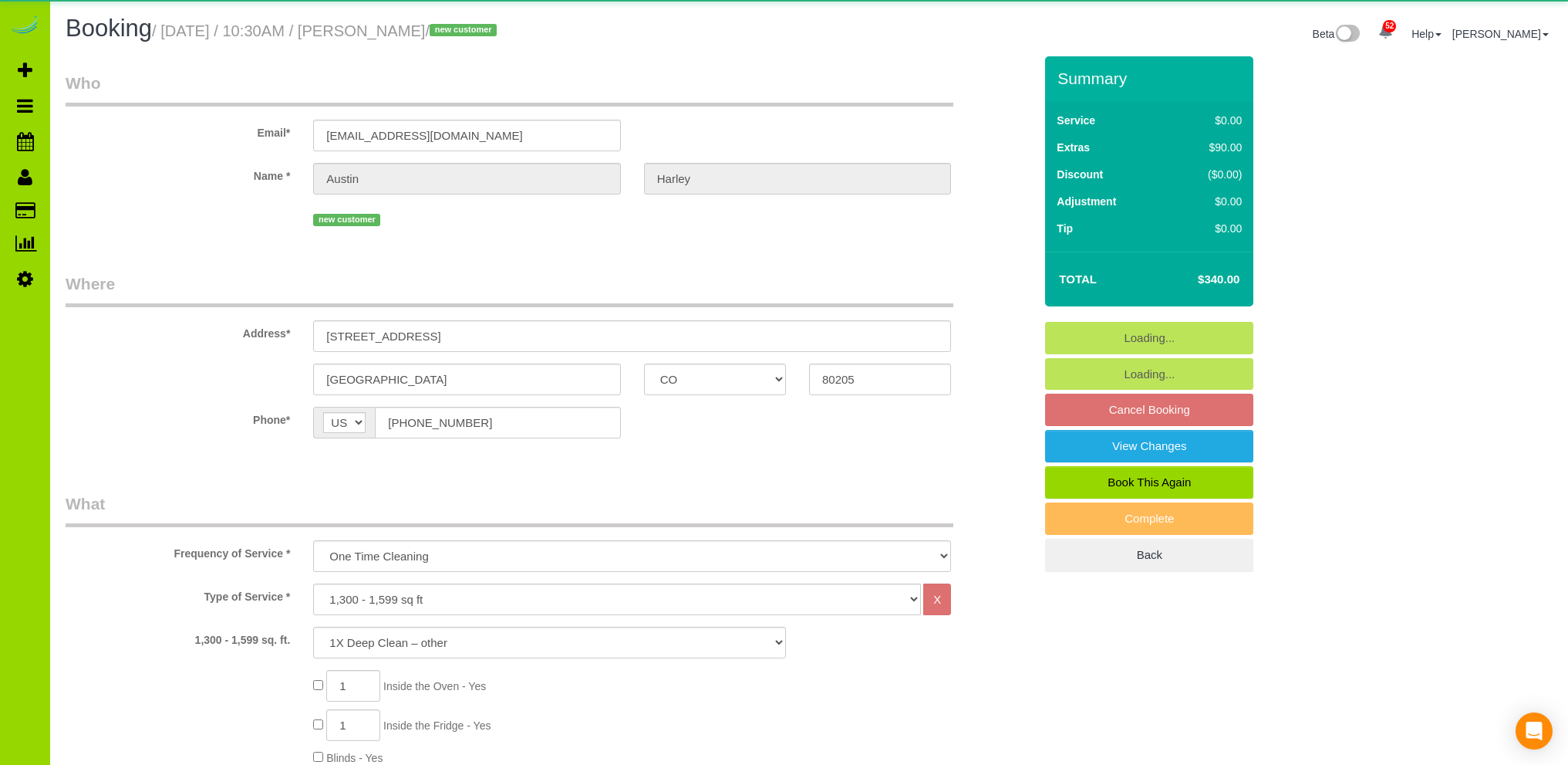
select select "CO"
select select "3"
select select "spot1"
select select "number:69"
select select "number:3"
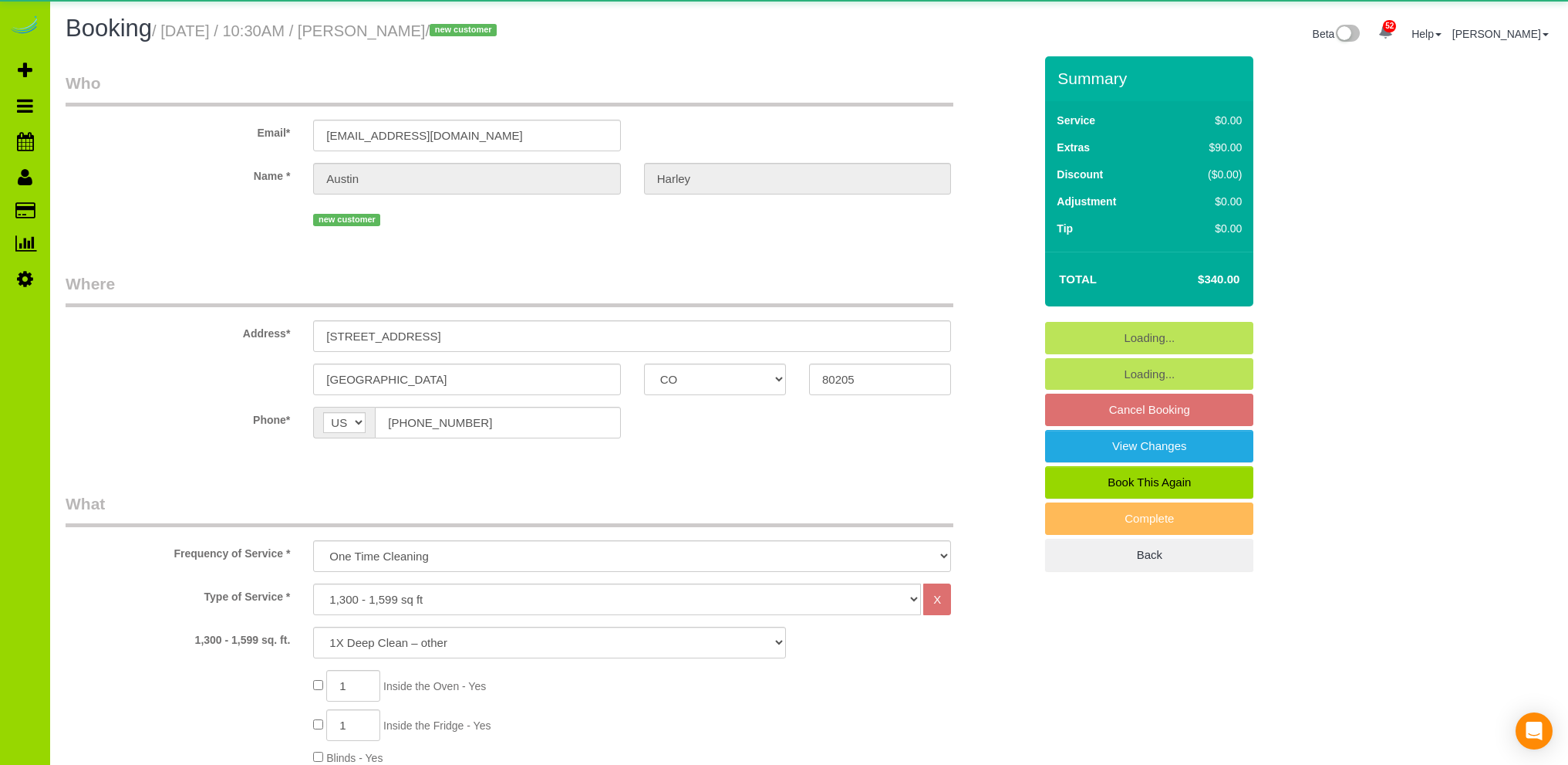
select select "number:13"
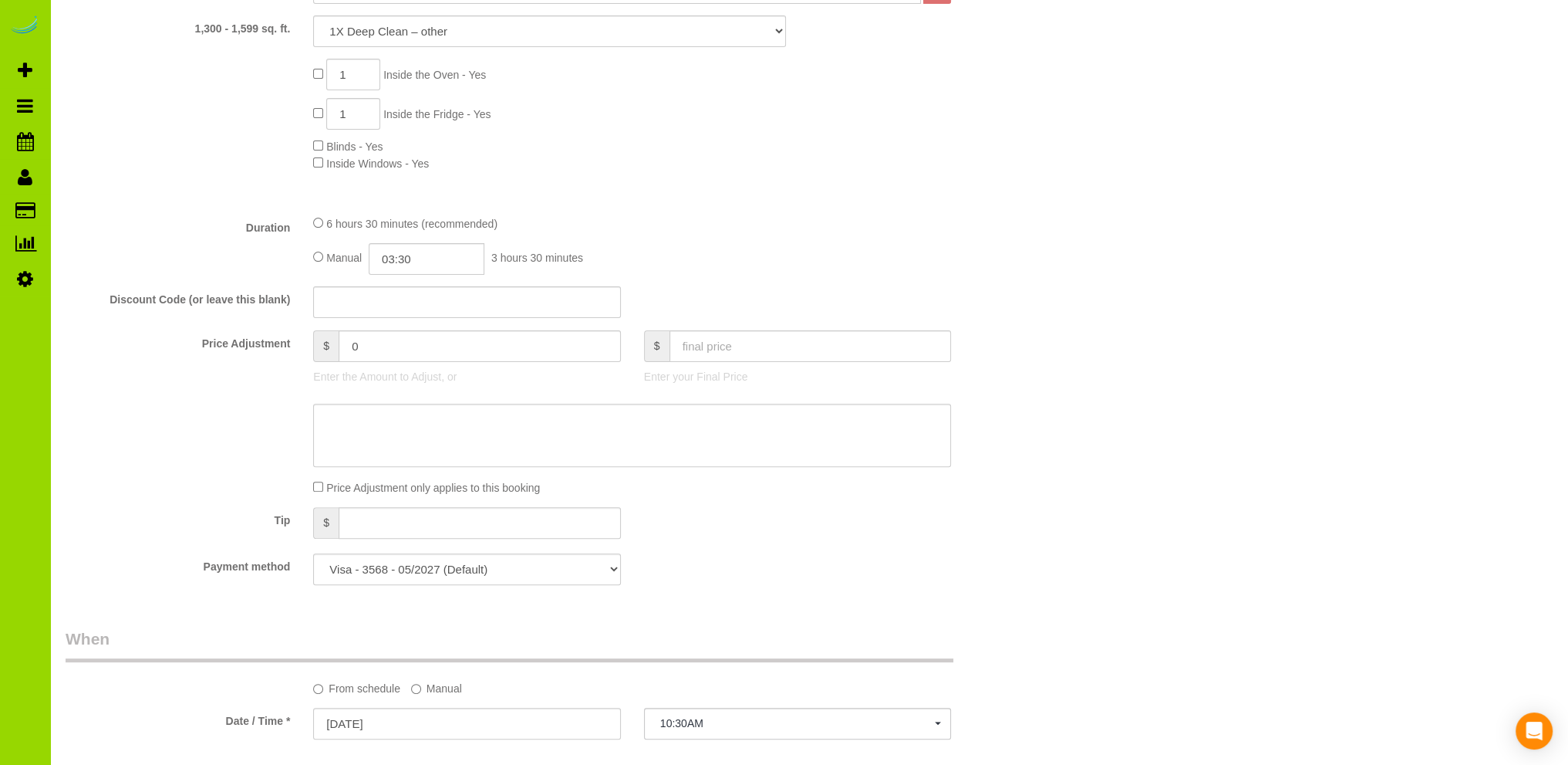
scroll to position [237, 0]
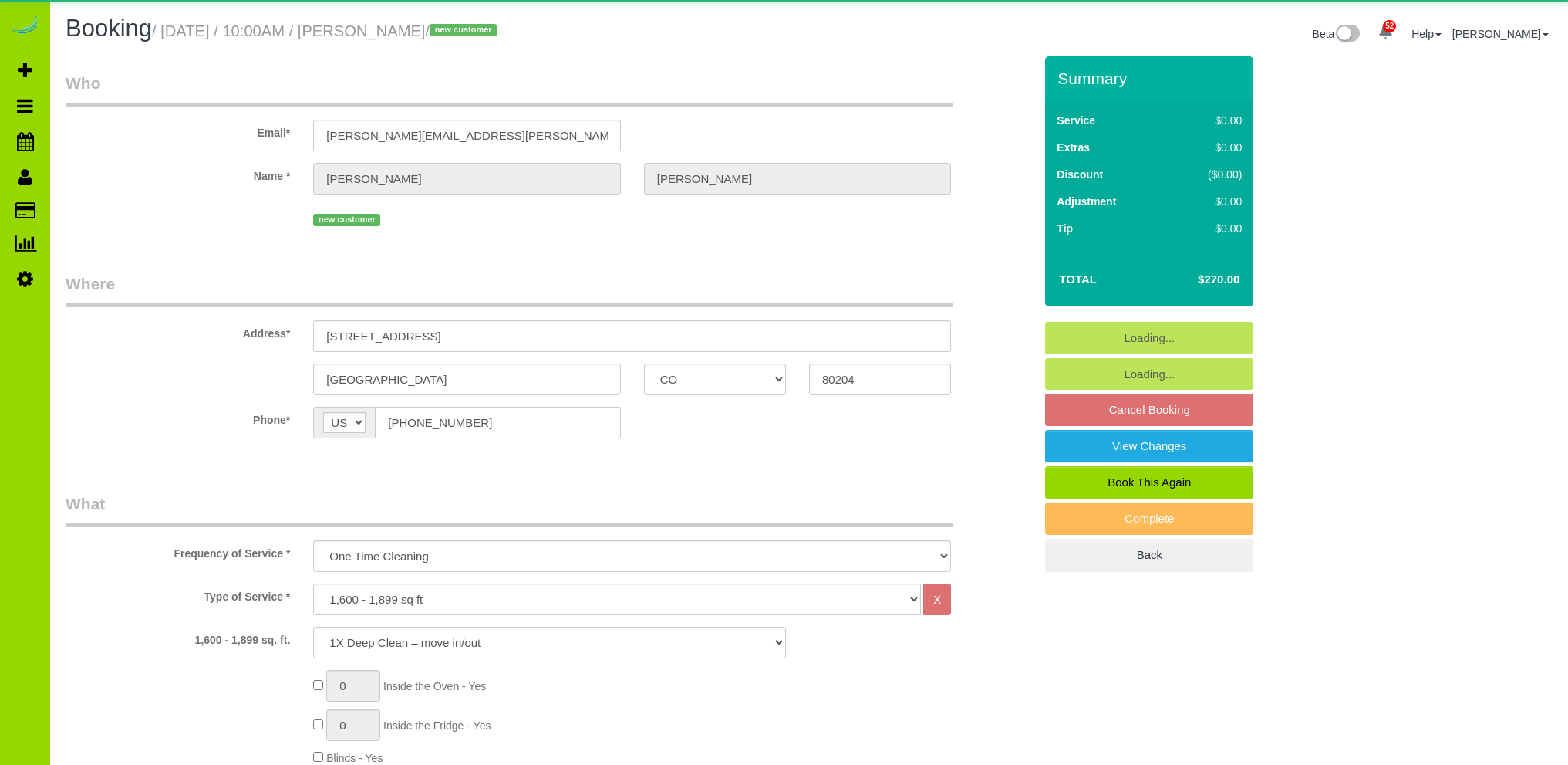
select select "CO"
select select "number:69"
select select "number:4"
select select "number:16"
select select "object:1216"
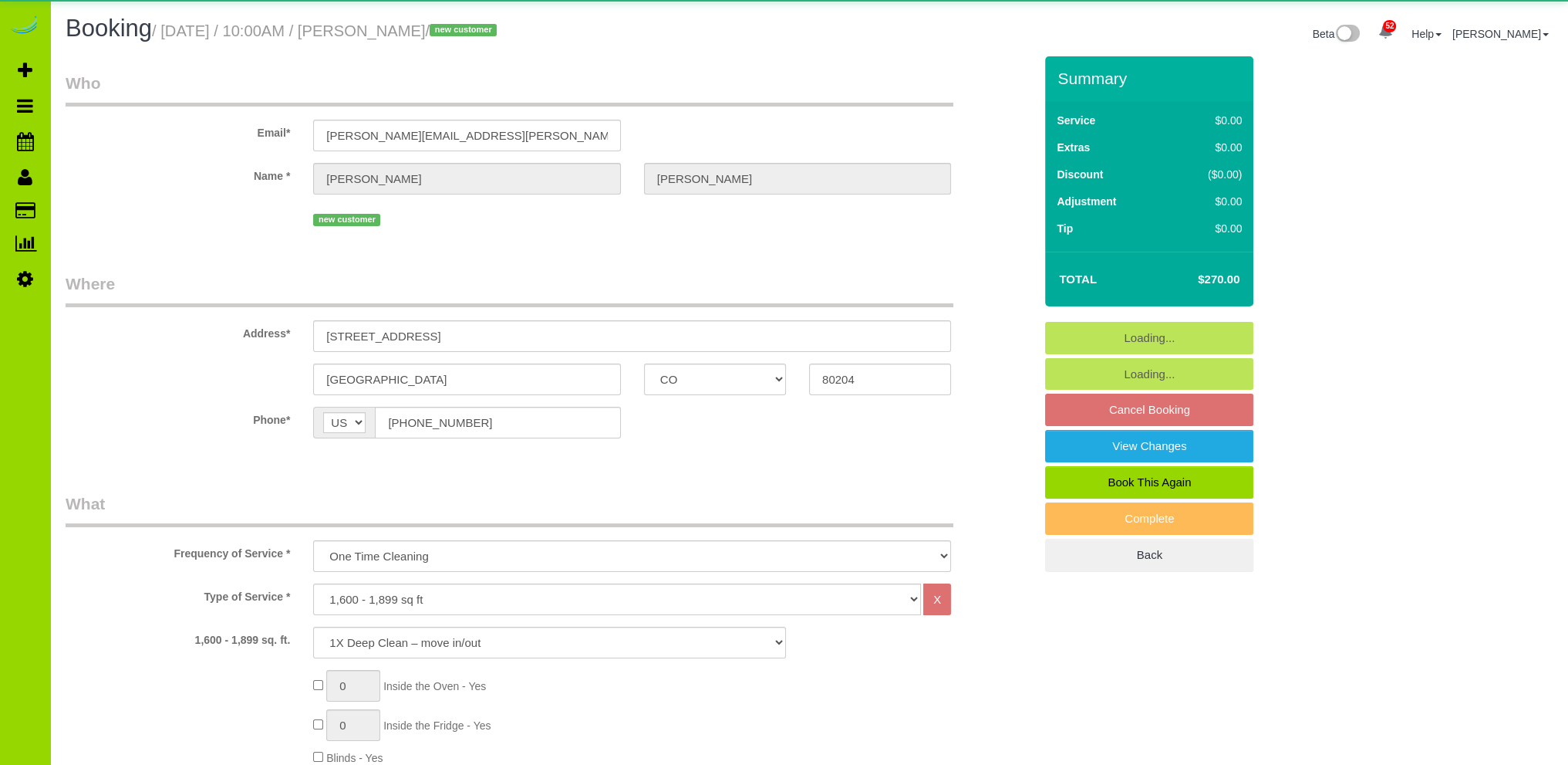
select select "spot1"
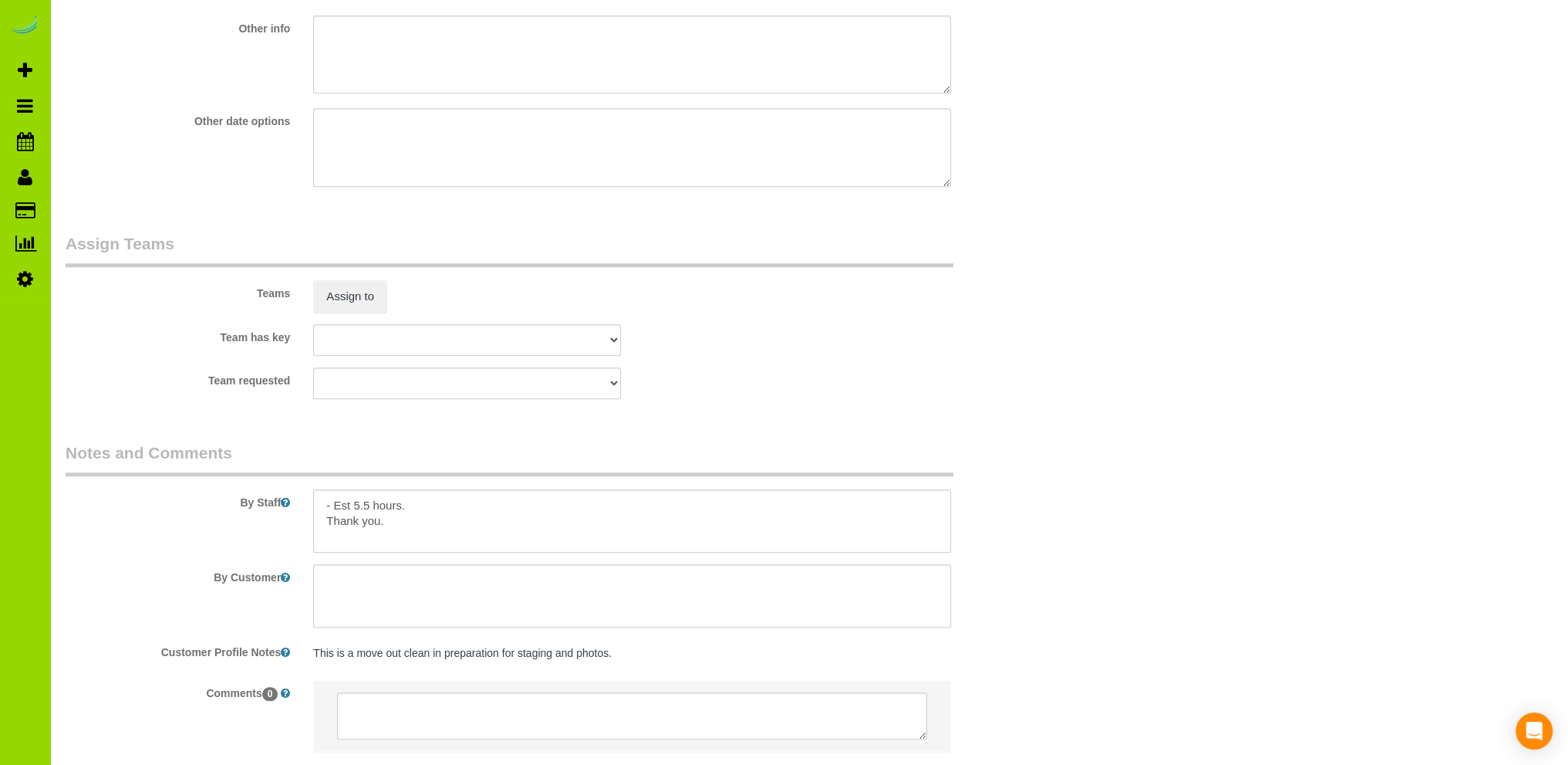
scroll to position [2090, 0]
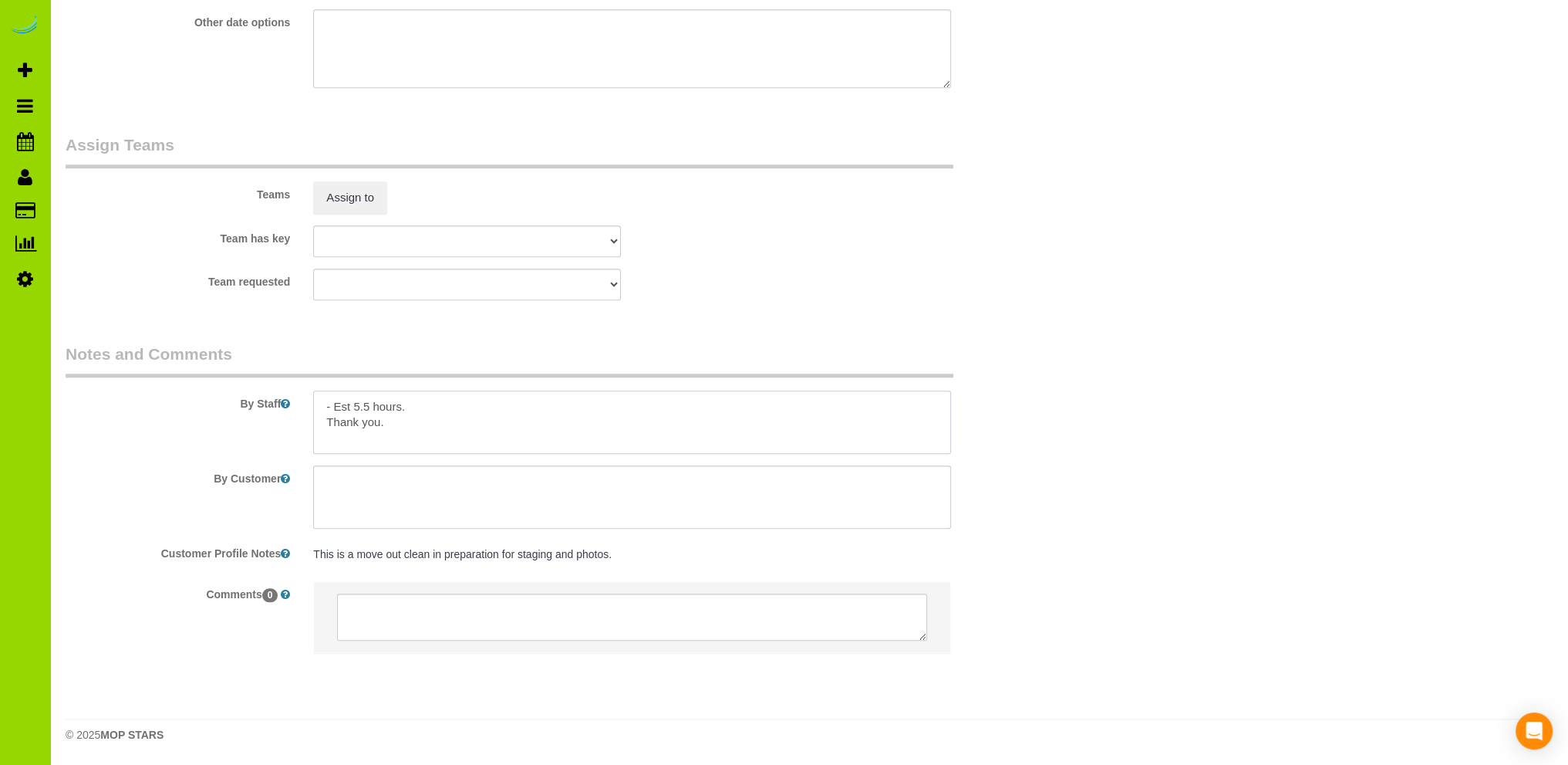
click at [409, 408] on textarea at bounding box center [632, 422] width 638 height 64
click at [543, 408] on textarea at bounding box center [632, 422] width 638 height 64
type textarea "- Est 5.5 hours. - Furnished rental. Thank you."
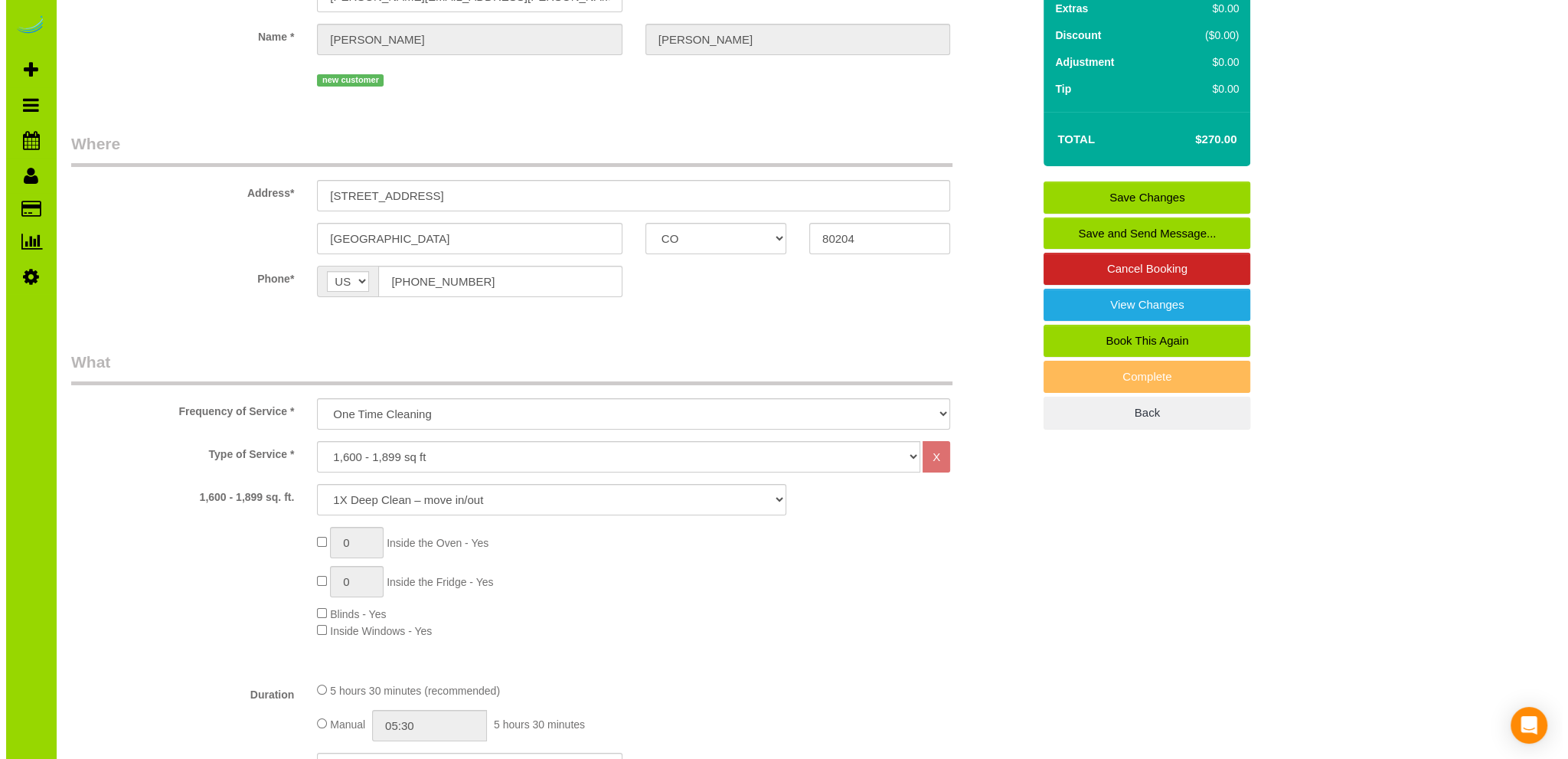
scroll to position [0, 0]
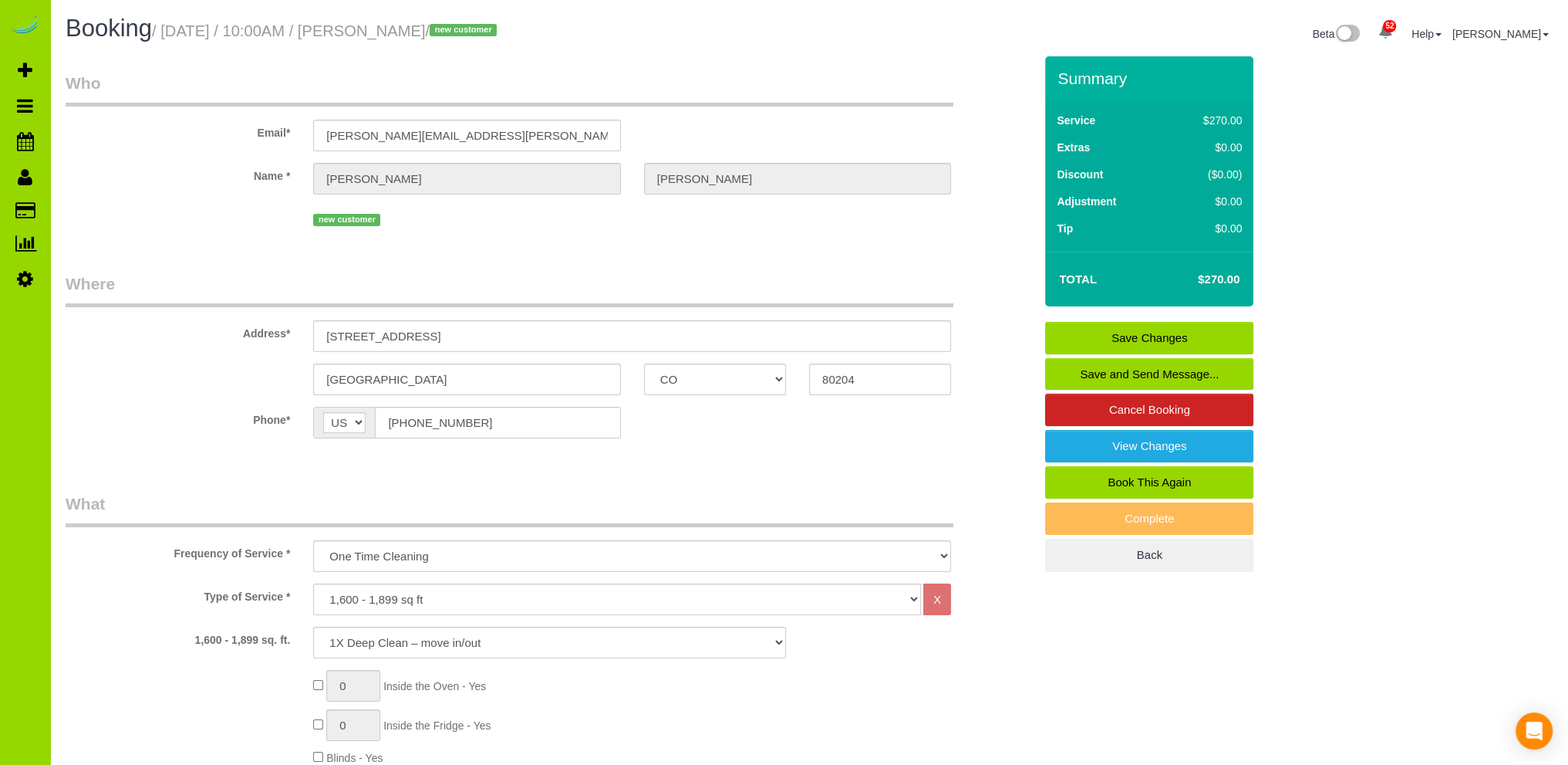
click at [1176, 333] on link "Save Changes" at bounding box center [1149, 338] width 209 height 32
